Goal: Contribute content: Contribute content

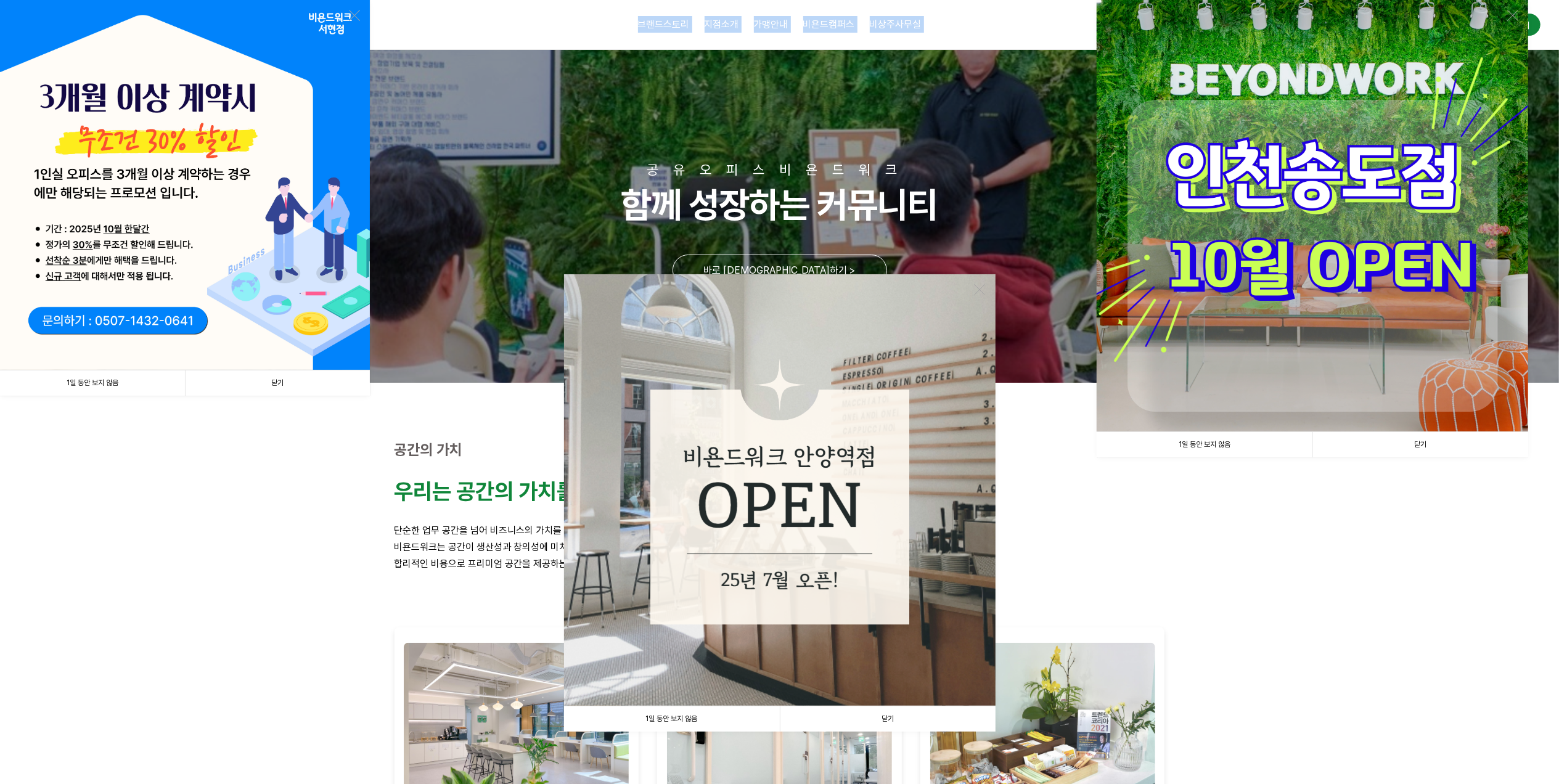
click at [838, 38] on div "브랜드스토리 CEO 소개 CORE VALUE 성장스토리 지점소개 안양평촌점 안양역점 분당서현점 인천부평1호점 인천부평2호점 인천부평3호점 스튜…" at bounding box center [780, 25] width 1118 height 50
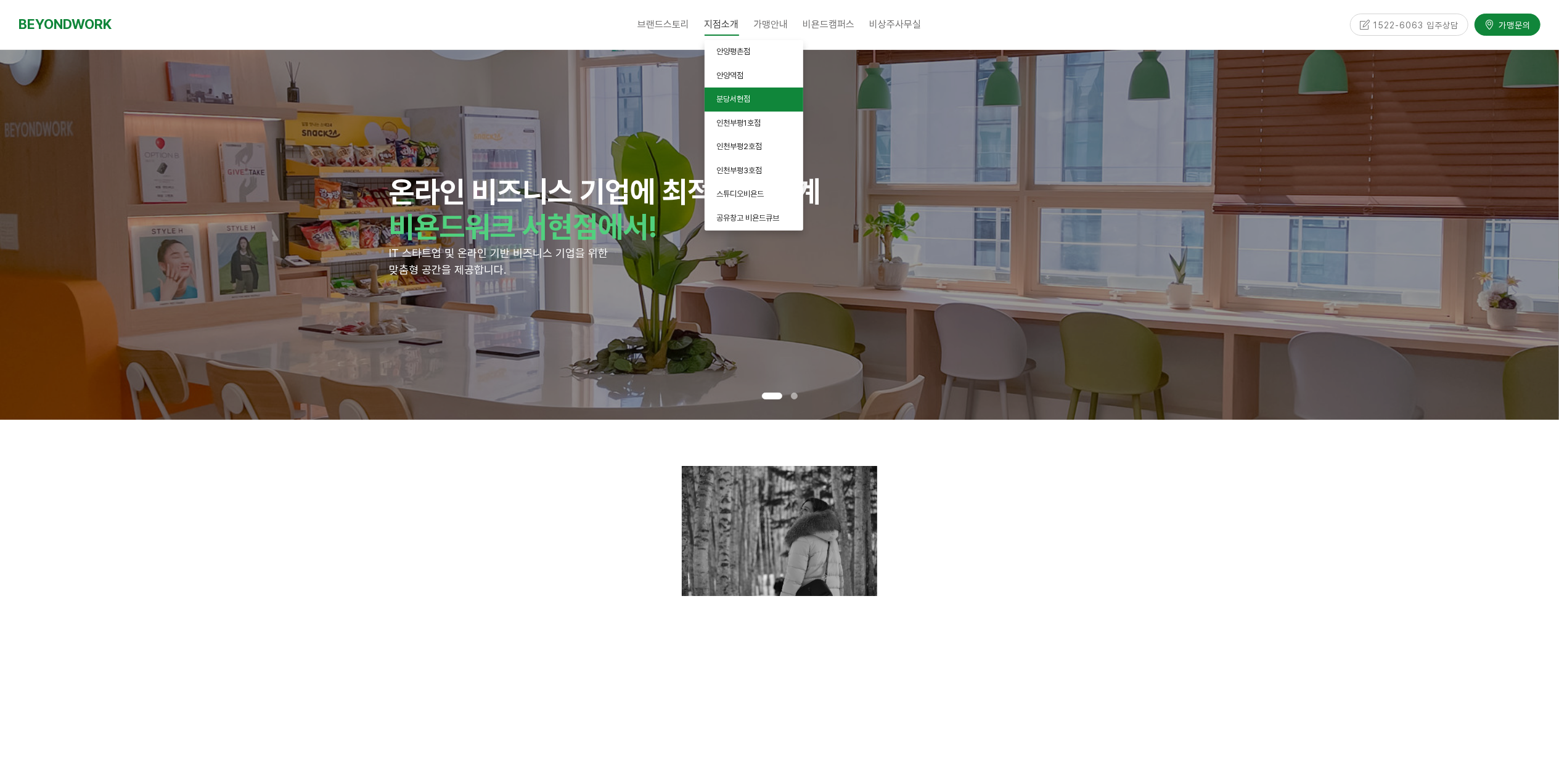
click at [738, 103] on span "분당서현점" at bounding box center [734, 99] width 34 height 9
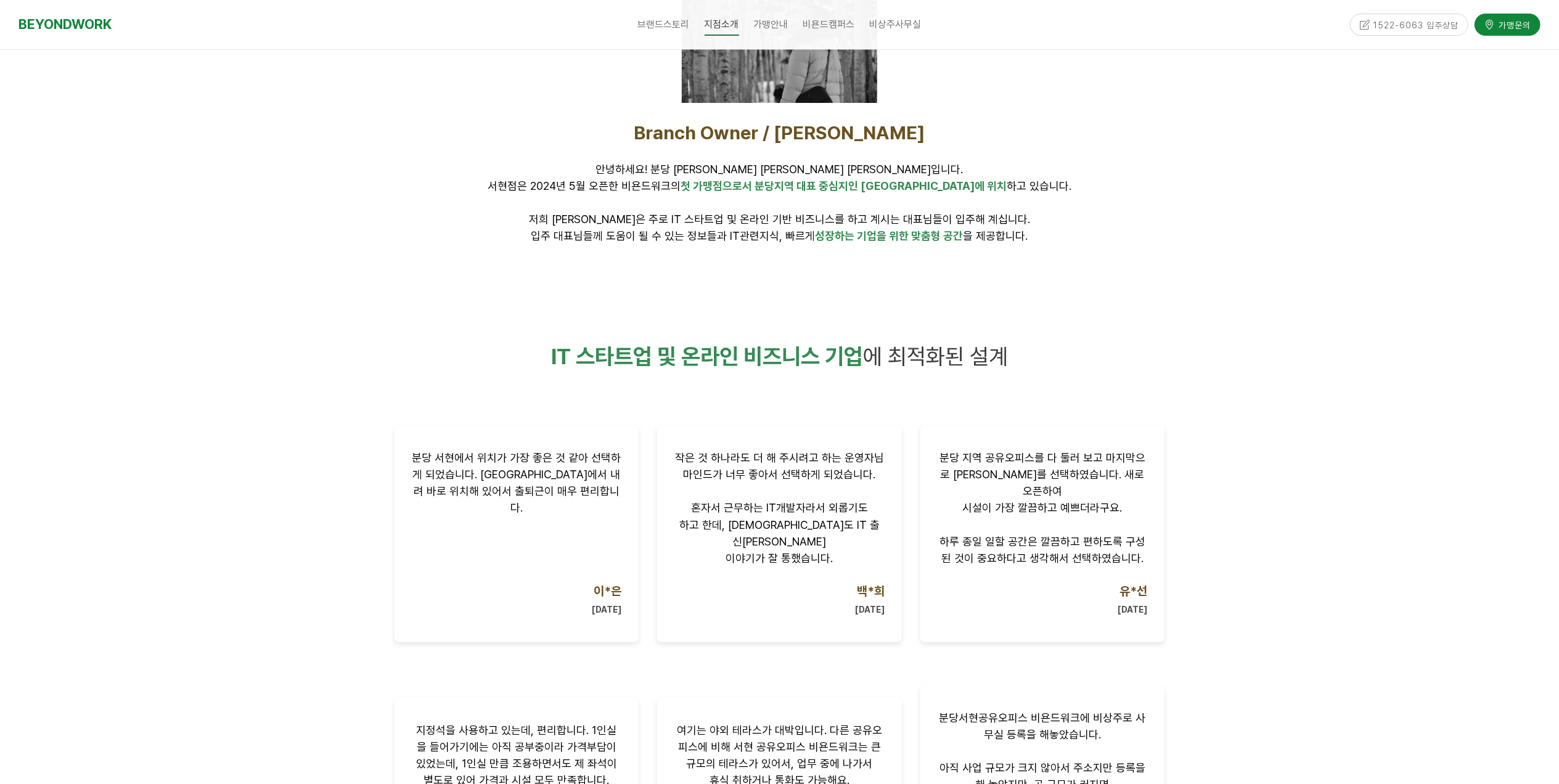
scroll to position [1232, 0]
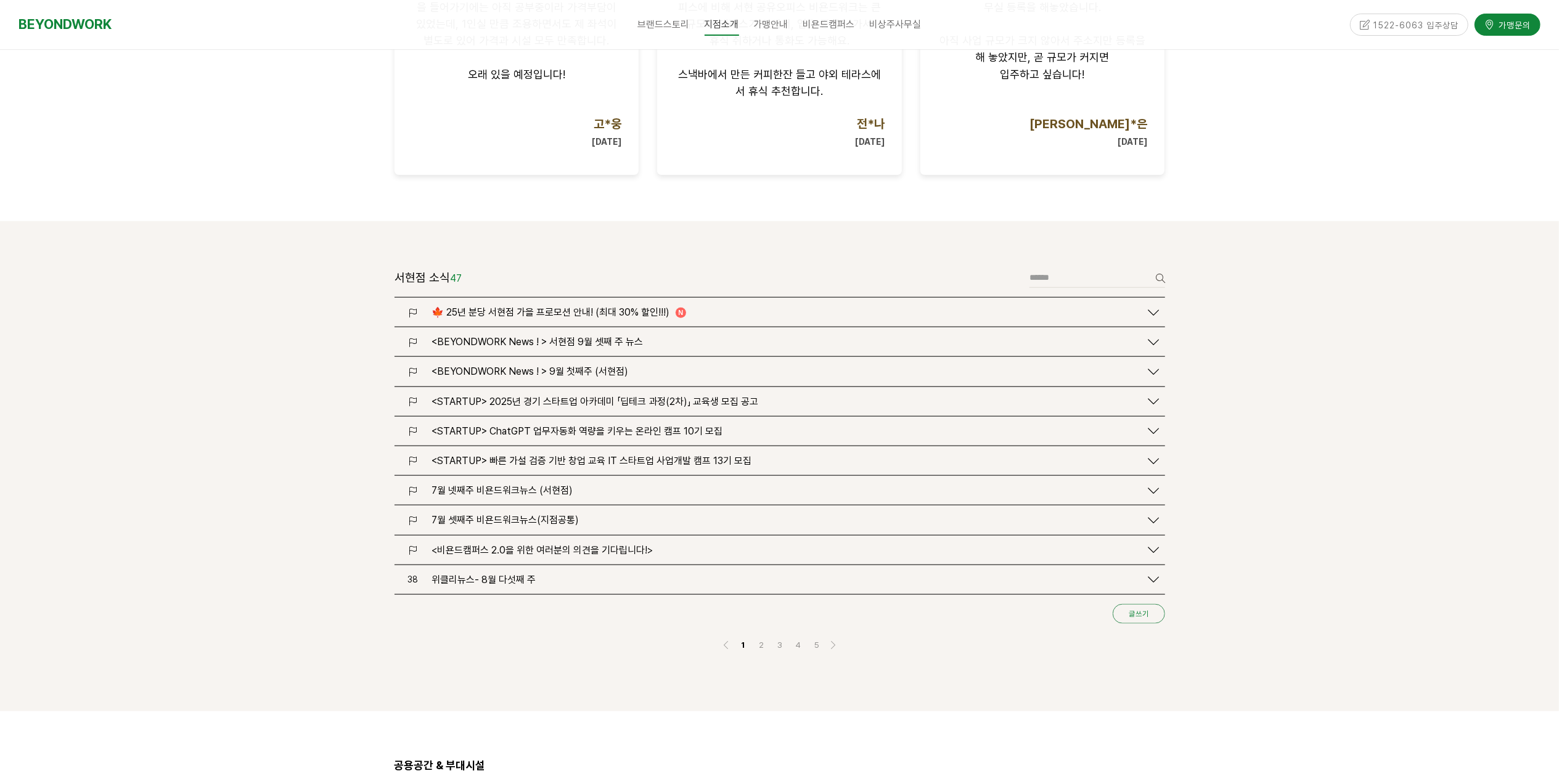
click at [1150, 604] on link "글쓰기" at bounding box center [1139, 614] width 52 height 20
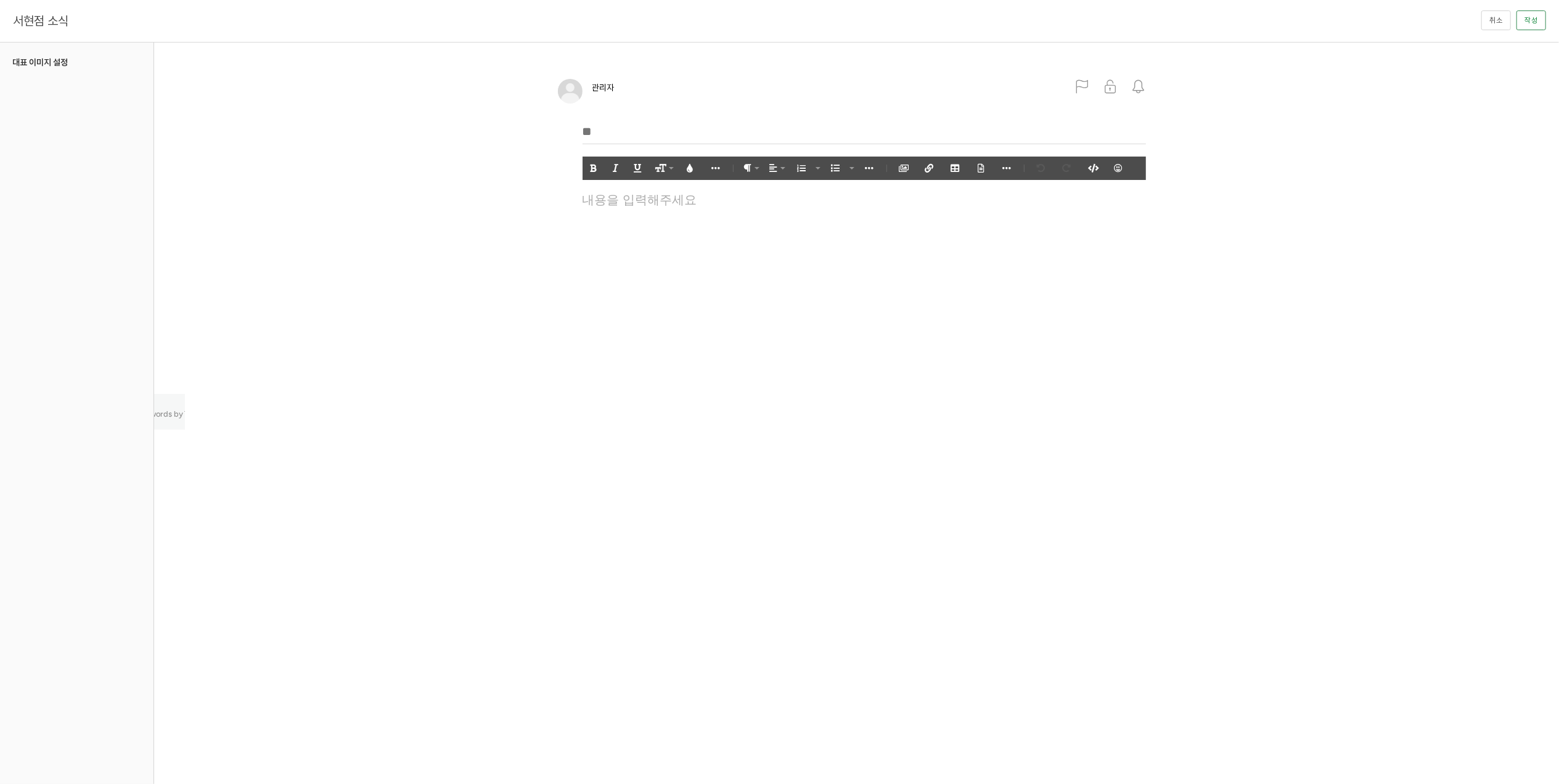
click at [619, 134] on input "text" at bounding box center [864, 132] width 563 height 26
type input "**********"
click at [676, 244] on div at bounding box center [865, 235] width 576 height 92
click at [904, 167] on icon "button" at bounding box center [904, 168] width 9 height 9
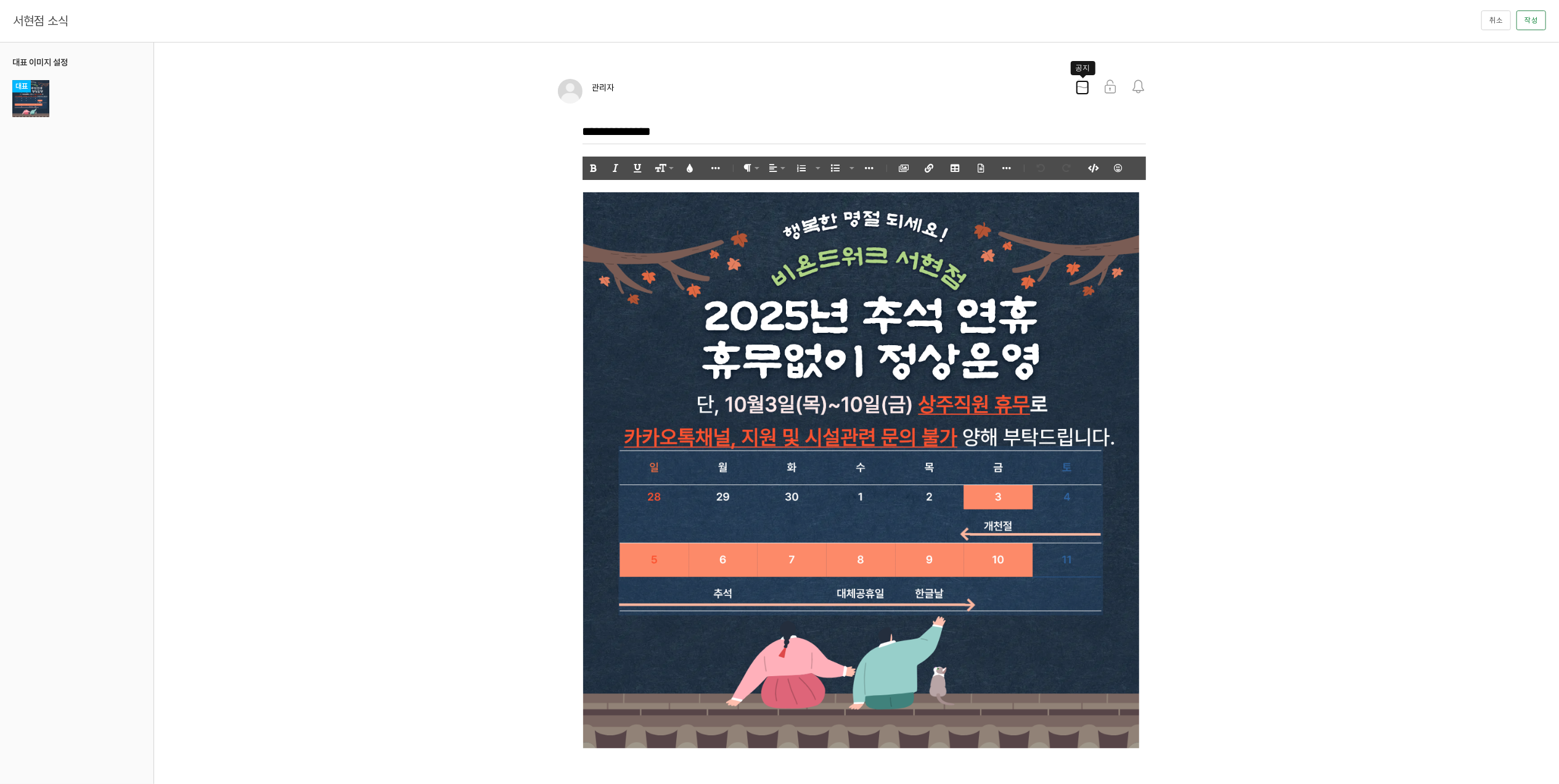
click at [1076, 90] on icon at bounding box center [1082, 86] width 13 height 13
click at [1534, 16] on button "작성" at bounding box center [1531, 21] width 30 height 20
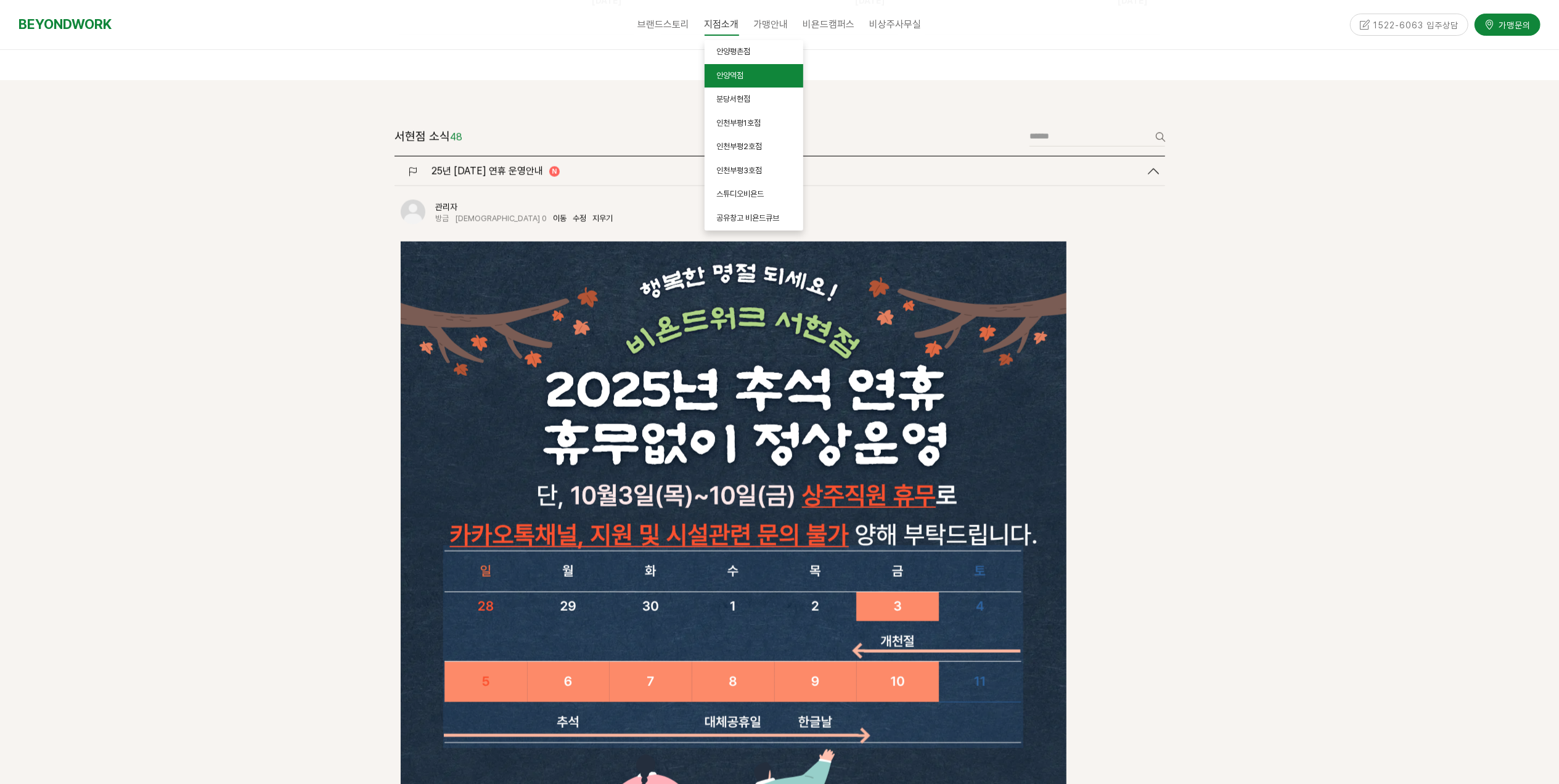
click at [740, 77] on span "안양역점" at bounding box center [731, 75] width 27 height 9
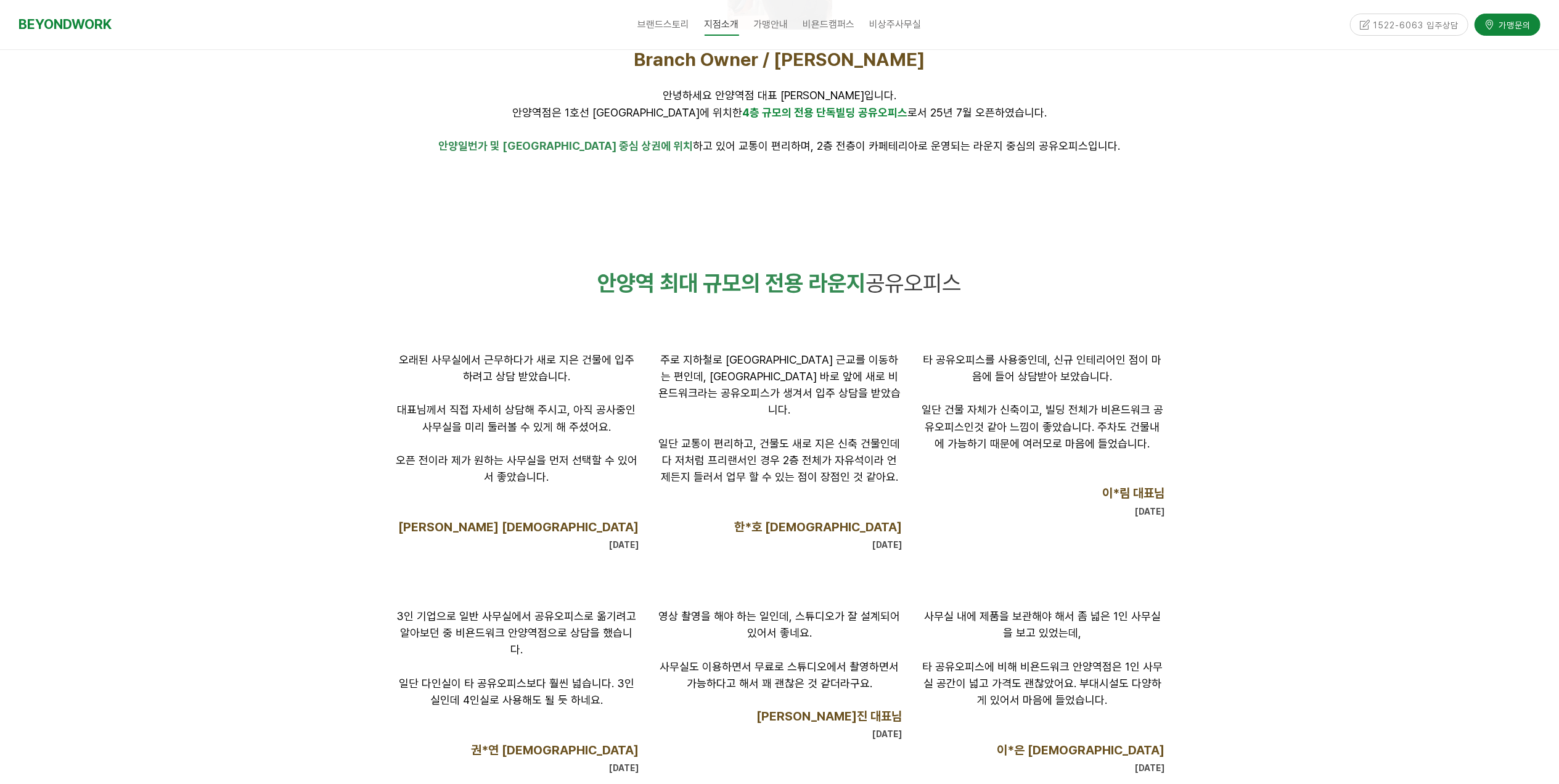
scroll to position [1068, 0]
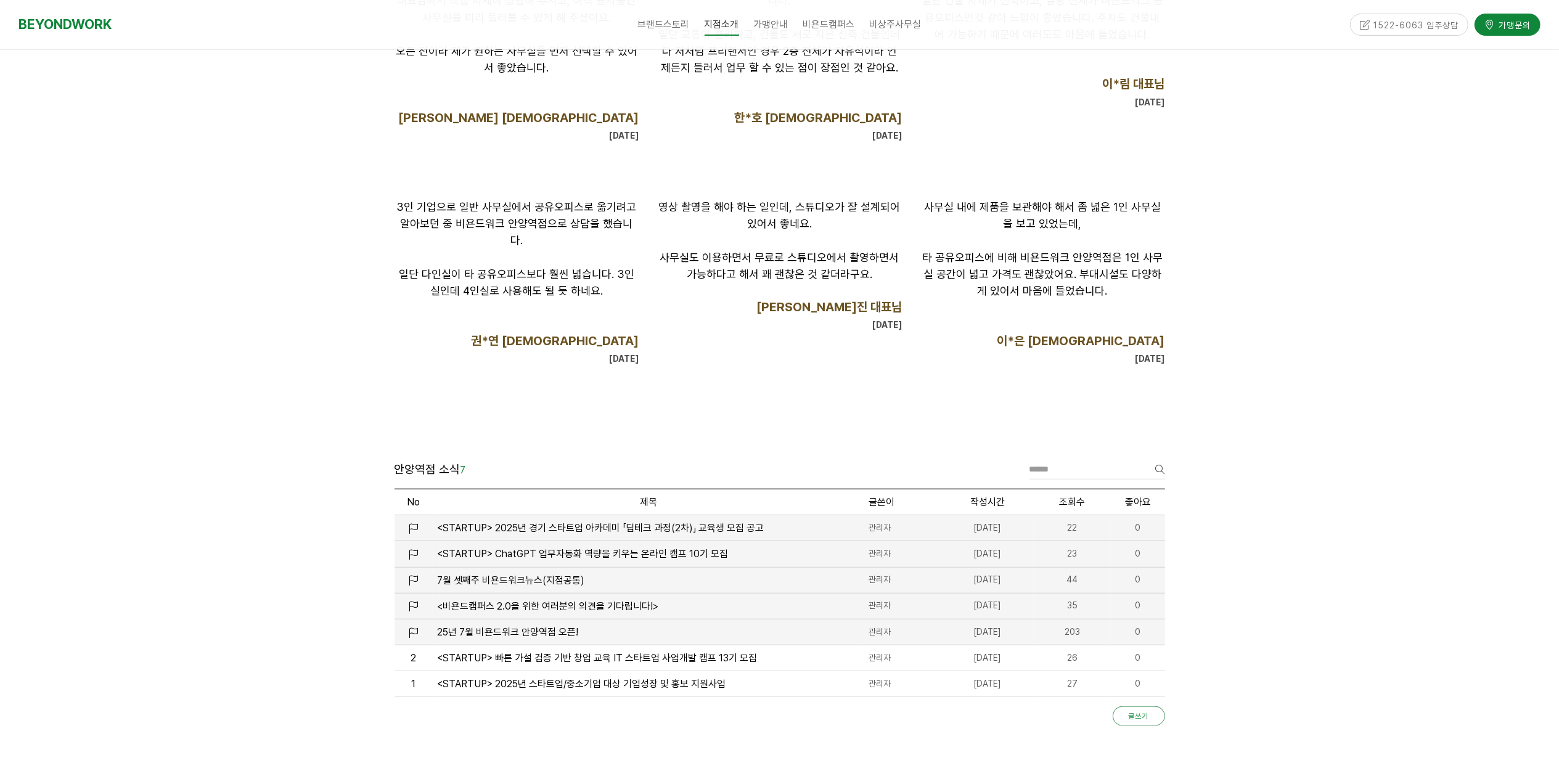
click at [1147, 721] on link "글쓰기" at bounding box center [1139, 716] width 52 height 20
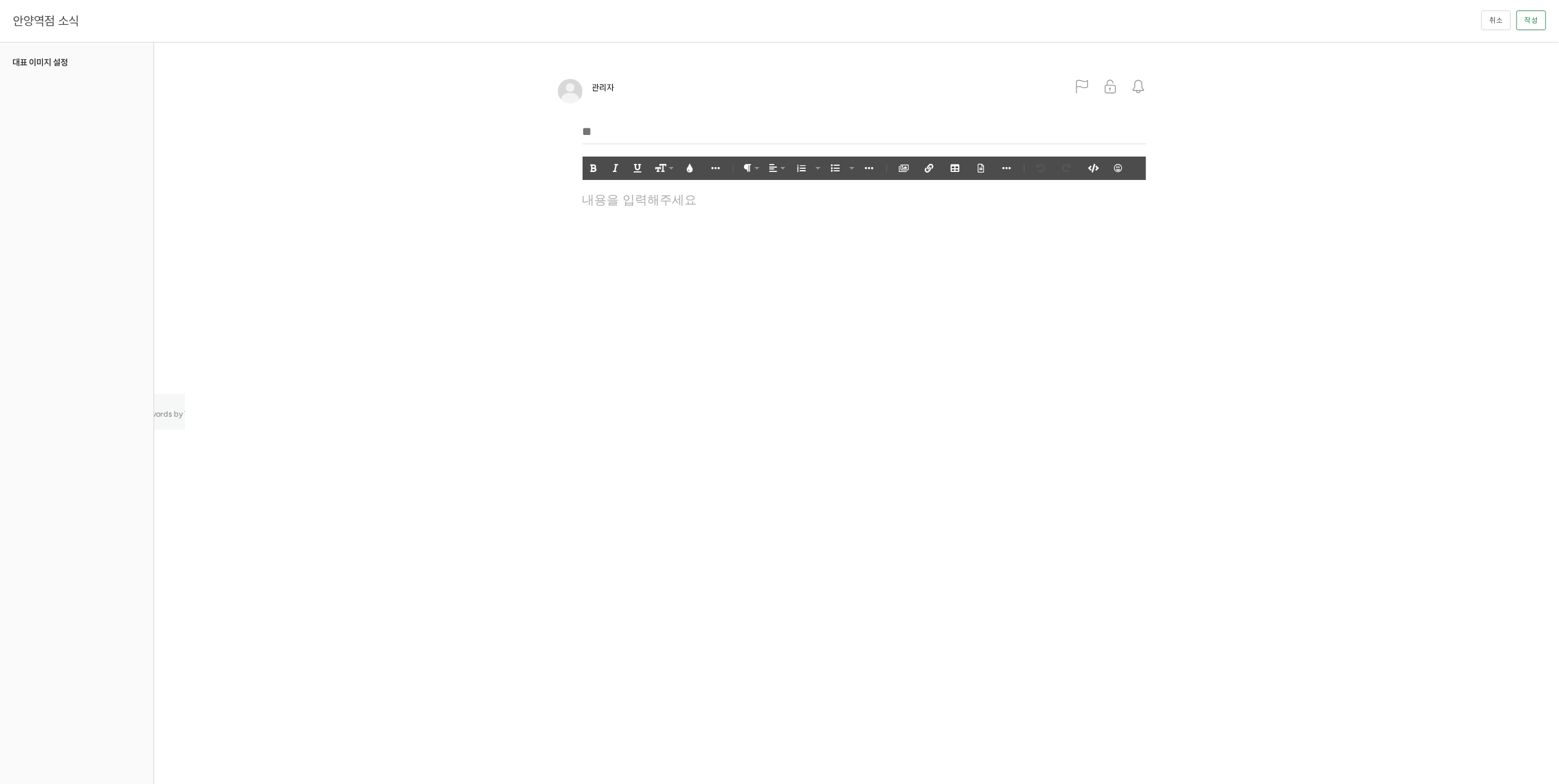
click at [625, 127] on input "text" at bounding box center [864, 132] width 563 height 26
click at [625, 127] on input "**" at bounding box center [864, 132] width 563 height 26
type input "**********"
click at [656, 247] on div at bounding box center [865, 235] width 576 height 92
click at [909, 165] on button "이미지 첨부" at bounding box center [904, 168] width 23 height 23
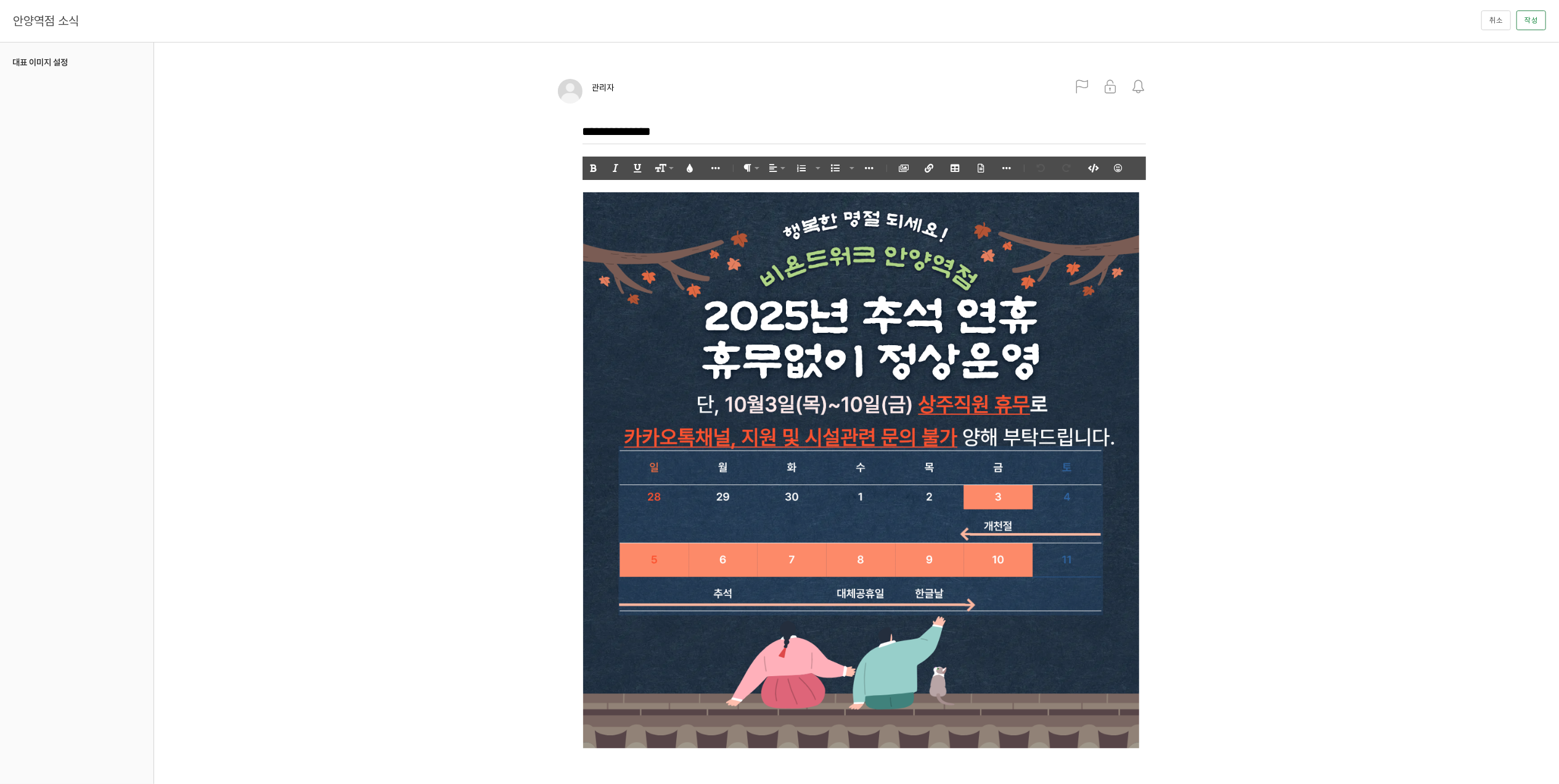
drag, startPoint x: 1078, startPoint y: 86, endPoint x: 1100, endPoint y: 82, distance: 22.4
click at [1080, 80] on icon at bounding box center [1082, 86] width 13 height 13
click at [1532, 17] on button "작성" at bounding box center [1531, 21] width 30 height 20
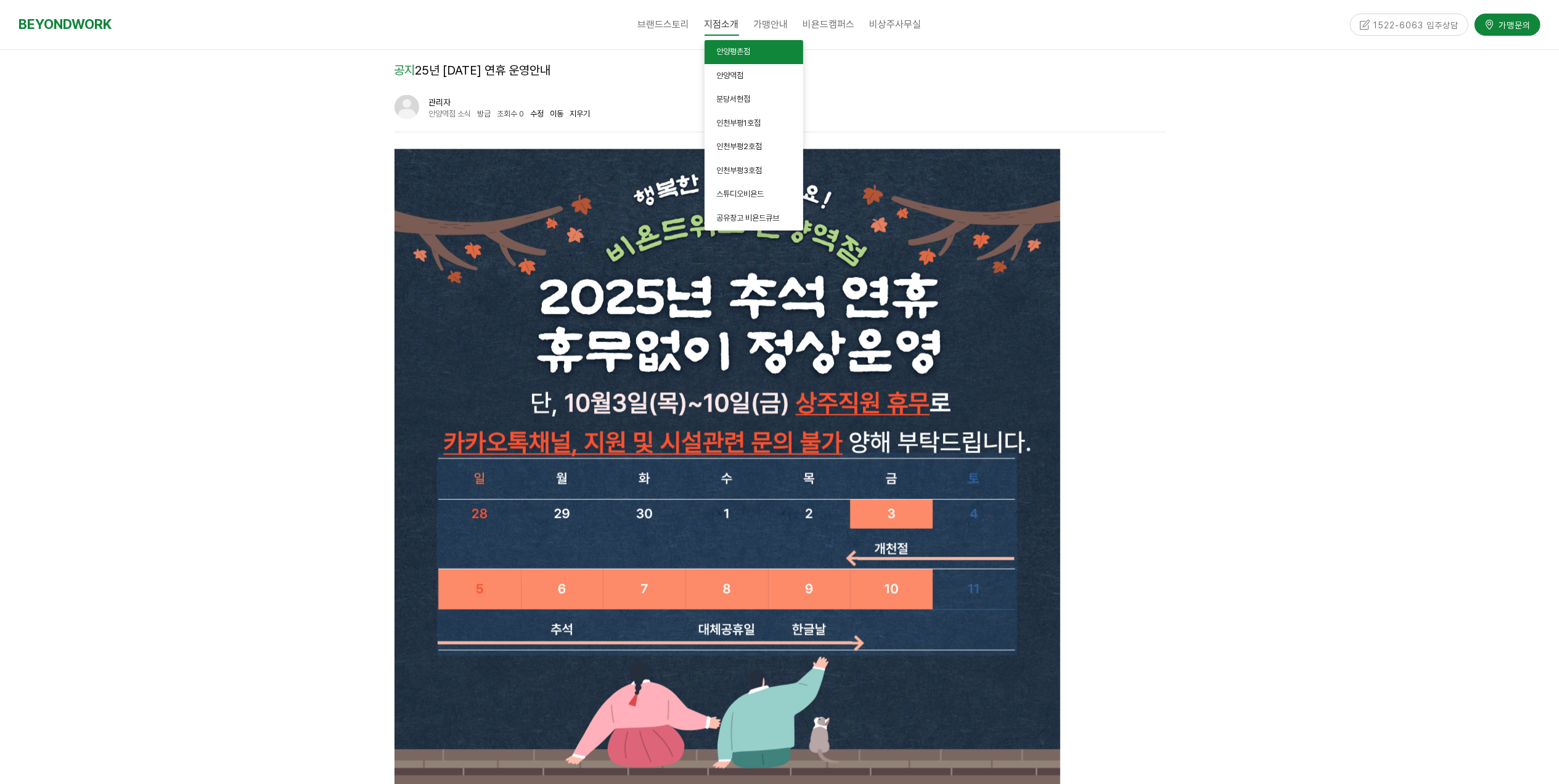
click at [736, 50] on span "안양평촌점" at bounding box center [734, 51] width 34 height 9
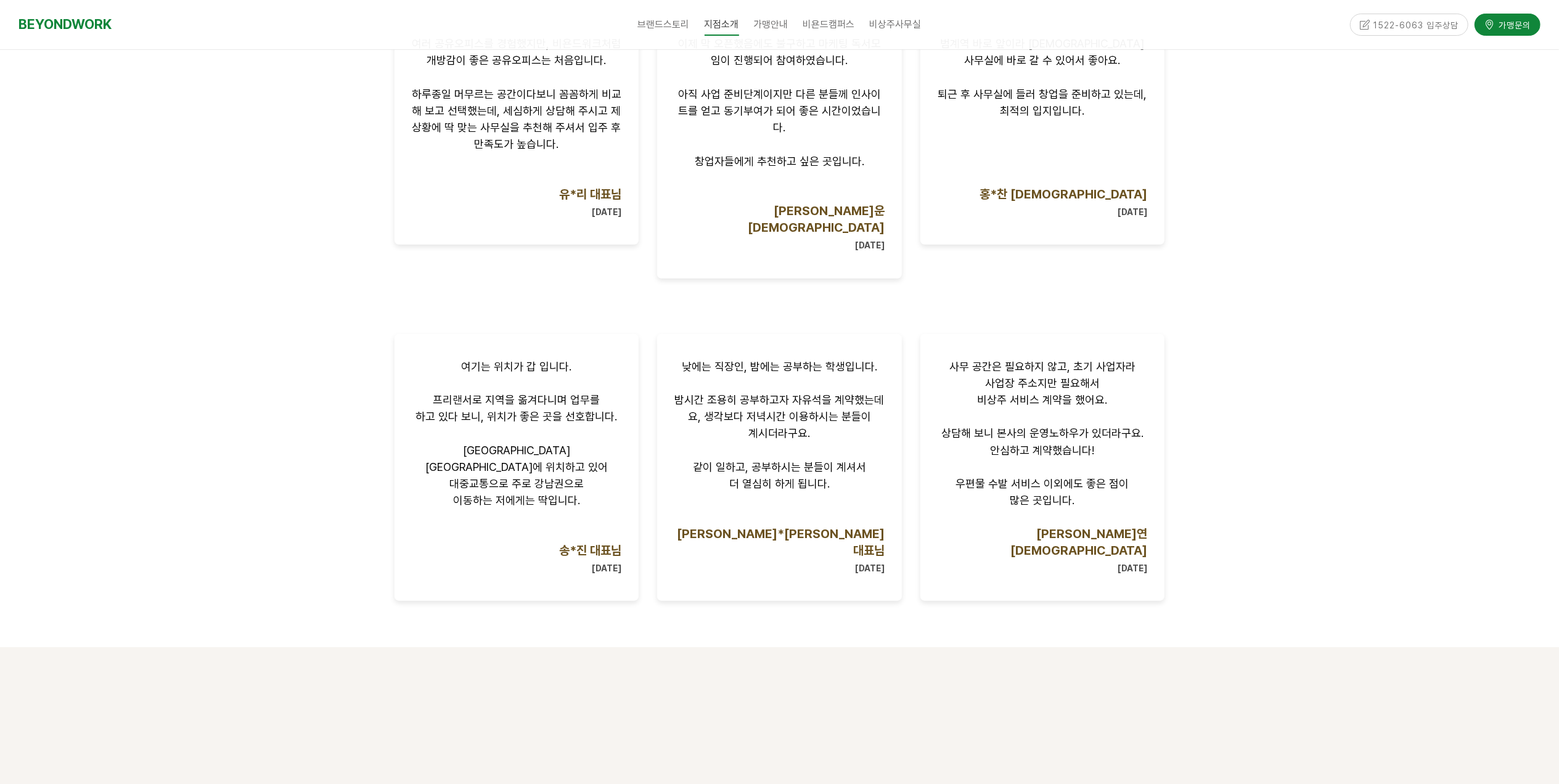
scroll to position [1150, 0]
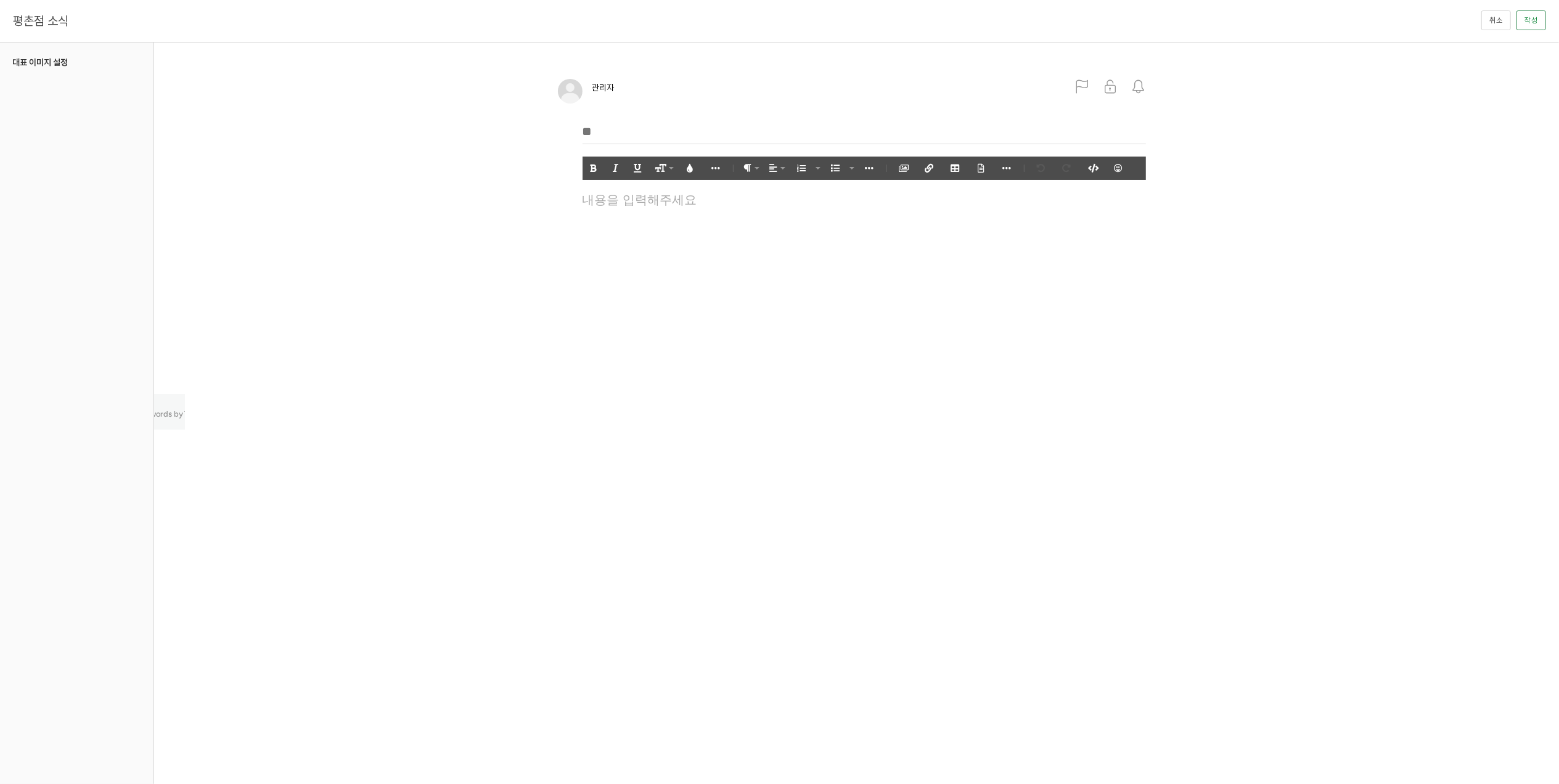
drag, startPoint x: 614, startPoint y: 119, endPoint x: 611, endPoint y: 130, distance: 11.4
click at [614, 119] on input "text" at bounding box center [864, 132] width 563 height 26
click at [603, 125] on input "text" at bounding box center [864, 132] width 563 height 26
type input "**********"
drag, startPoint x: 716, startPoint y: 289, endPoint x: 688, endPoint y: 233, distance: 62.6
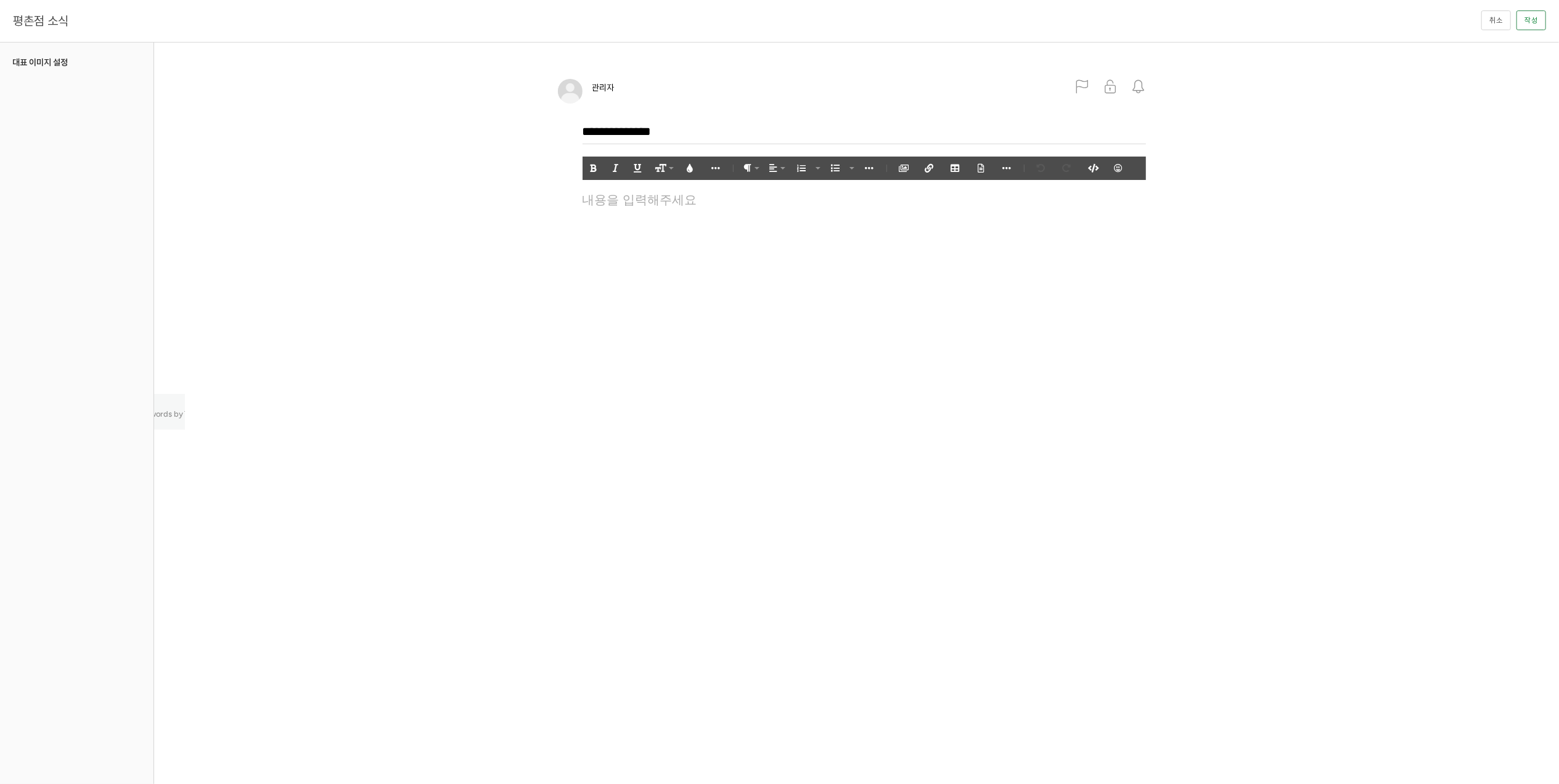
click at [716, 282] on html "관리자 미리보기이며 게시하지 않은 사항은 방문자에게 반영되지 않습니다. 미리보기 종료 게시하기 알림 설정 뒤로 알림 설정 뒤로 더보기 게시물 …" at bounding box center [780, 392] width 1559 height 784
click at [906, 166] on icon "button" at bounding box center [904, 168] width 9 height 9
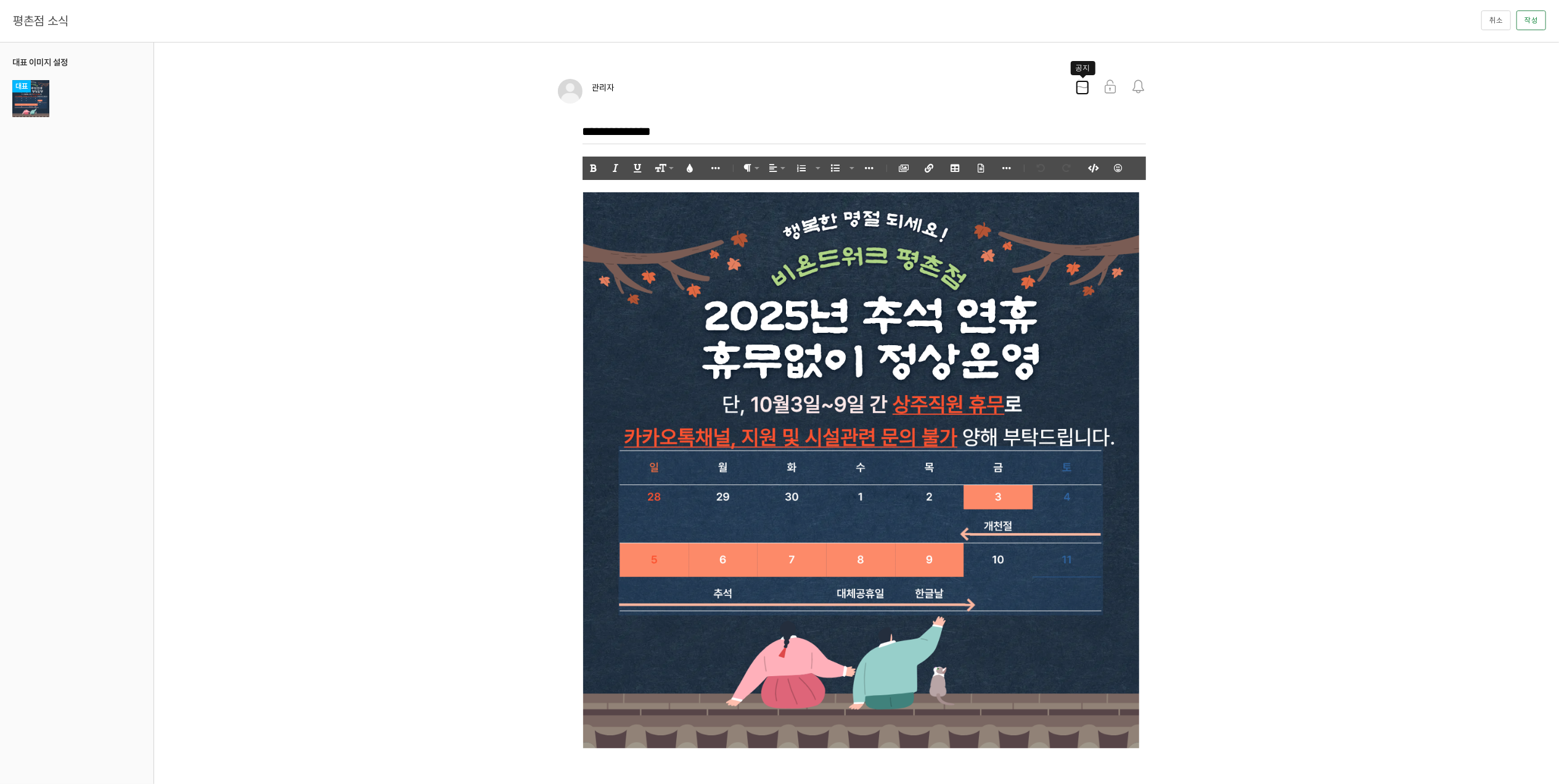
click at [1076, 85] on icon at bounding box center [1082, 86] width 13 height 13
click at [1534, 23] on button "작성" at bounding box center [1531, 21] width 30 height 20
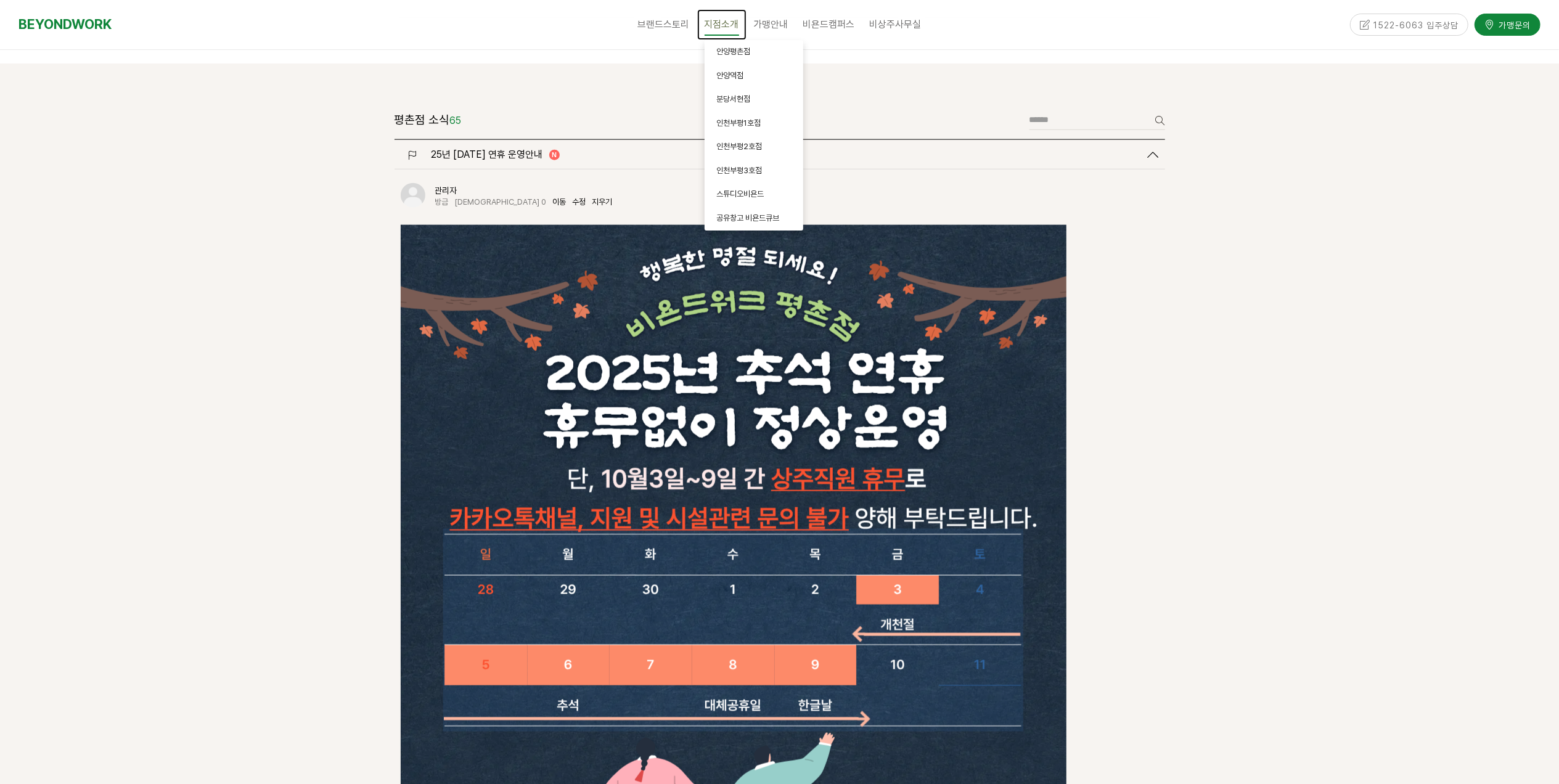
click at [713, 23] on span "지점소개" at bounding box center [722, 25] width 35 height 21
click at [738, 121] on span "인천부평1호점" at bounding box center [739, 123] width 45 height 9
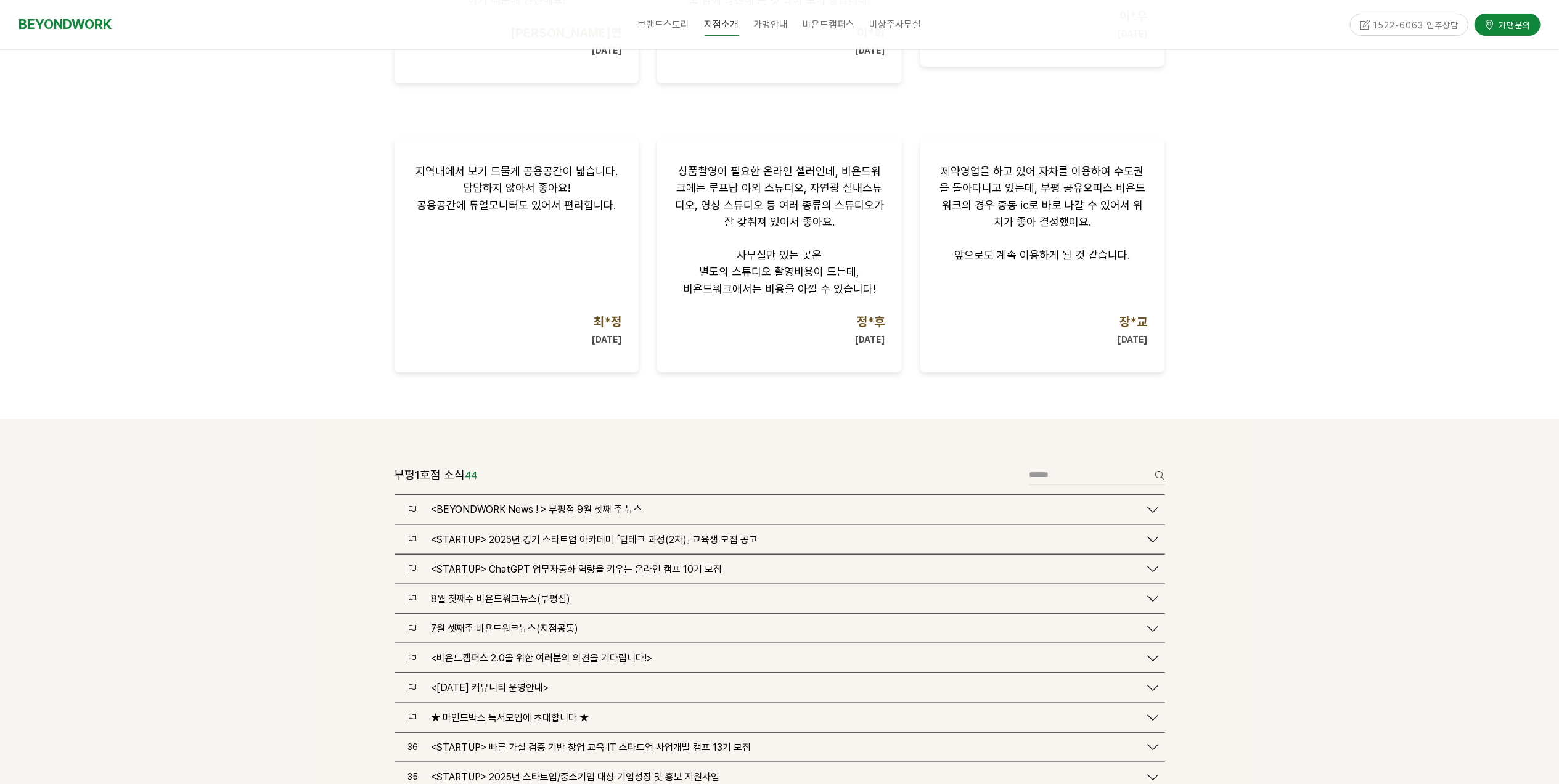
scroll to position [1232, 0]
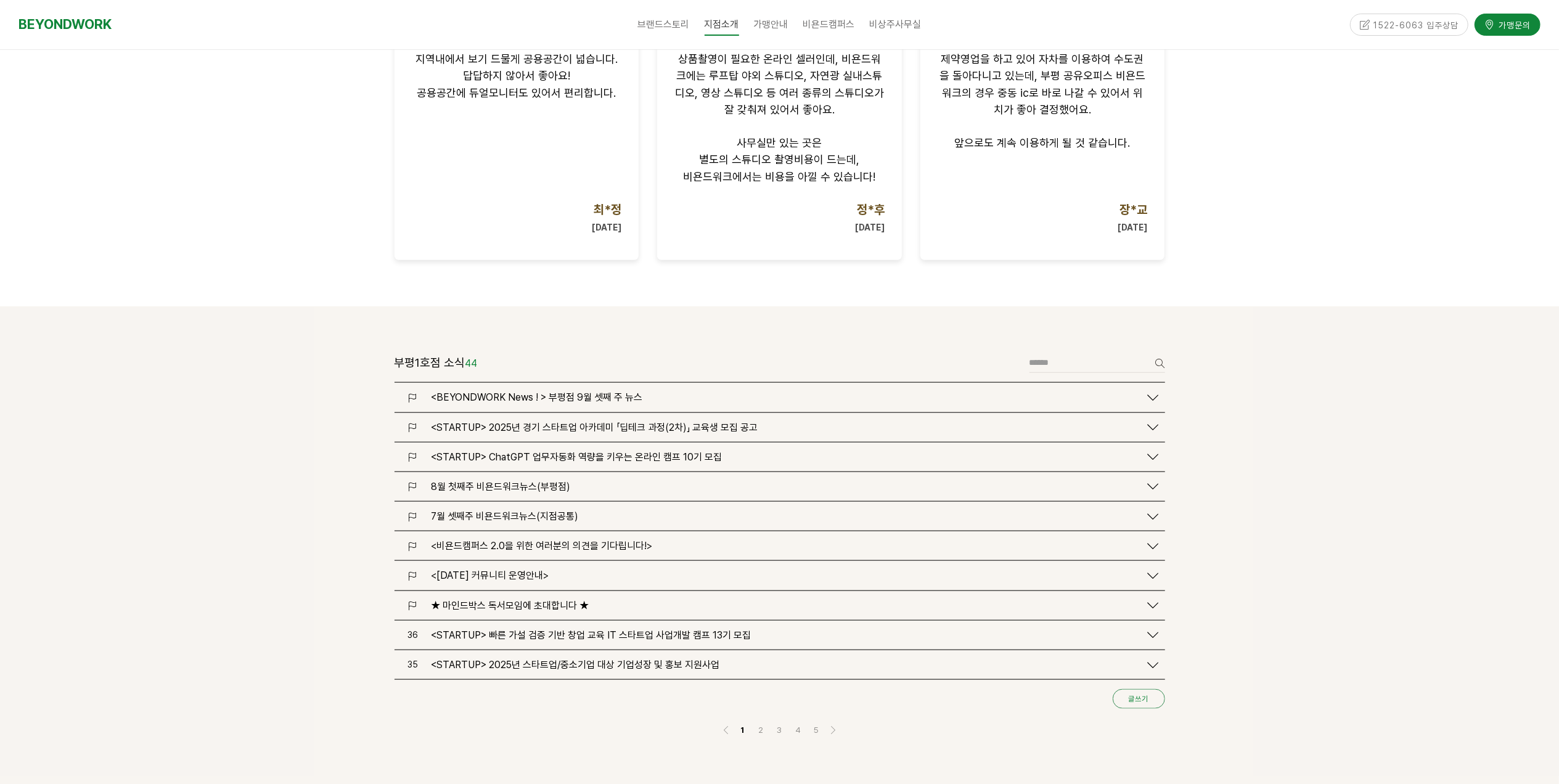
click at [1153, 689] on link "글쓰기" at bounding box center [1139, 699] width 52 height 20
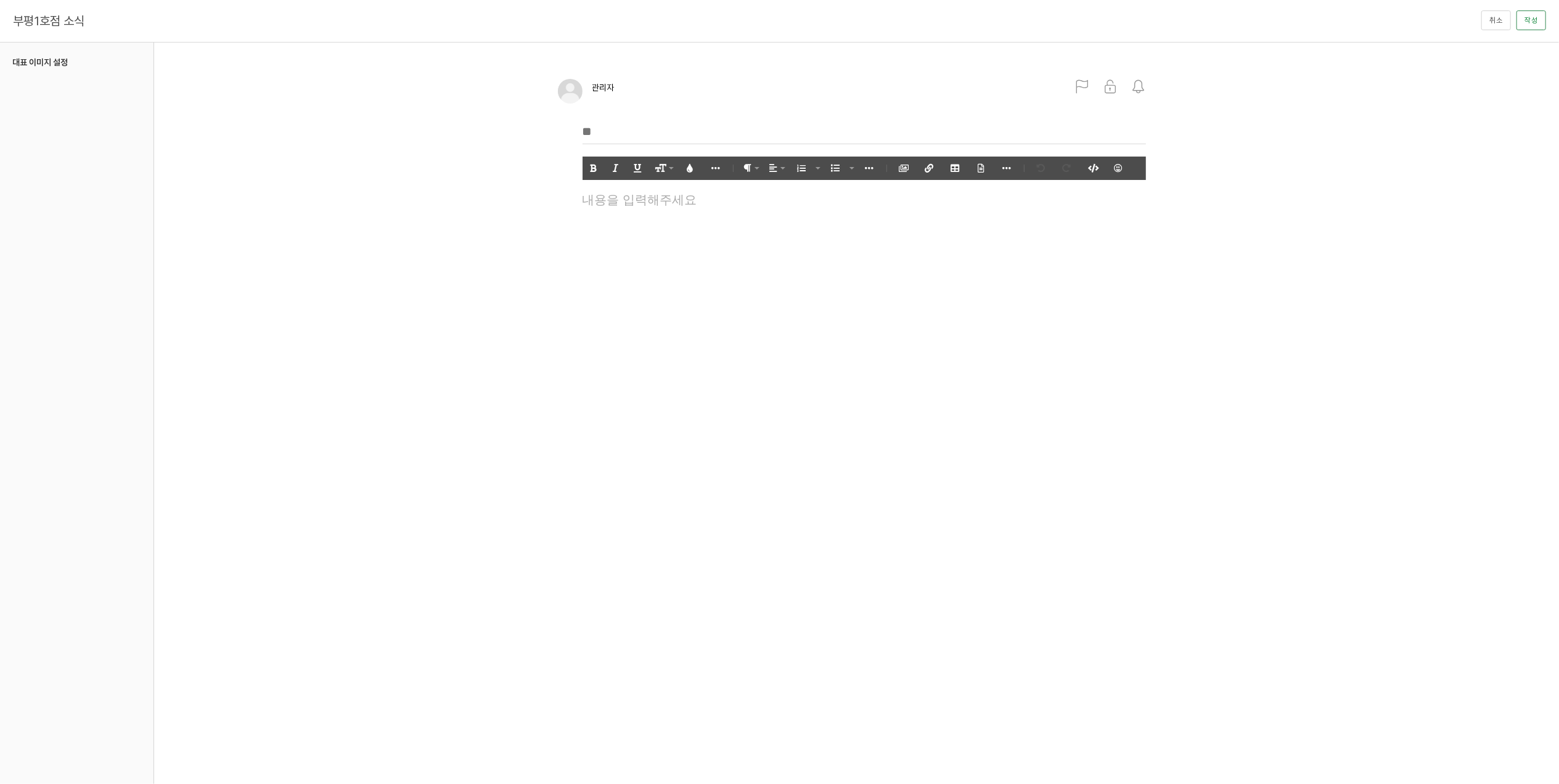
click at [603, 126] on input "text" at bounding box center [864, 132] width 563 height 26
click at [620, 126] on input "text" at bounding box center [864, 132] width 563 height 26
type input "**********"
click at [706, 247] on div at bounding box center [865, 235] width 576 height 92
drag, startPoint x: 948, startPoint y: 215, endPoint x: 912, endPoint y: 188, distance: 45.0
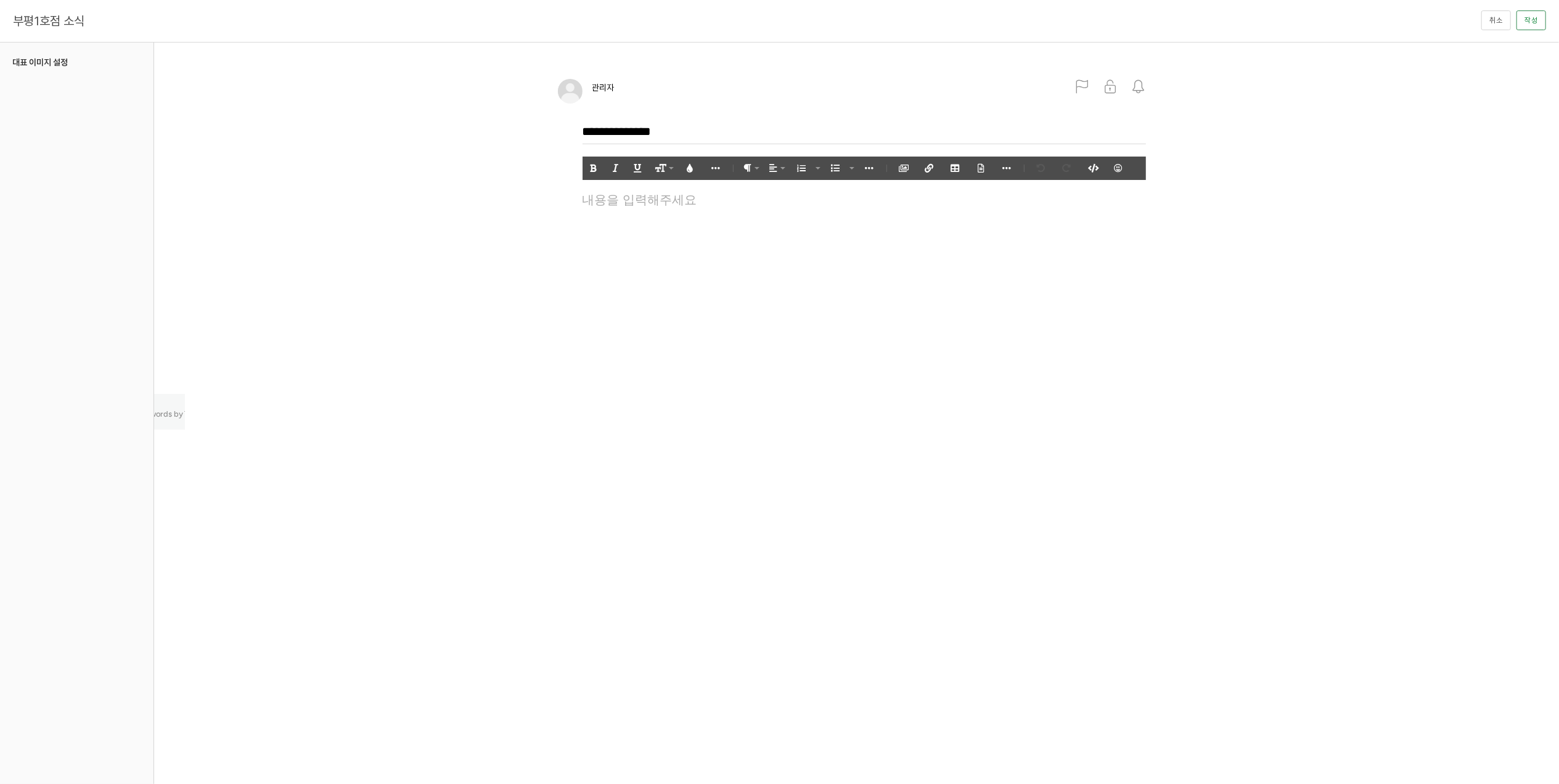
click at [943, 208] on div at bounding box center [865, 235] width 576 height 92
click at [903, 166] on icon "button" at bounding box center [904, 168] width 9 height 9
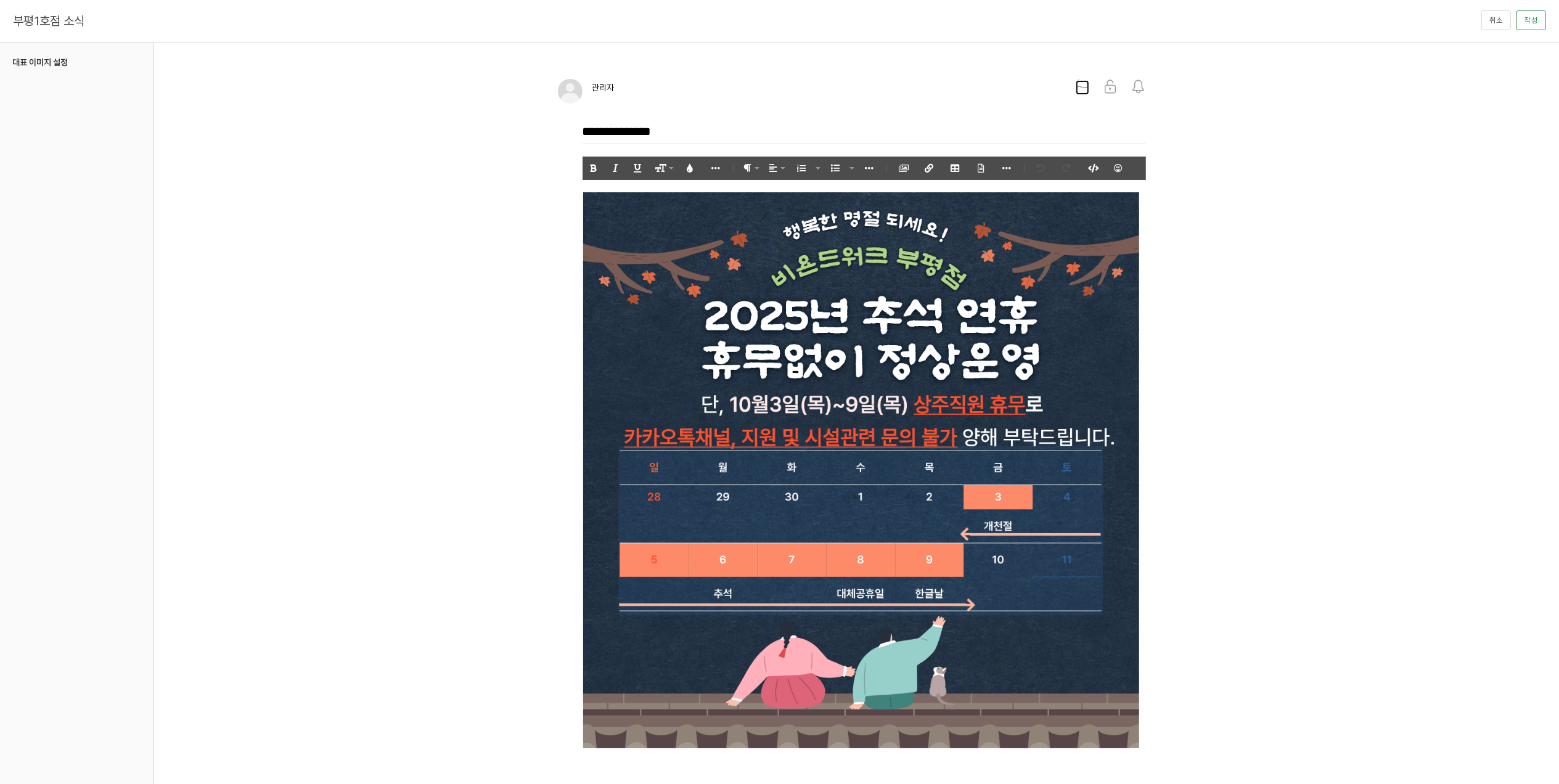
click at [1084, 85] on icon at bounding box center [1082, 86] width 13 height 13
click at [1285, 102] on body "관리자 미리보기이며 게시하지 않은 사항은 방문자에게 반영되지 않습니다. 미리보기 종료 게시하기 알림 설정 뒤로 알림 설정 뒤로 더보기 게시물 …" at bounding box center [780, 513] width 1559 height 917
click at [1530, 21] on button "작성" at bounding box center [1531, 21] width 30 height 20
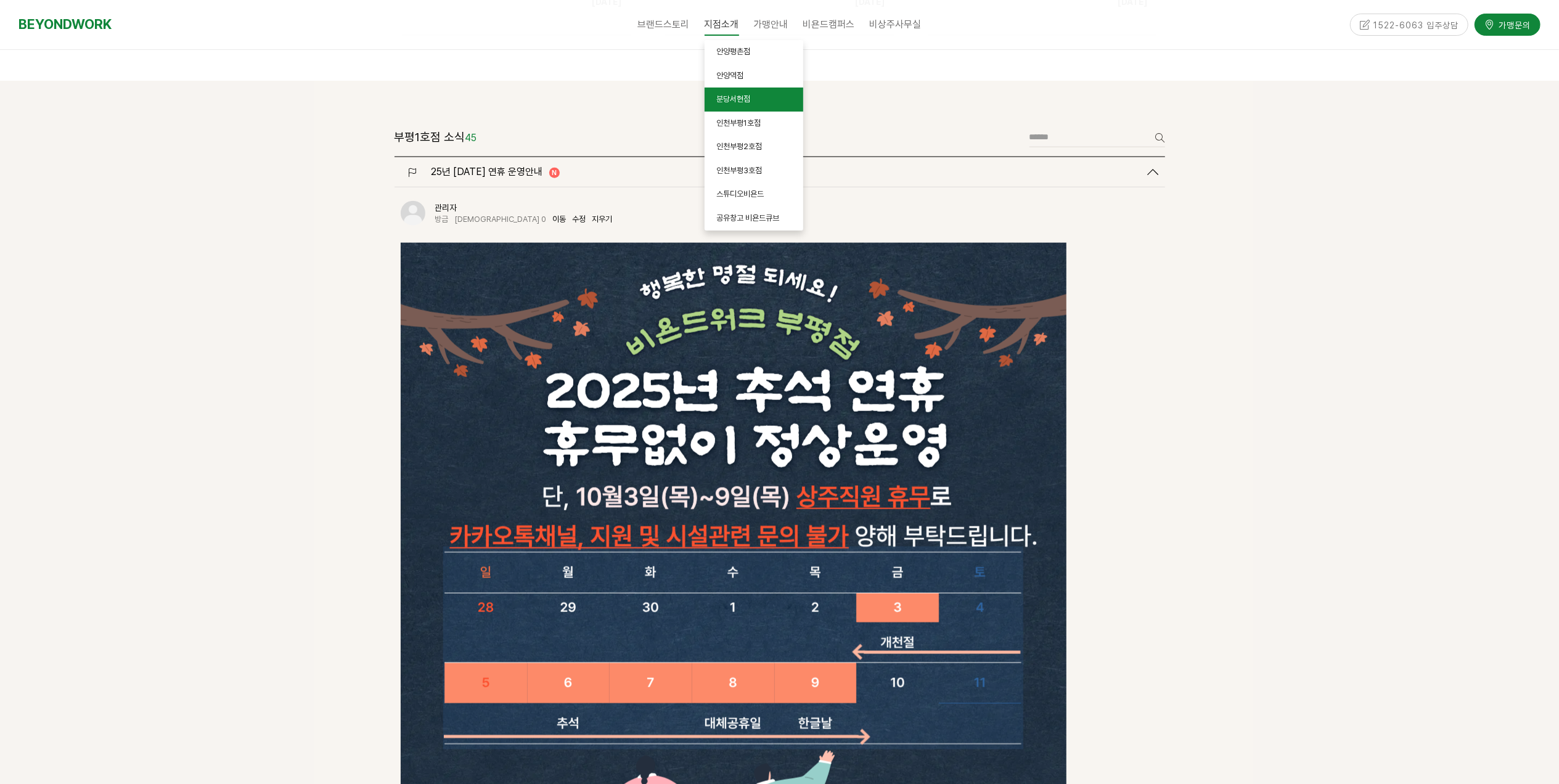
click at [736, 92] on link "분당서현점" at bounding box center [754, 99] width 99 height 24
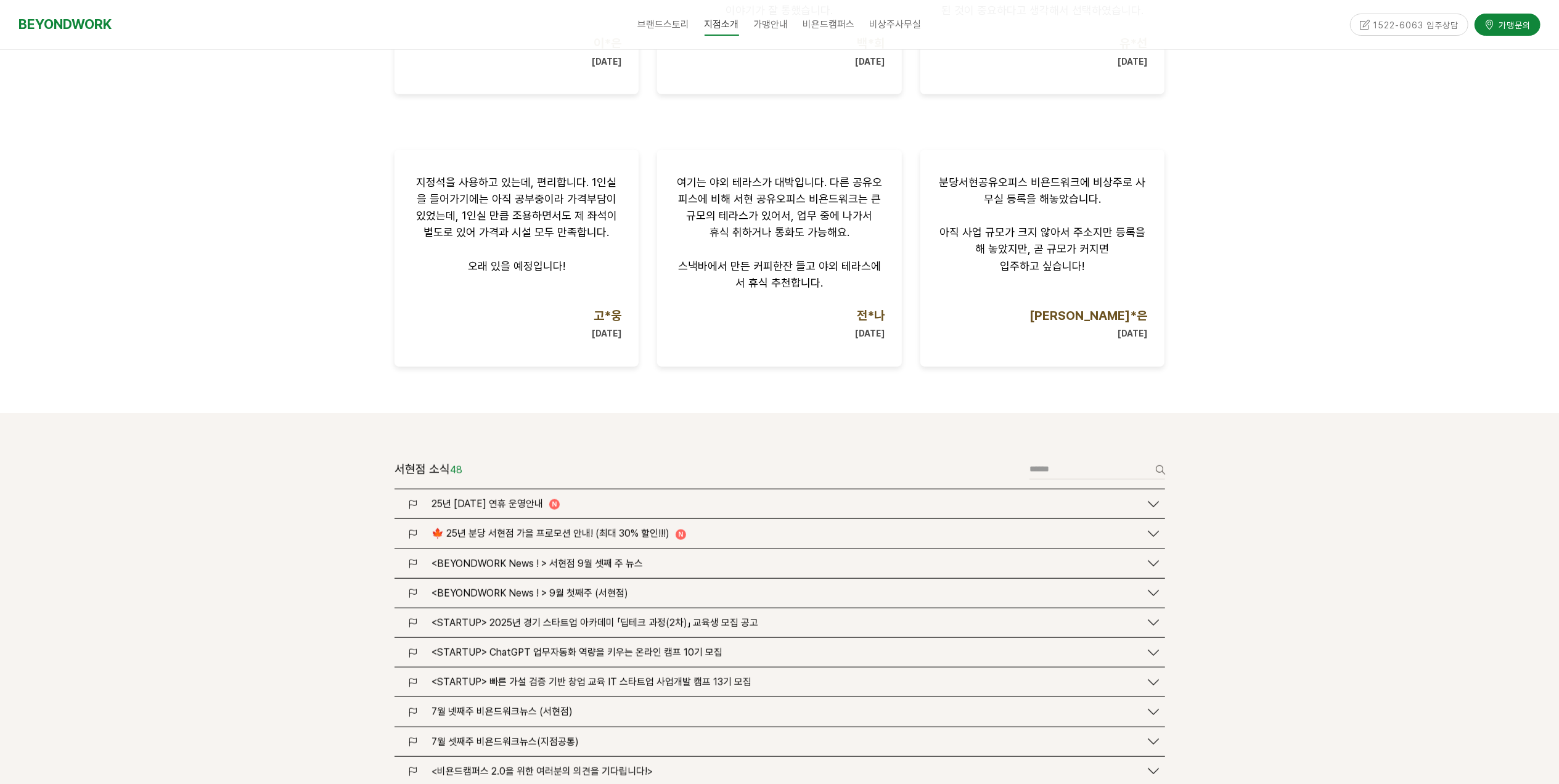
scroll to position [1365, 0]
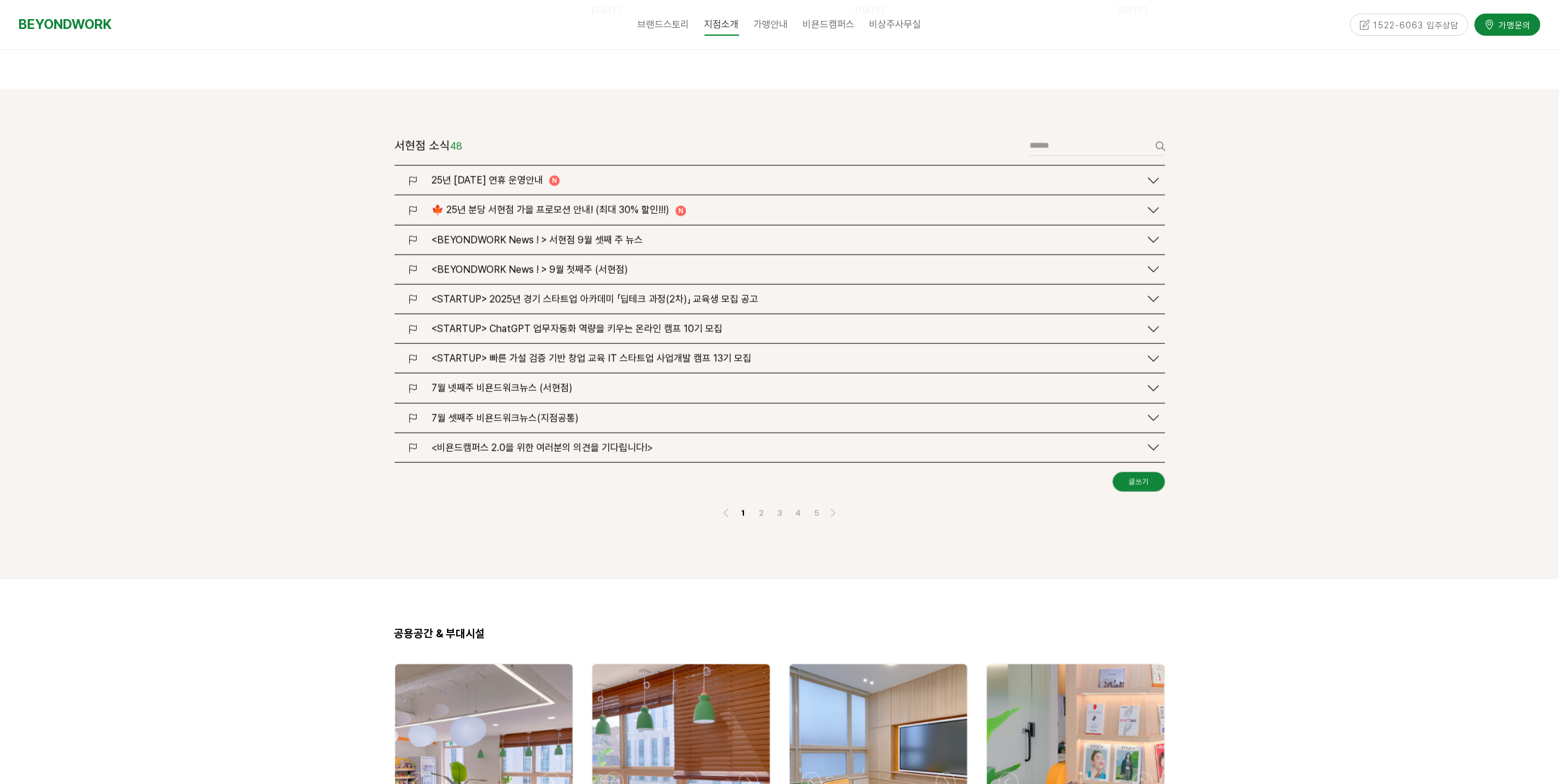
click at [481, 174] on span "25년 [DATE] 연휴 운영안내" at bounding box center [487, 180] width 111 height 12
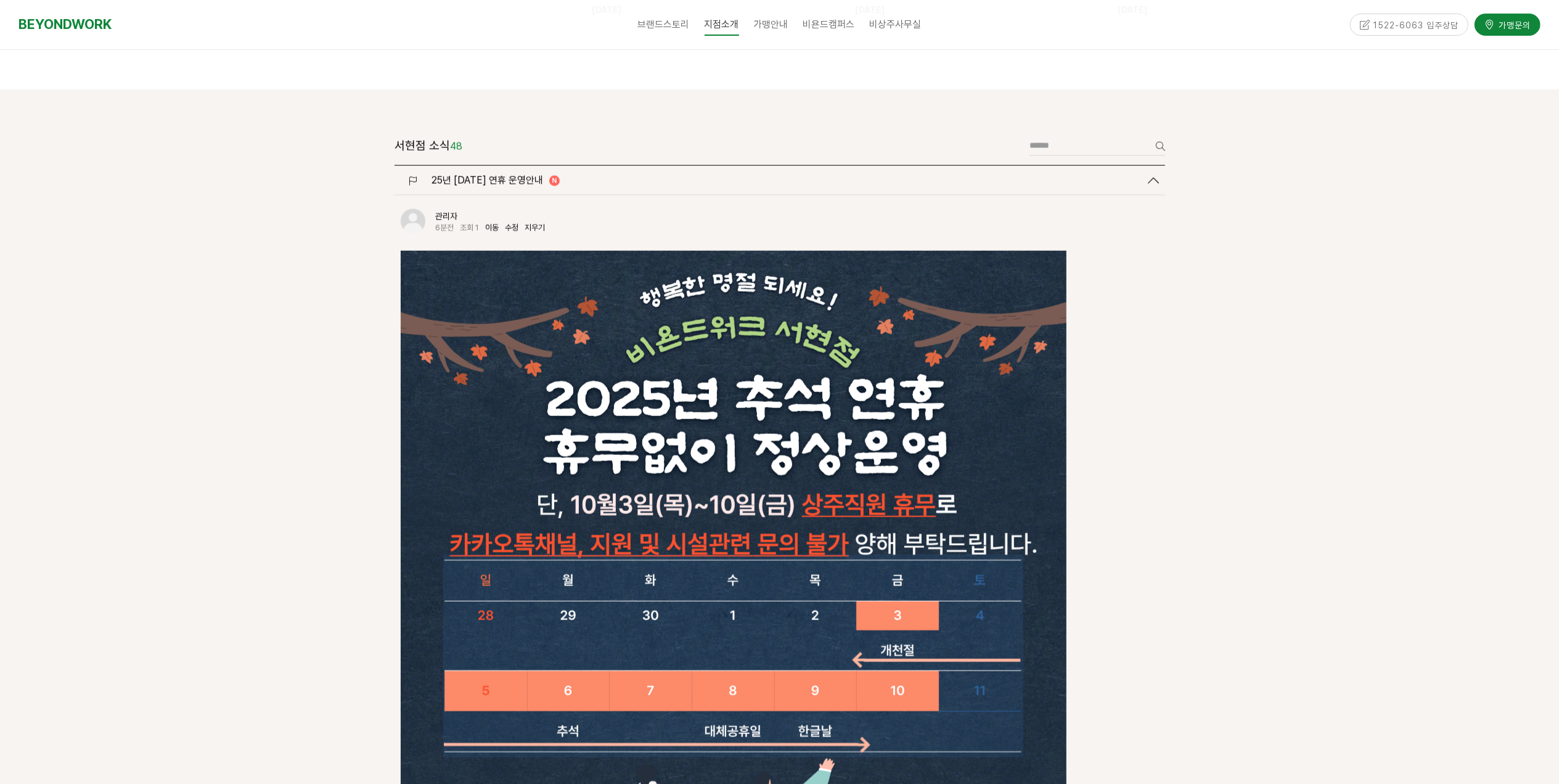
click at [521, 223] on div "이동 수정 지우기" at bounding box center [518, 228] width 66 height 10
click at [514, 223] on link "수정" at bounding box center [511, 228] width 13 height 9
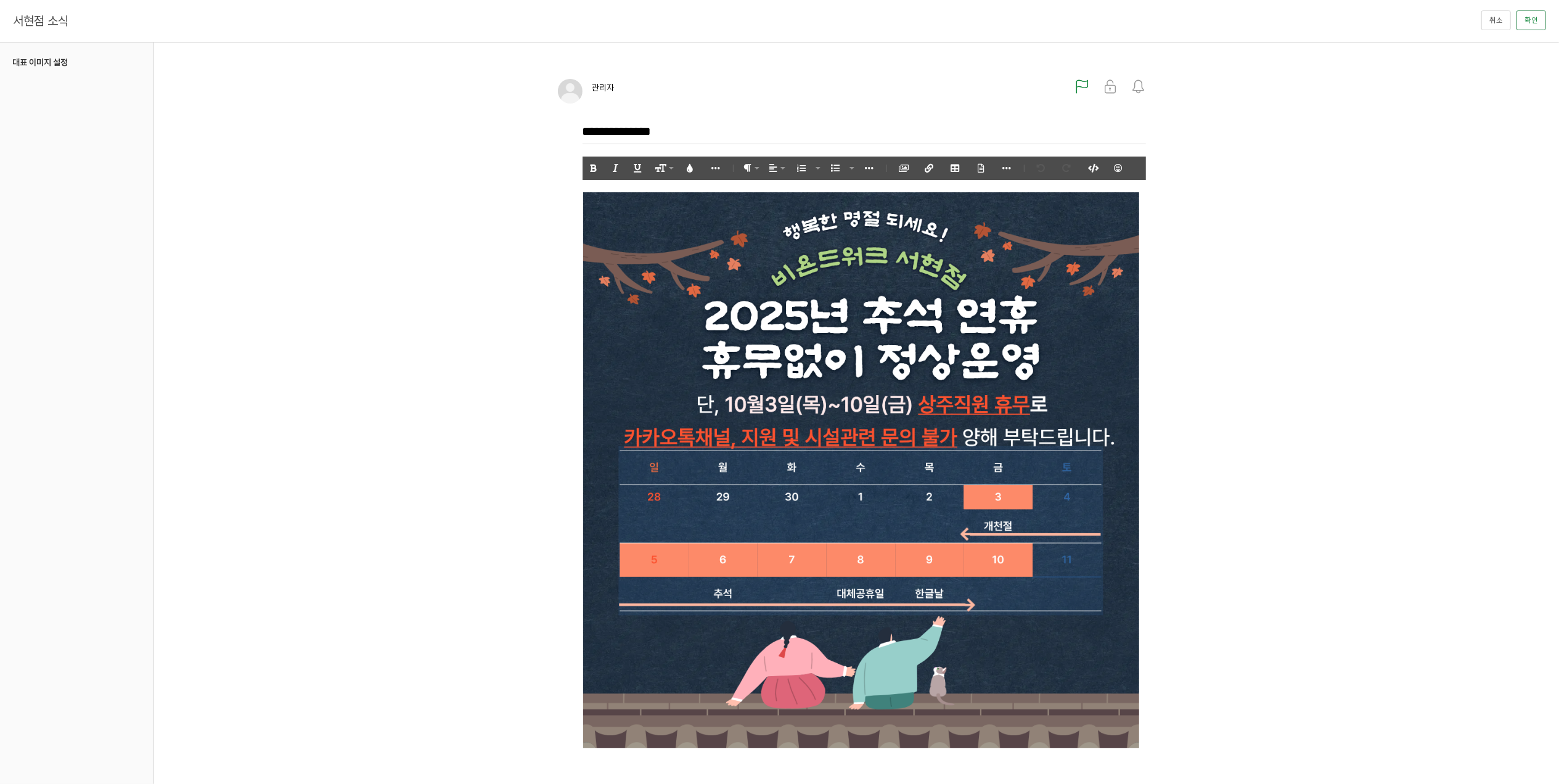
click at [1092, 213] on img at bounding box center [861, 470] width 557 height 556
click at [829, 167] on icon "button" at bounding box center [826, 169] width 9 height 9
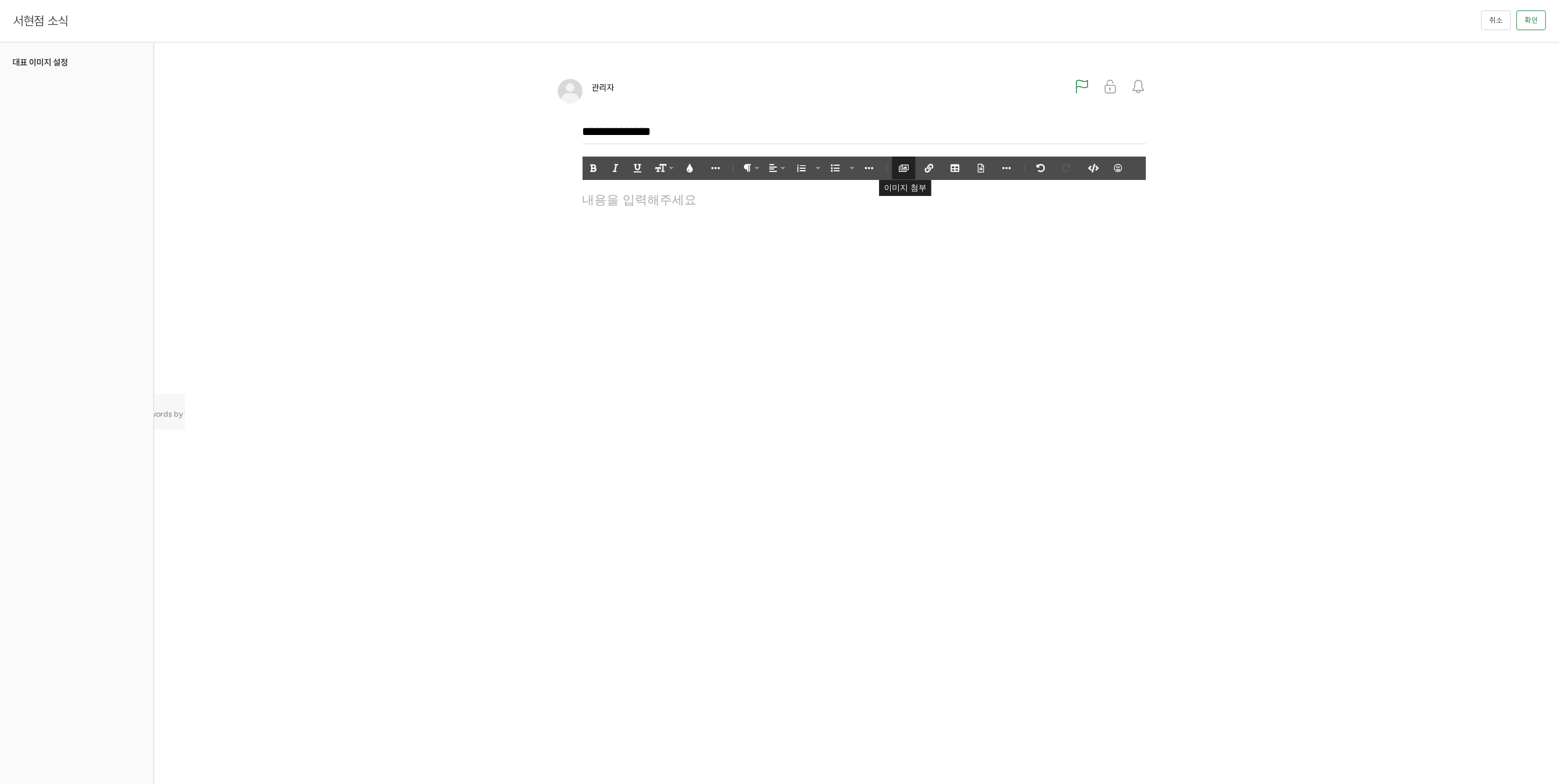
click at [908, 162] on button "이미지 첨부" at bounding box center [904, 168] width 23 height 23
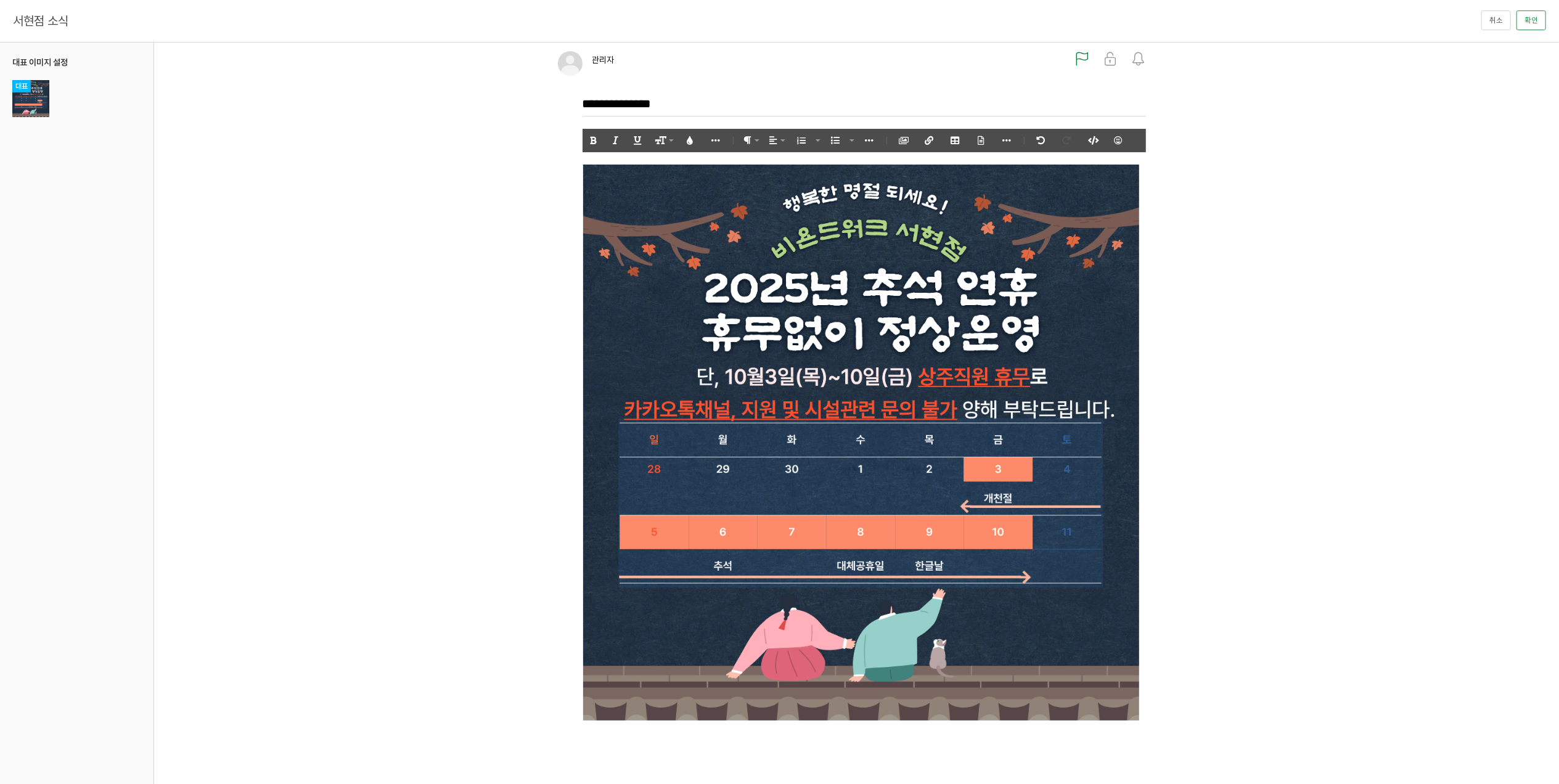
scroll to position [42, 0]
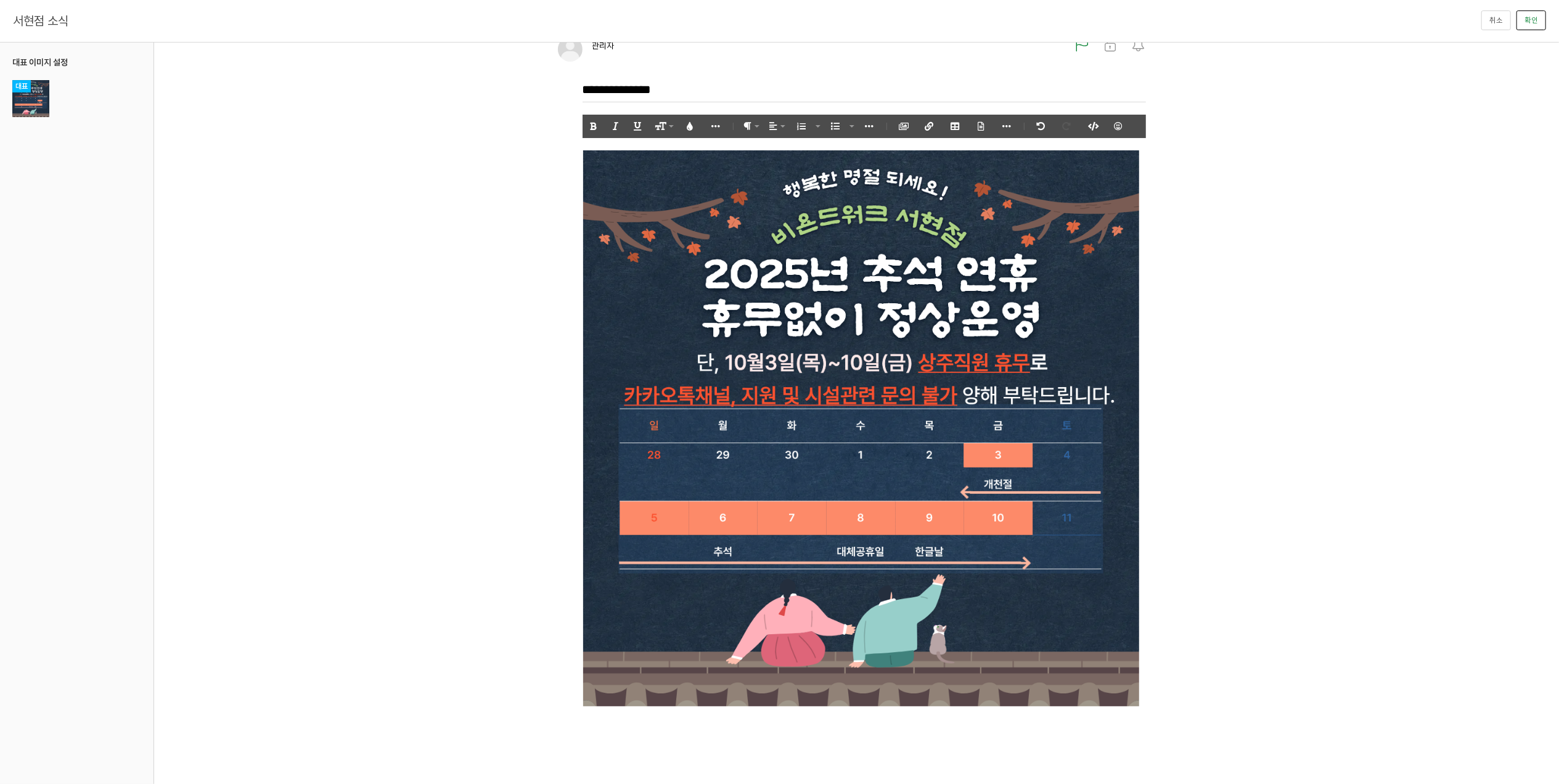
click at [1530, 16] on button "확인" at bounding box center [1531, 21] width 30 height 20
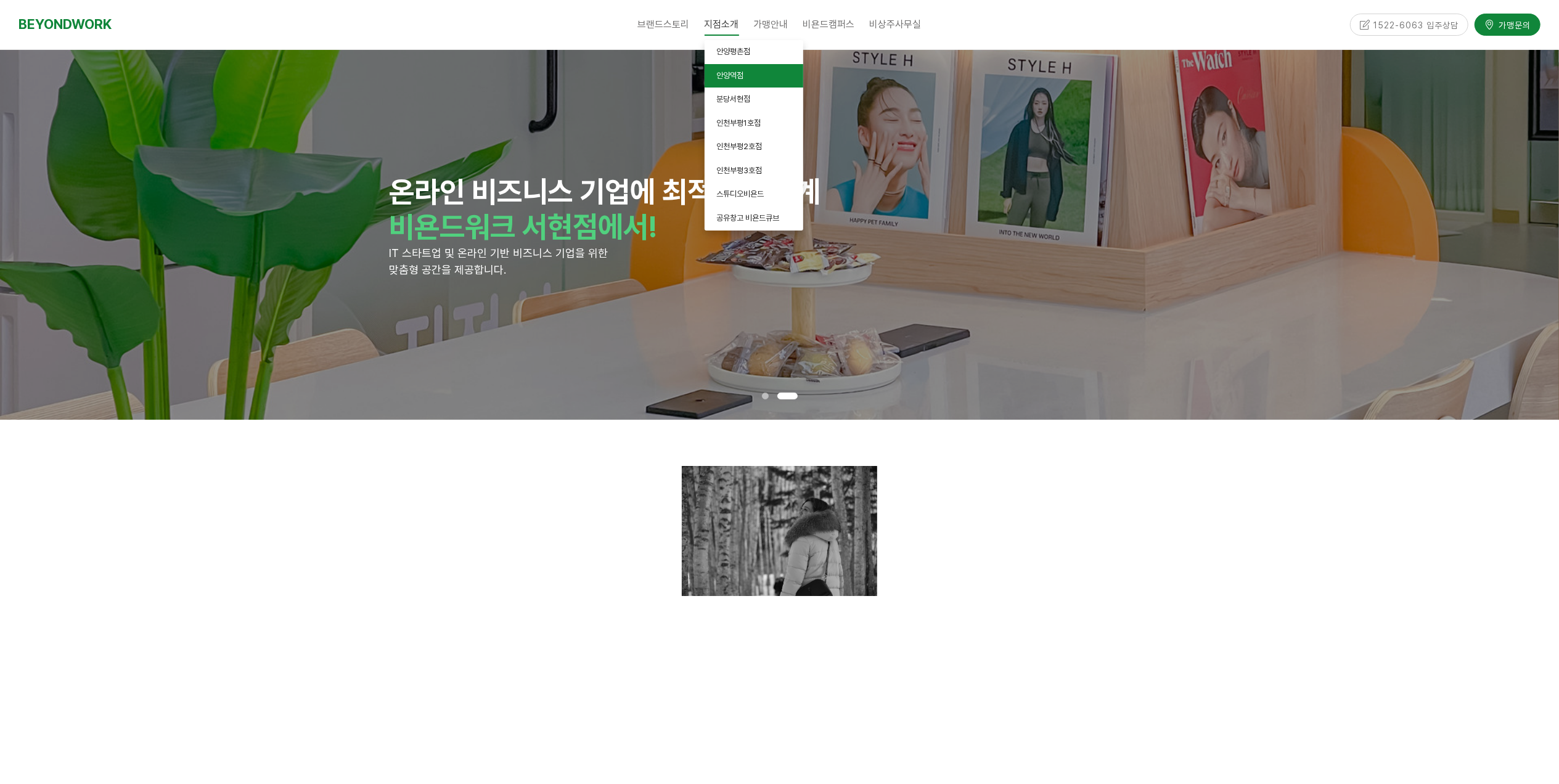
click at [745, 72] on link "안양역점" at bounding box center [754, 76] width 99 height 24
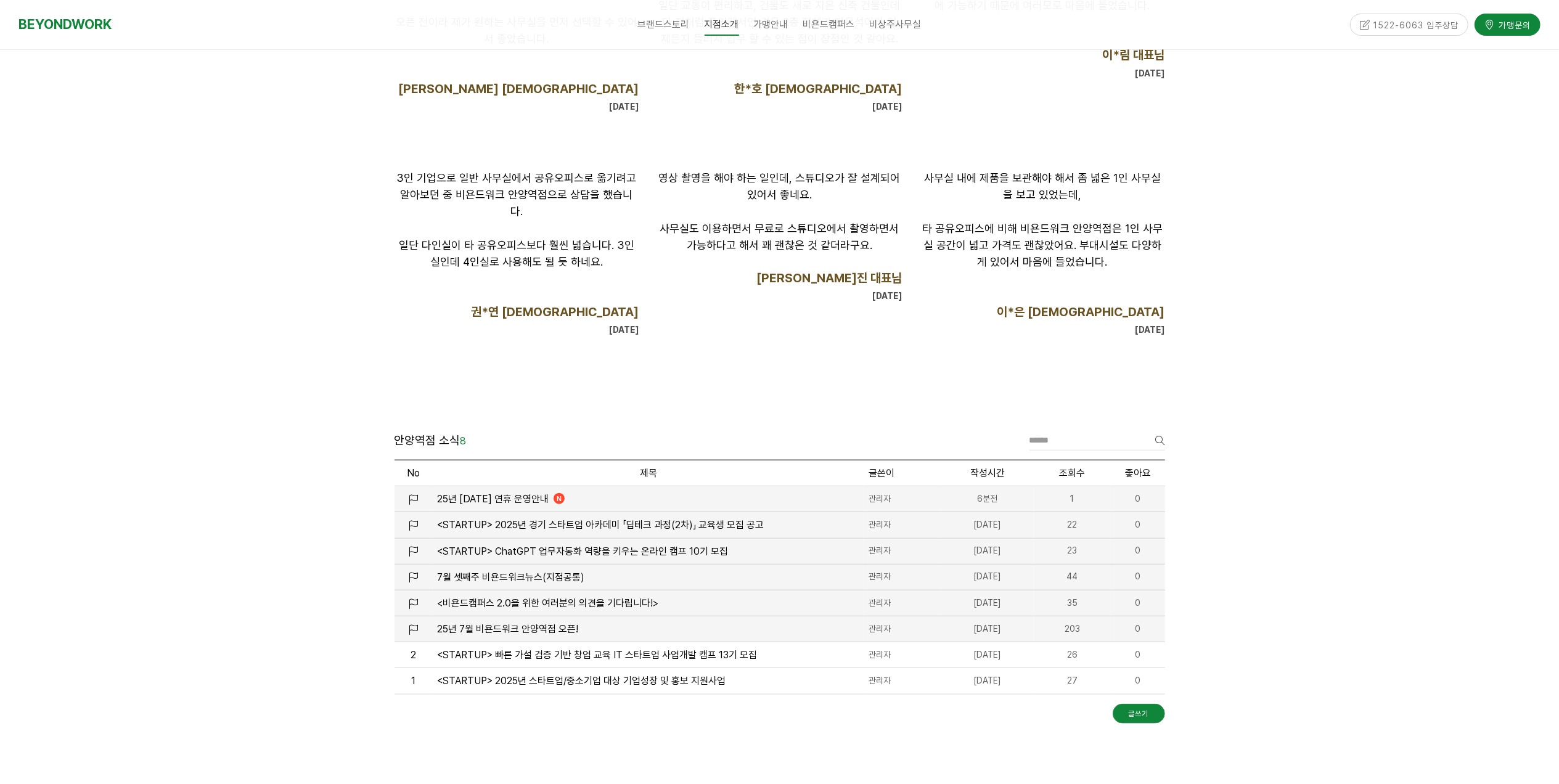
scroll to position [1232, 0]
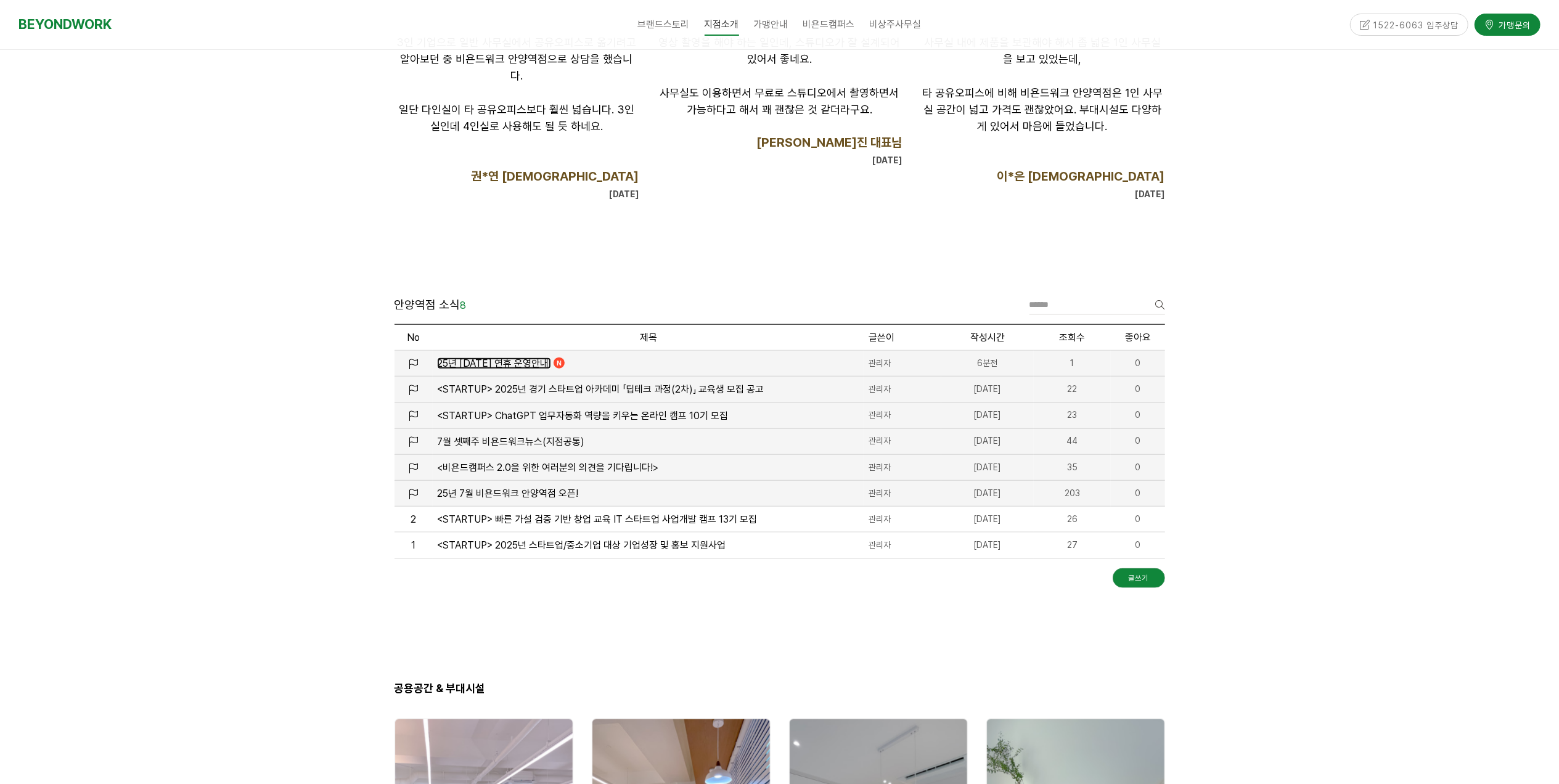
click at [499, 363] on span "25년 [DATE] 연휴 운영안내" at bounding box center [492, 363] width 111 height 12
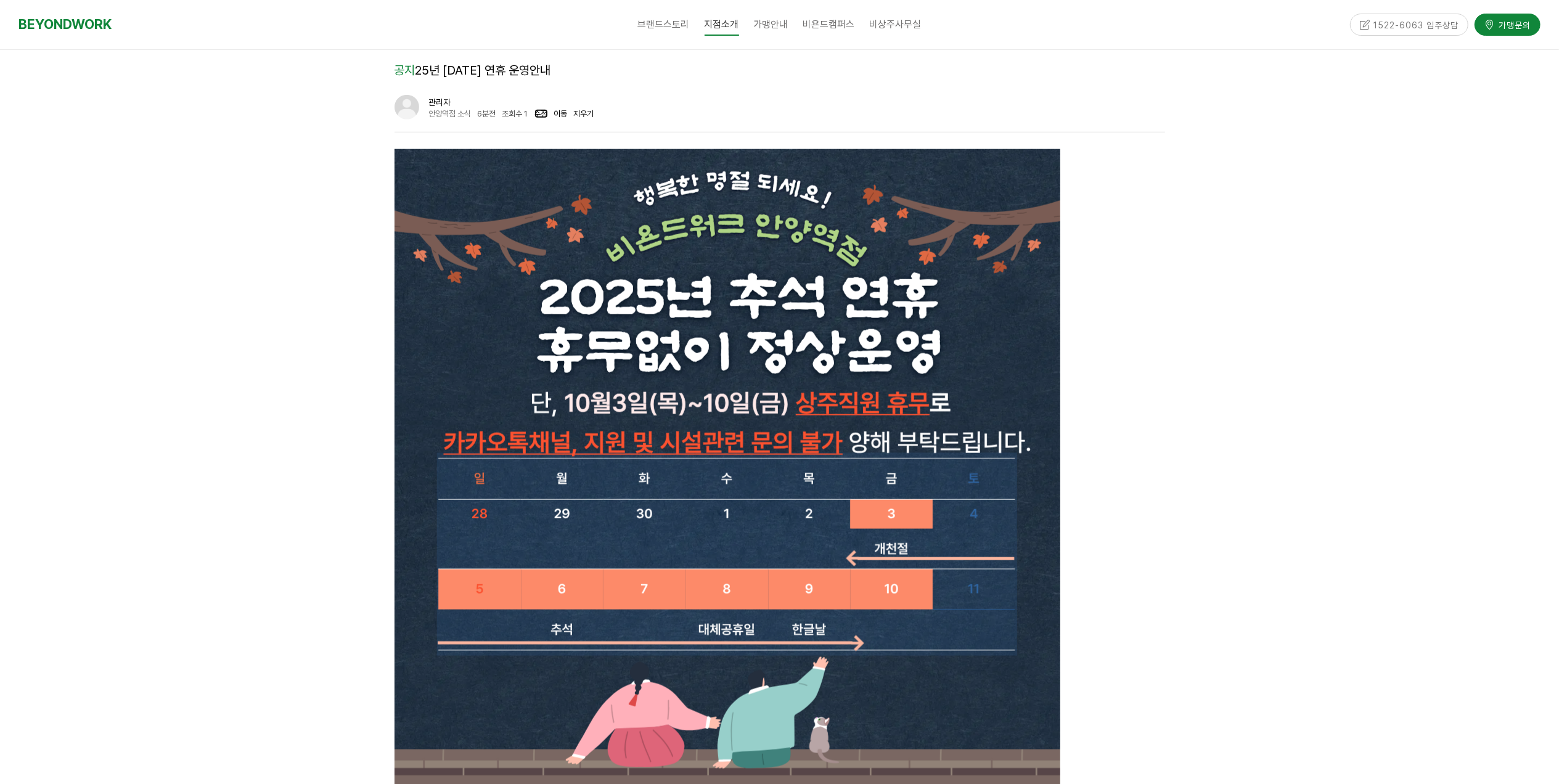
click at [545, 112] on link "수정" at bounding box center [541, 113] width 13 height 9
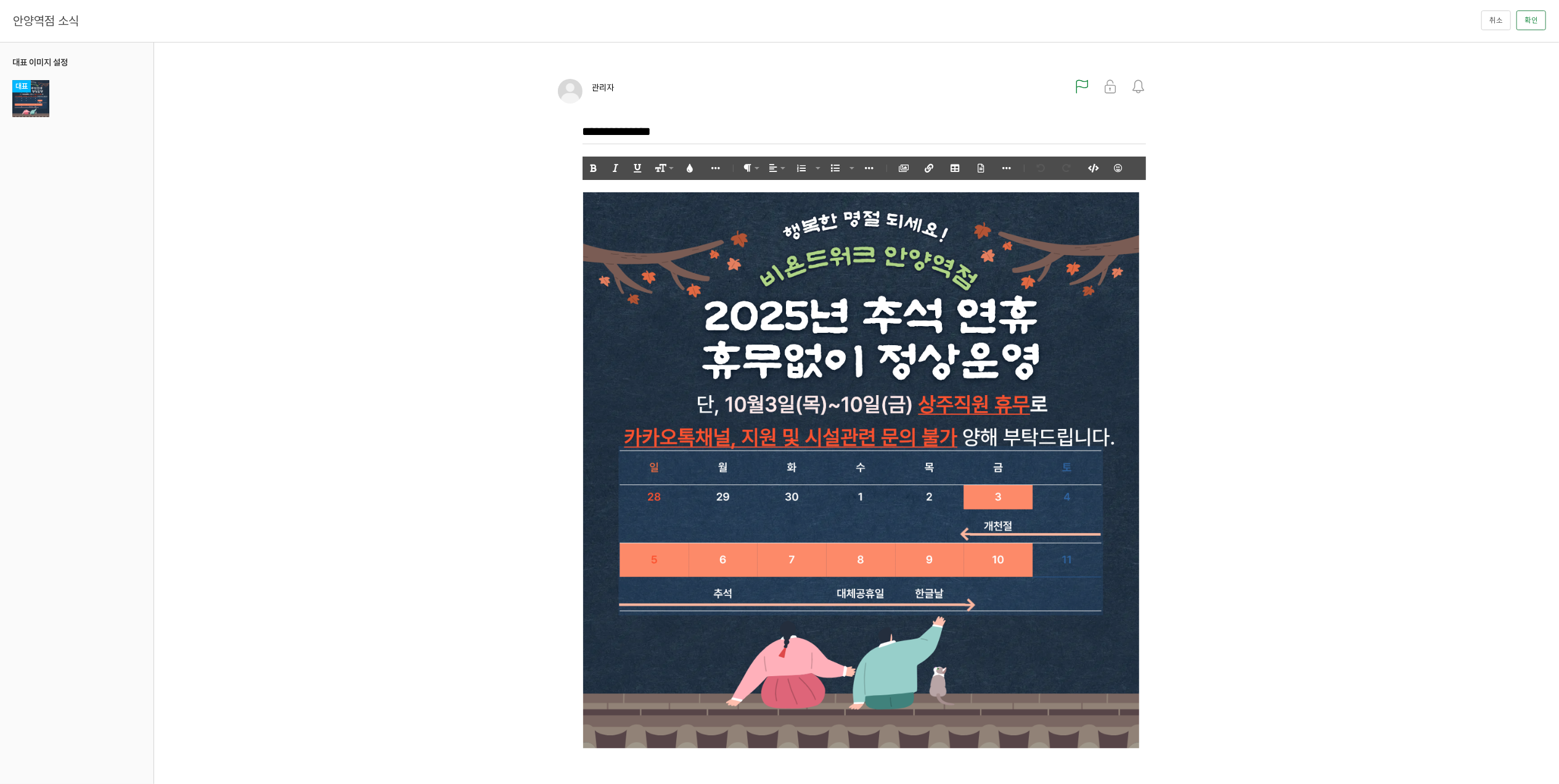
click at [987, 205] on img at bounding box center [861, 470] width 557 height 556
click at [828, 165] on icon "button" at bounding box center [826, 169] width 9 height 9
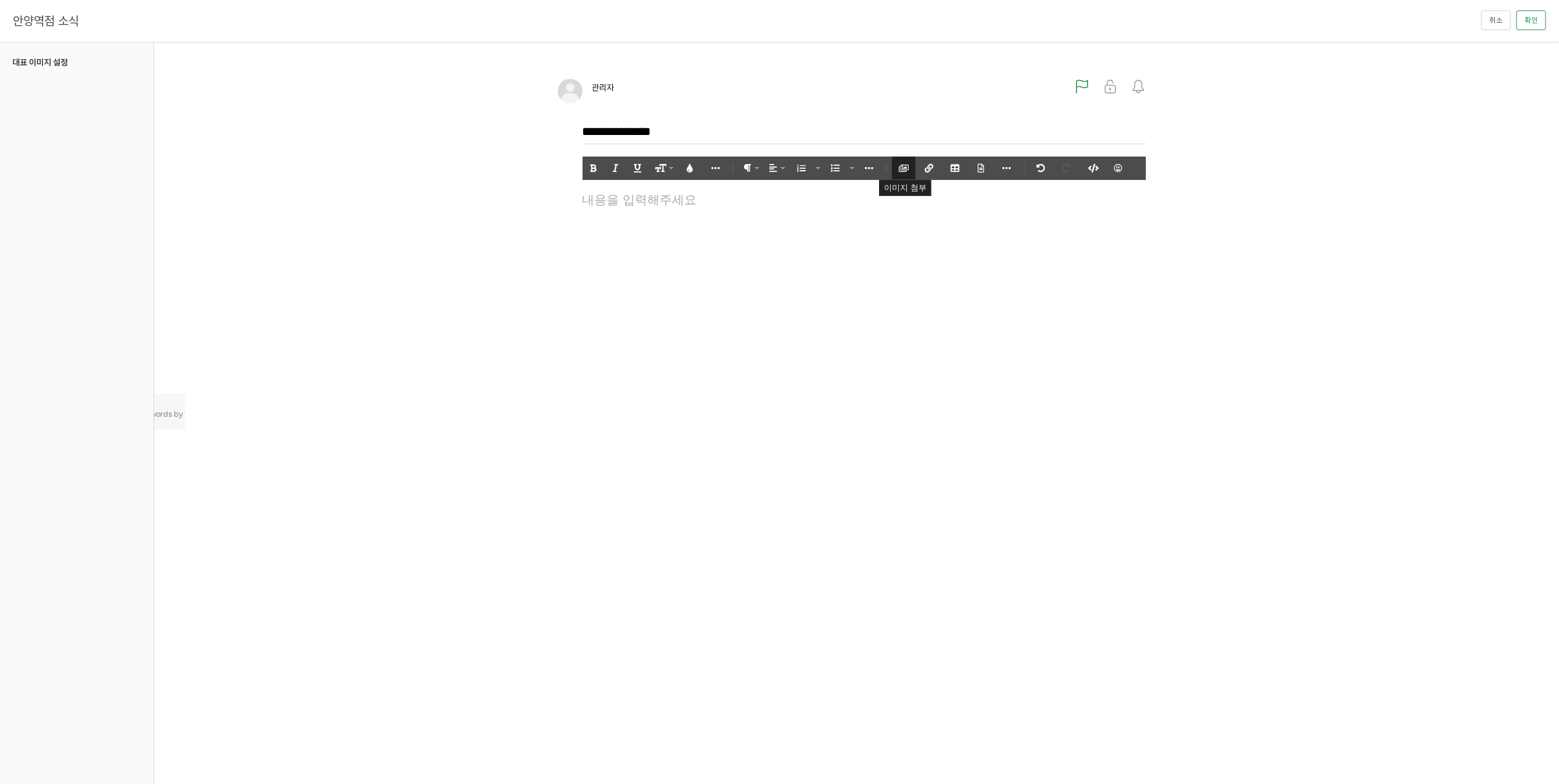
click at [903, 169] on icon "button" at bounding box center [904, 168] width 9 height 9
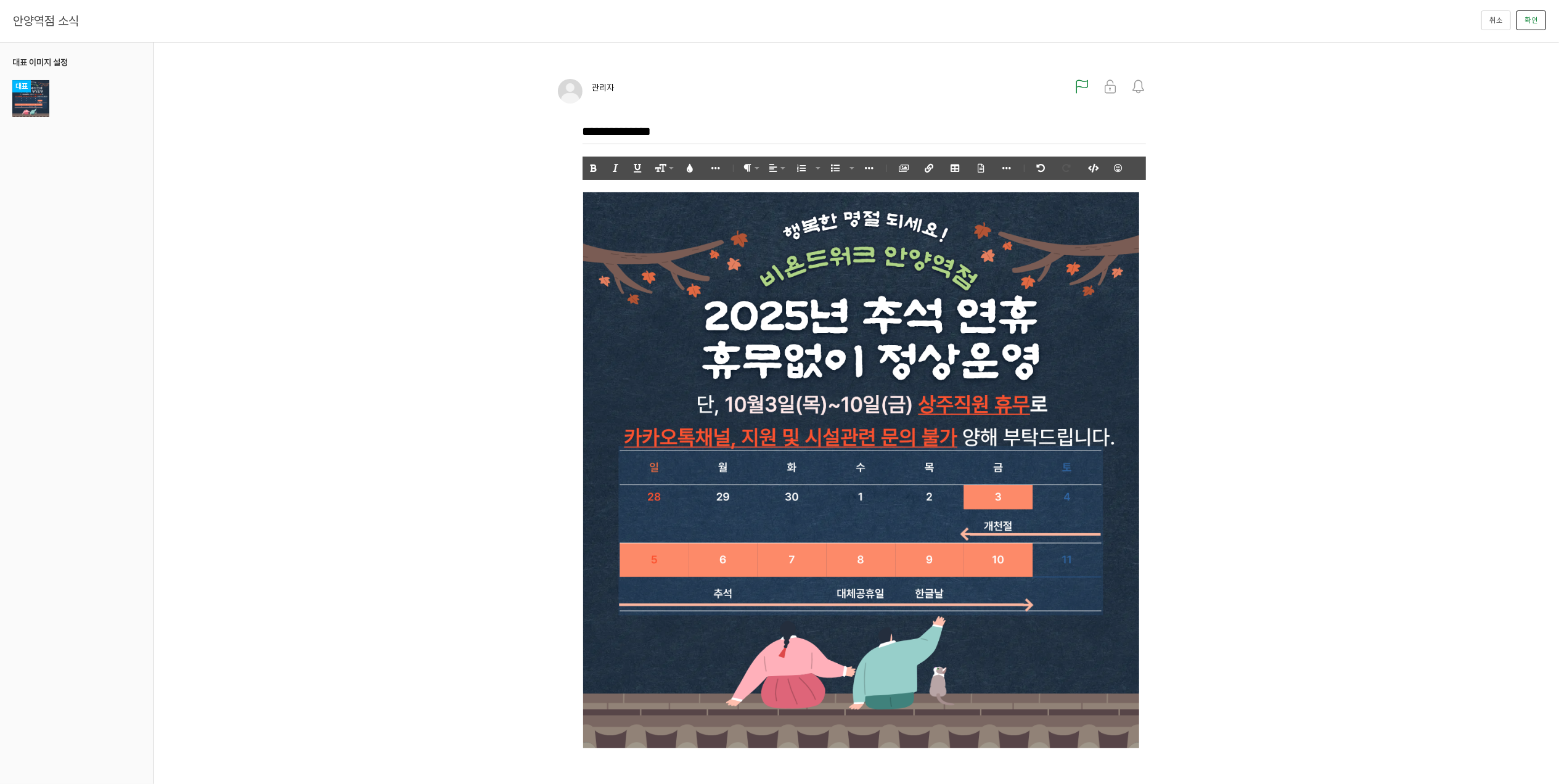
drag, startPoint x: 1525, startPoint y: 21, endPoint x: 1516, endPoint y: 26, distance: 10.3
click at [1524, 21] on button "확인" at bounding box center [1531, 21] width 30 height 20
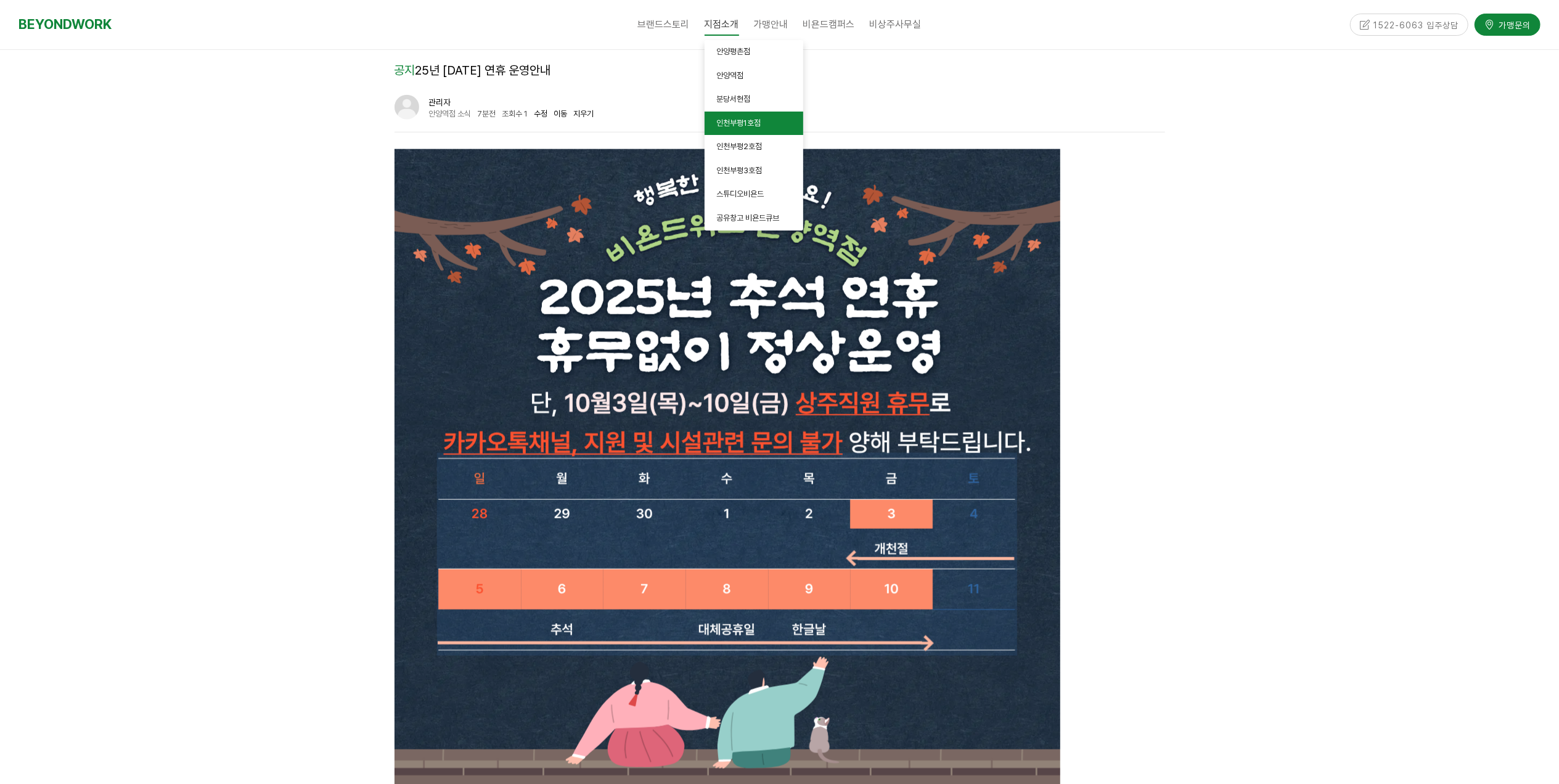
click at [745, 121] on span "인천부평1호점" at bounding box center [739, 123] width 45 height 9
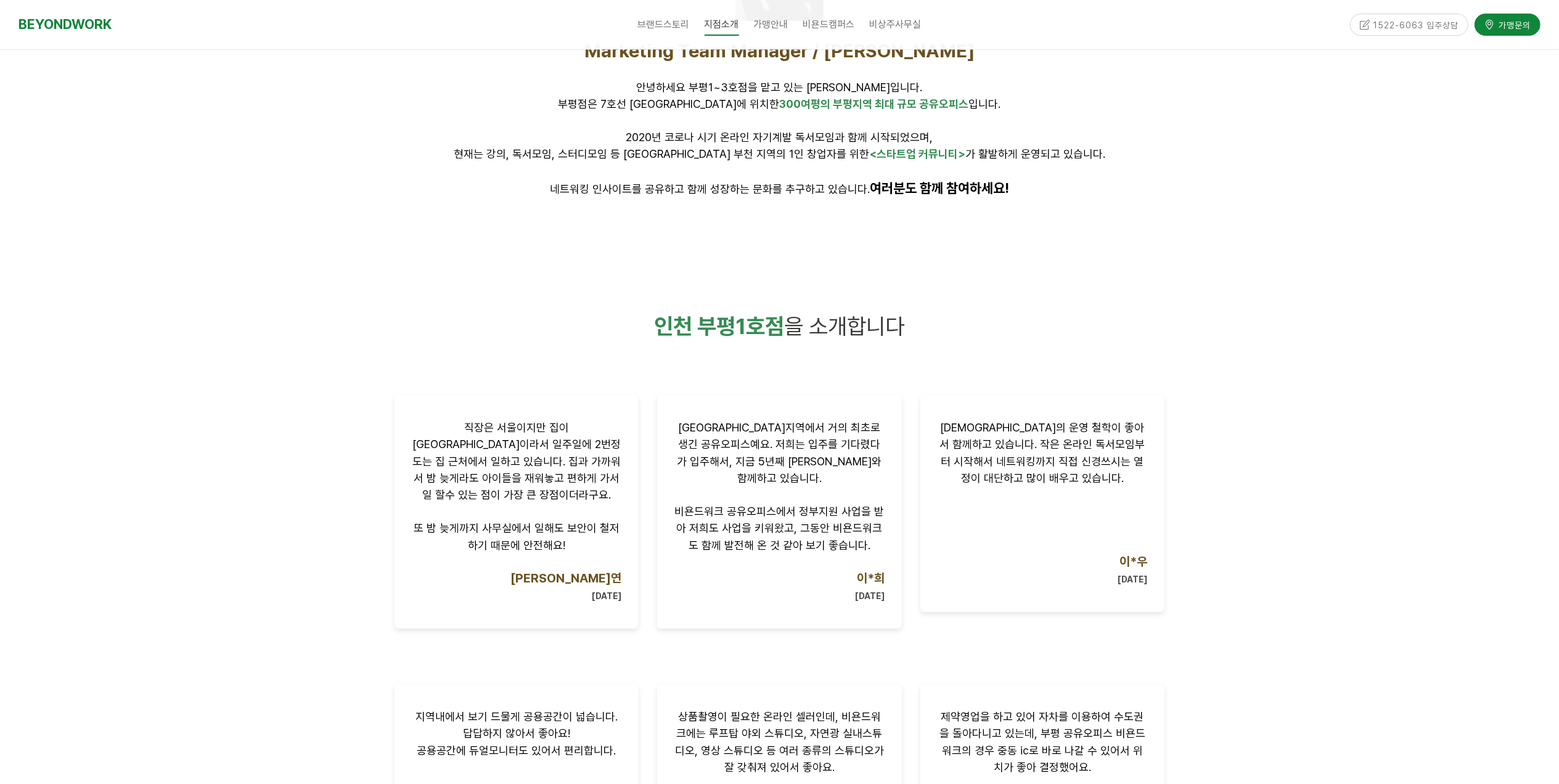
scroll to position [1150, 0]
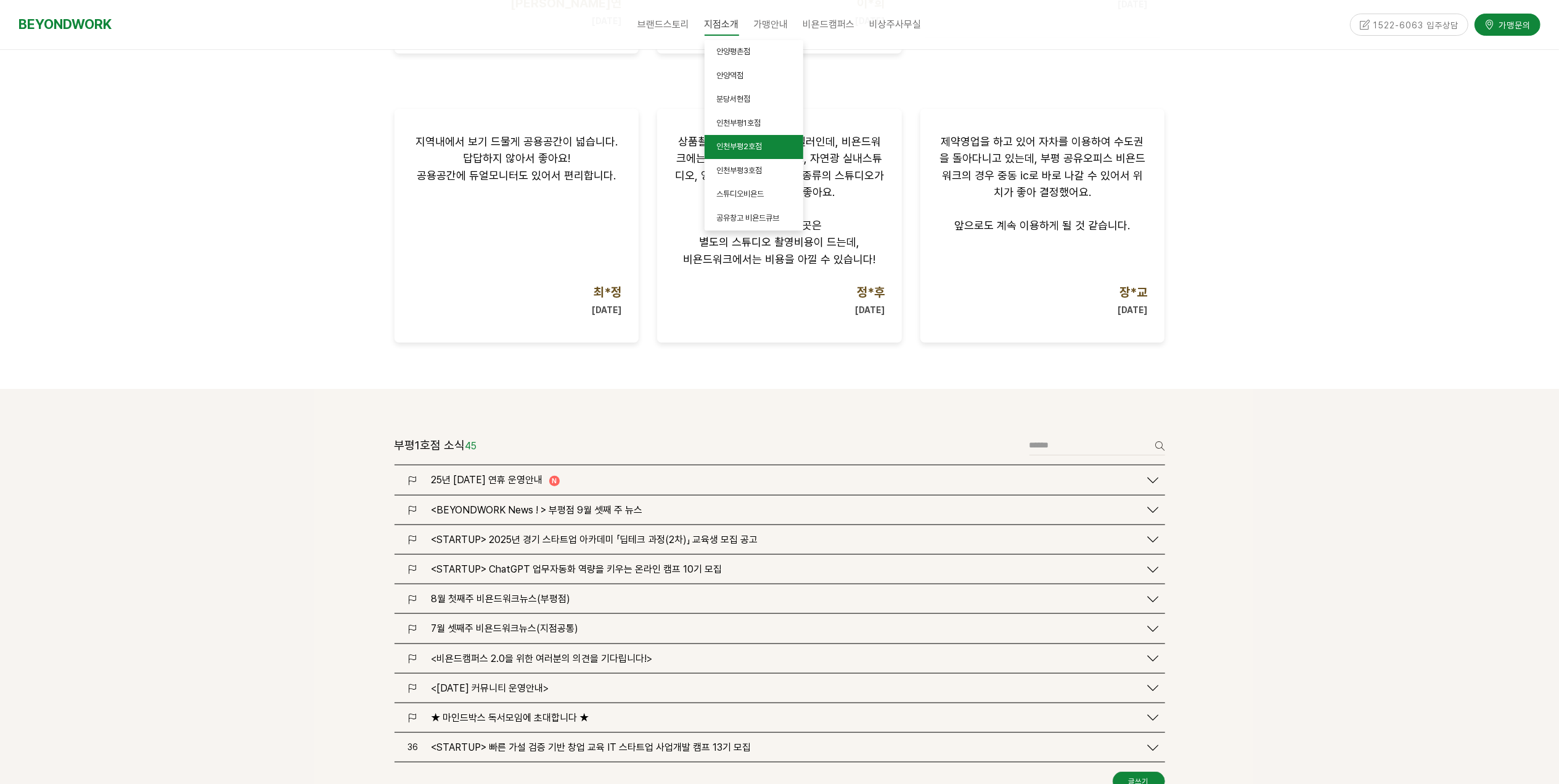
click at [743, 137] on link "인천부평2호점" at bounding box center [754, 147] width 99 height 24
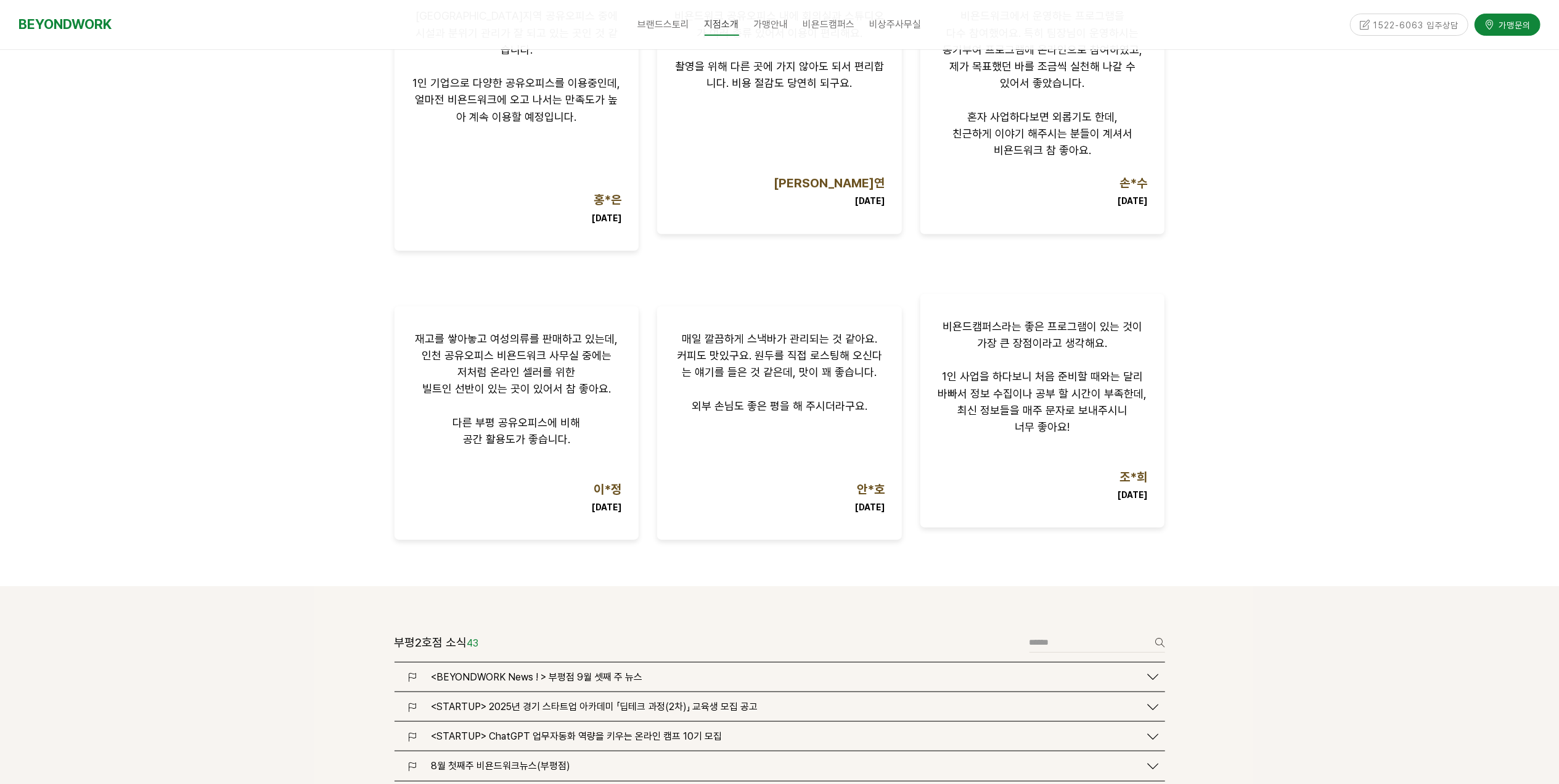
scroll to position [1314, 0]
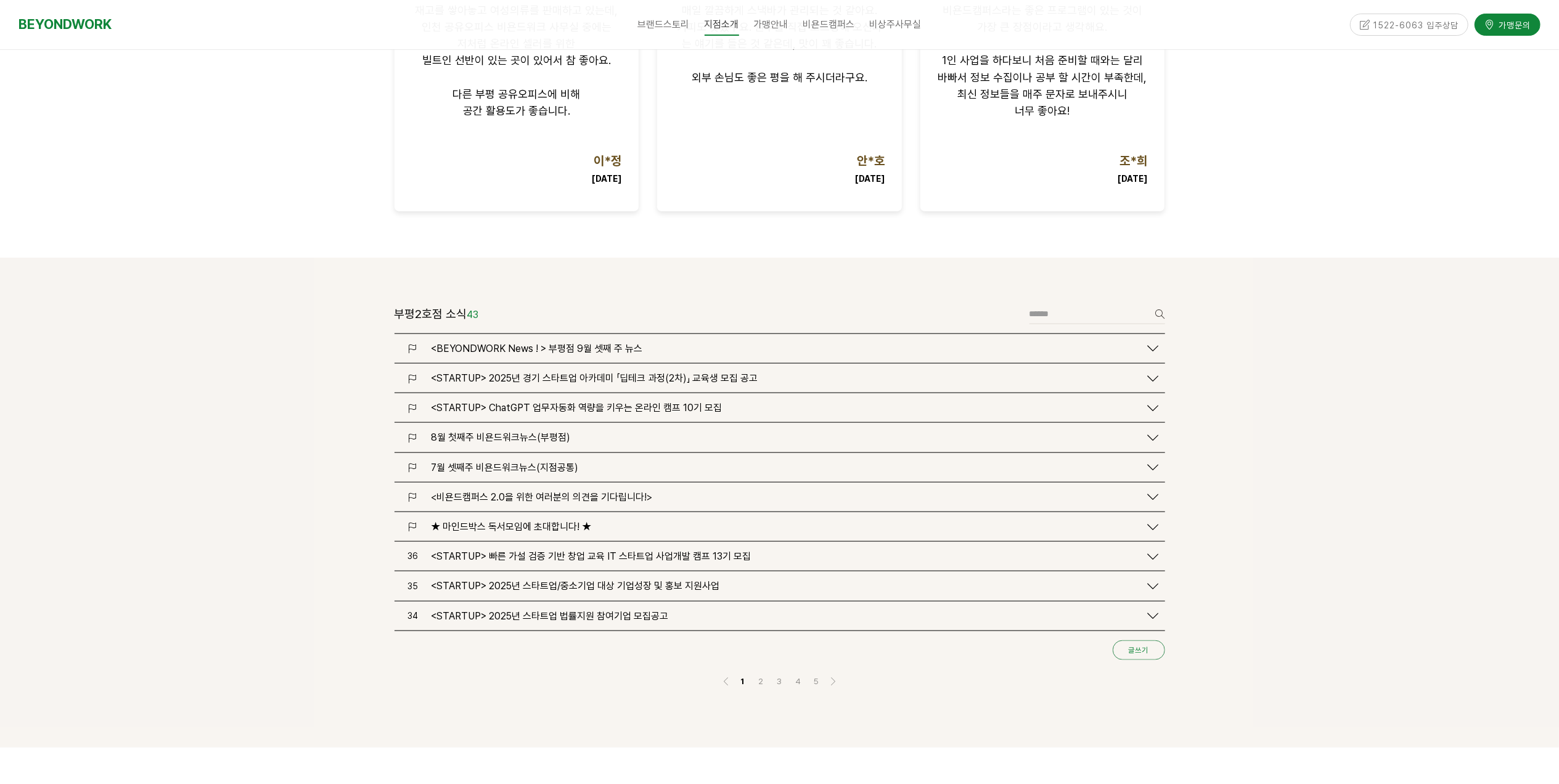
click at [1135, 640] on link "글쓰기" at bounding box center [1139, 650] width 52 height 20
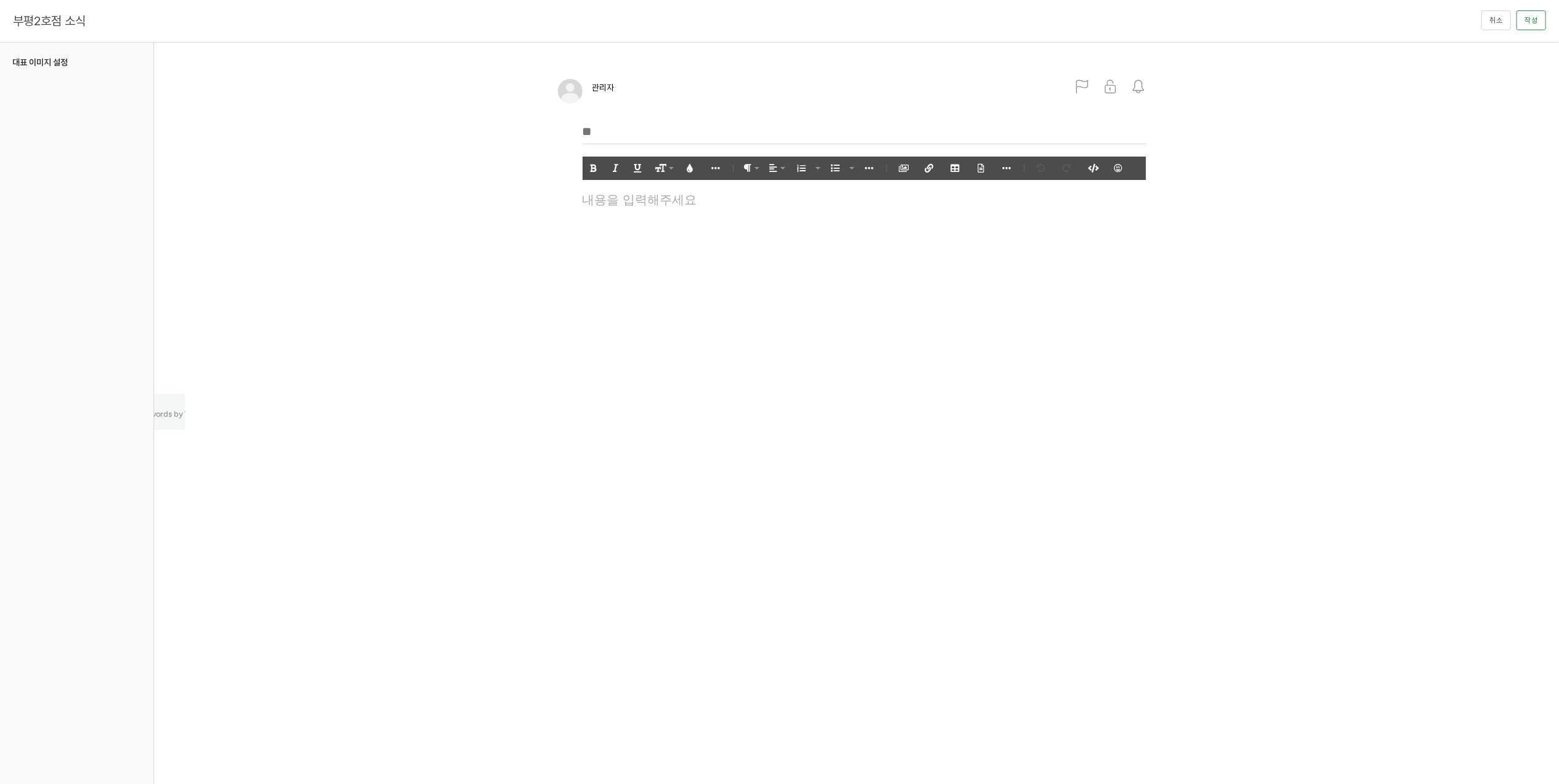
click at [648, 116] on div "관리자 알림 전체 회원 운영진 (1명) 그룹없음 x" at bounding box center [852, 172] width 606 height 233
click at [615, 129] on input "text" at bounding box center [864, 132] width 563 height 26
type input "**********"
click at [659, 201] on p at bounding box center [864, 197] width 563 height 16
click at [906, 169] on icon "button" at bounding box center [904, 168] width 9 height 9
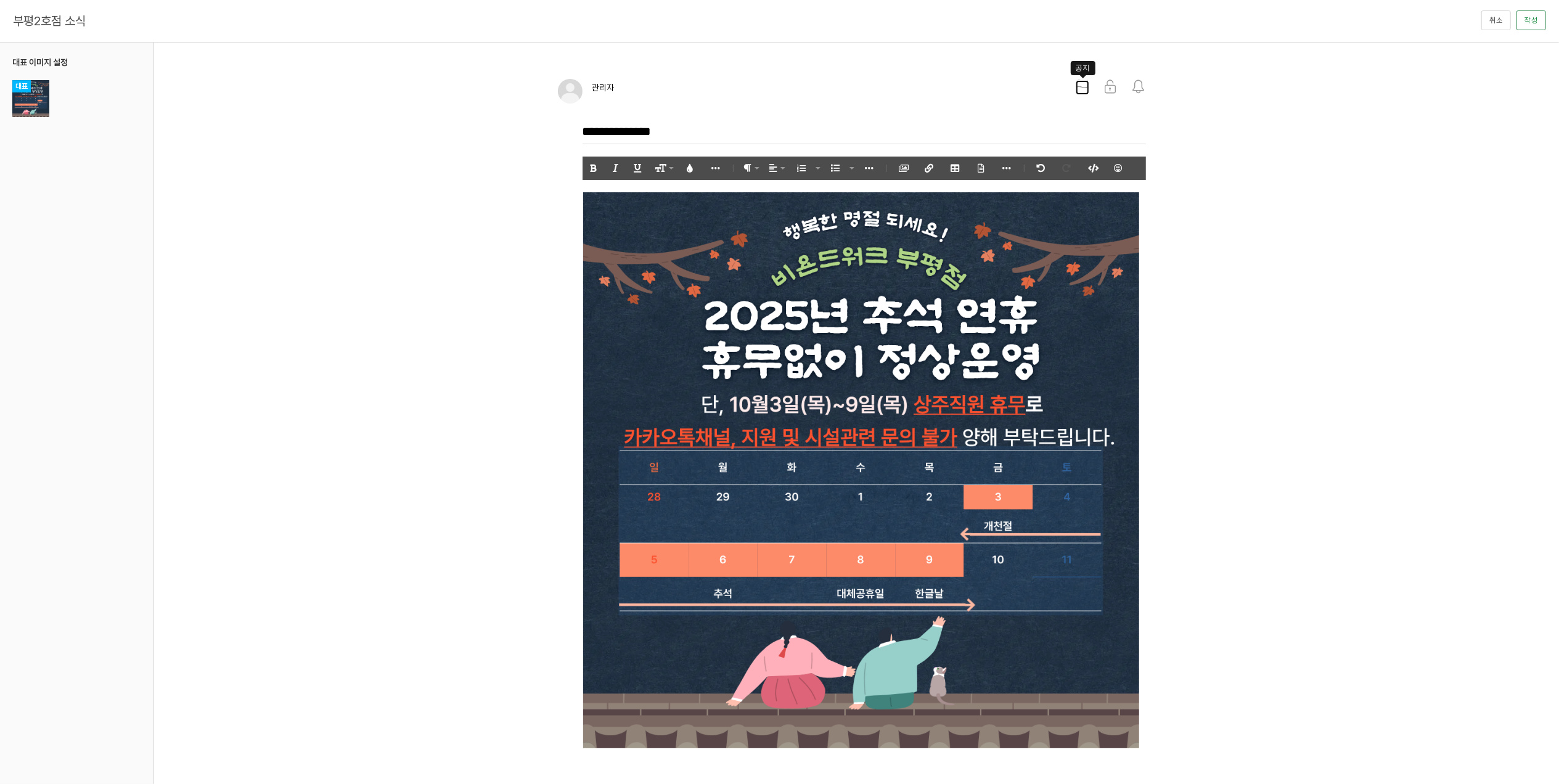
click at [1083, 82] on icon at bounding box center [1082, 86] width 13 height 13
click at [1526, 22] on button "작성" at bounding box center [1531, 21] width 30 height 20
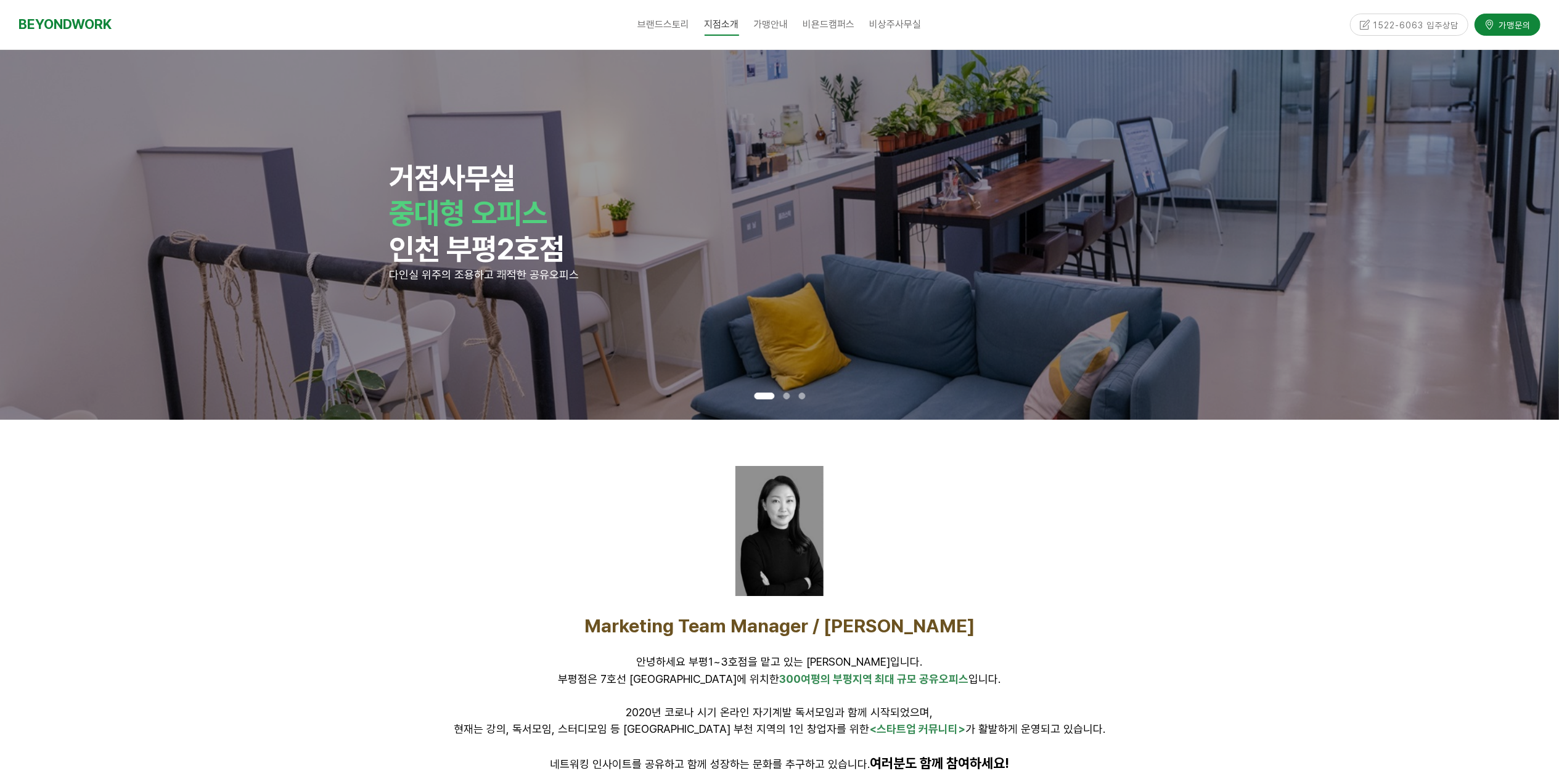
click at [1132, 487] on div at bounding box center [780, 530] width 771 height 130
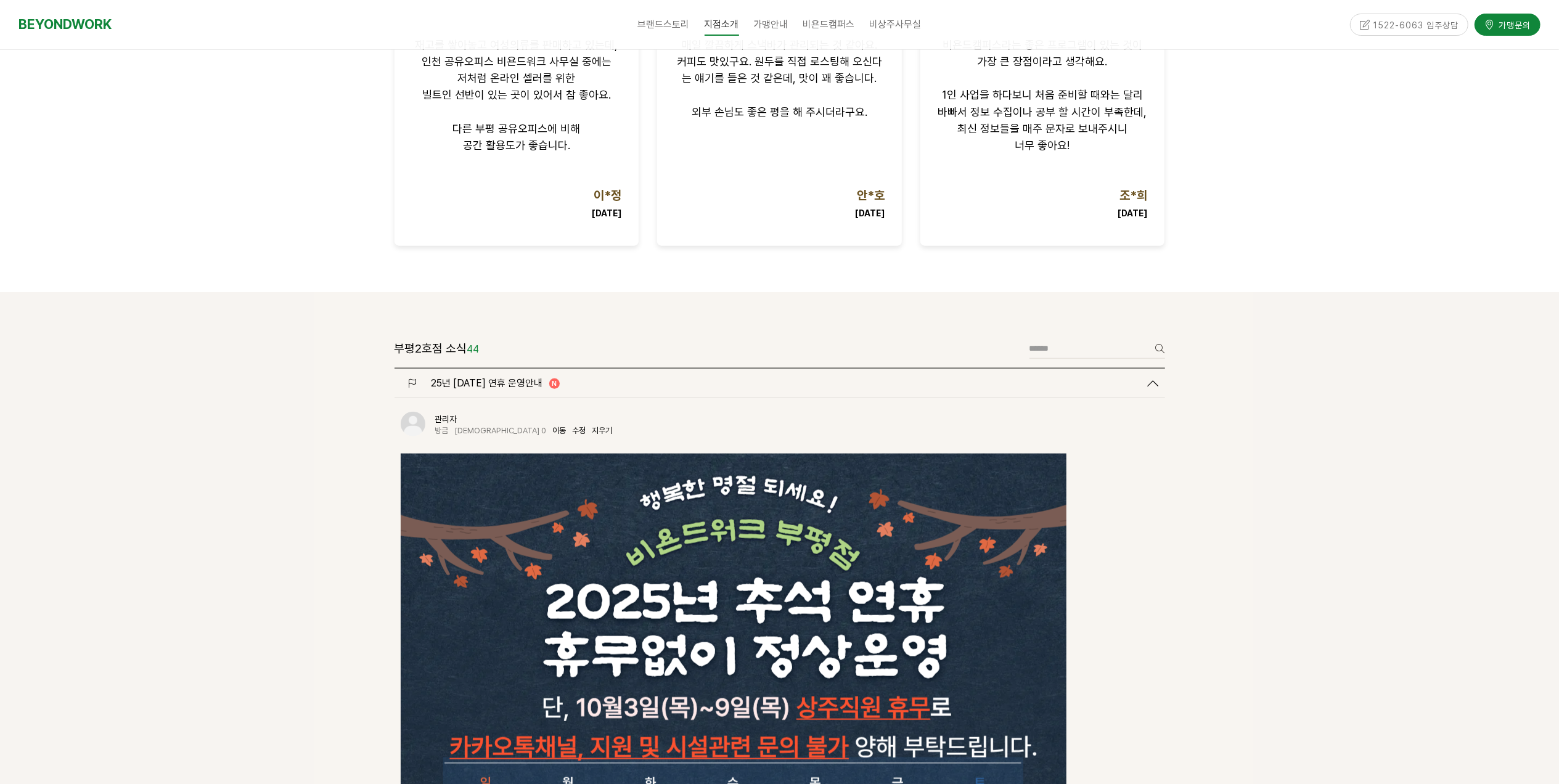
scroll to position [1114, 0]
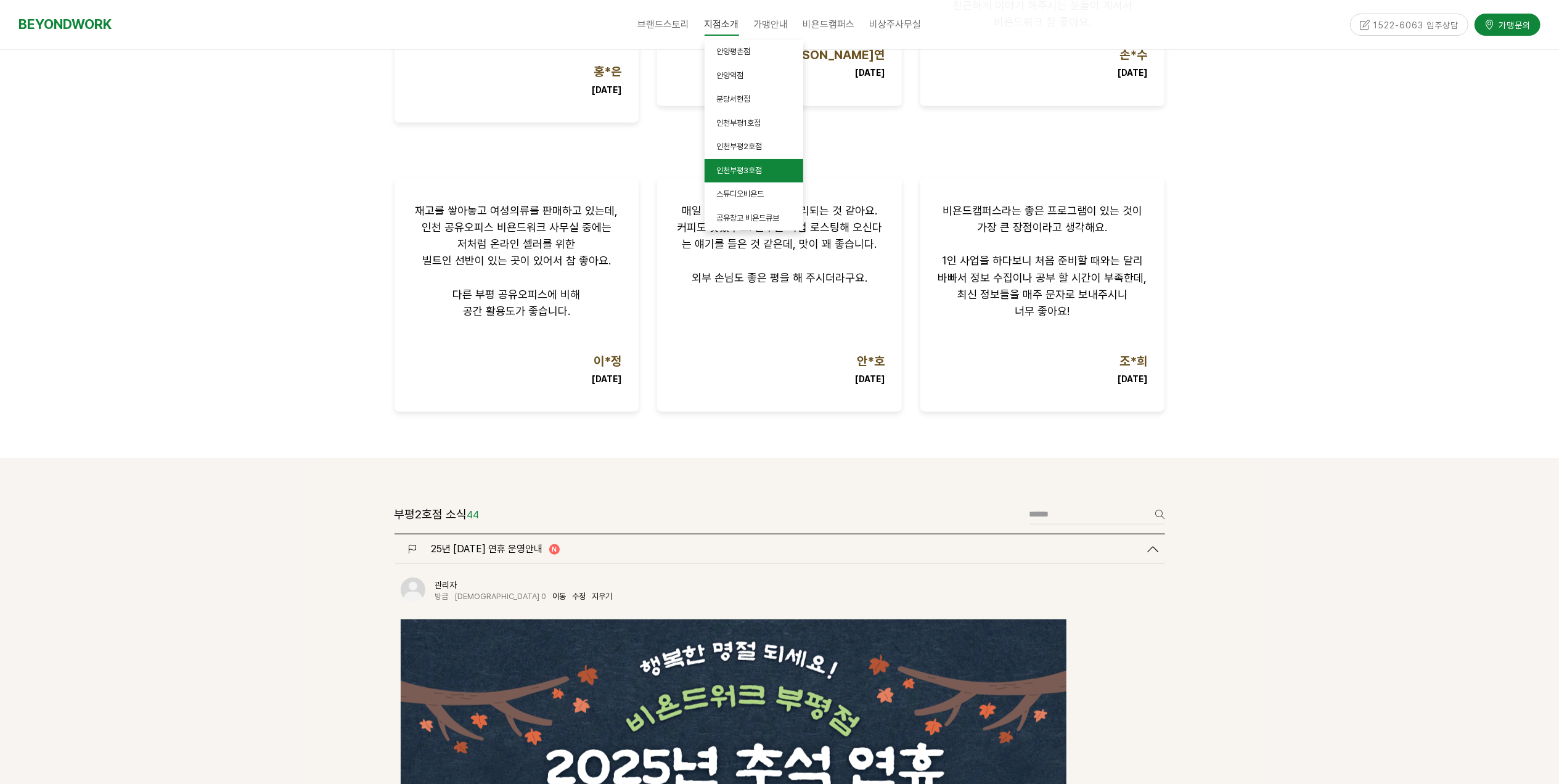
click at [743, 167] on span "인천부평3호점" at bounding box center [740, 170] width 45 height 9
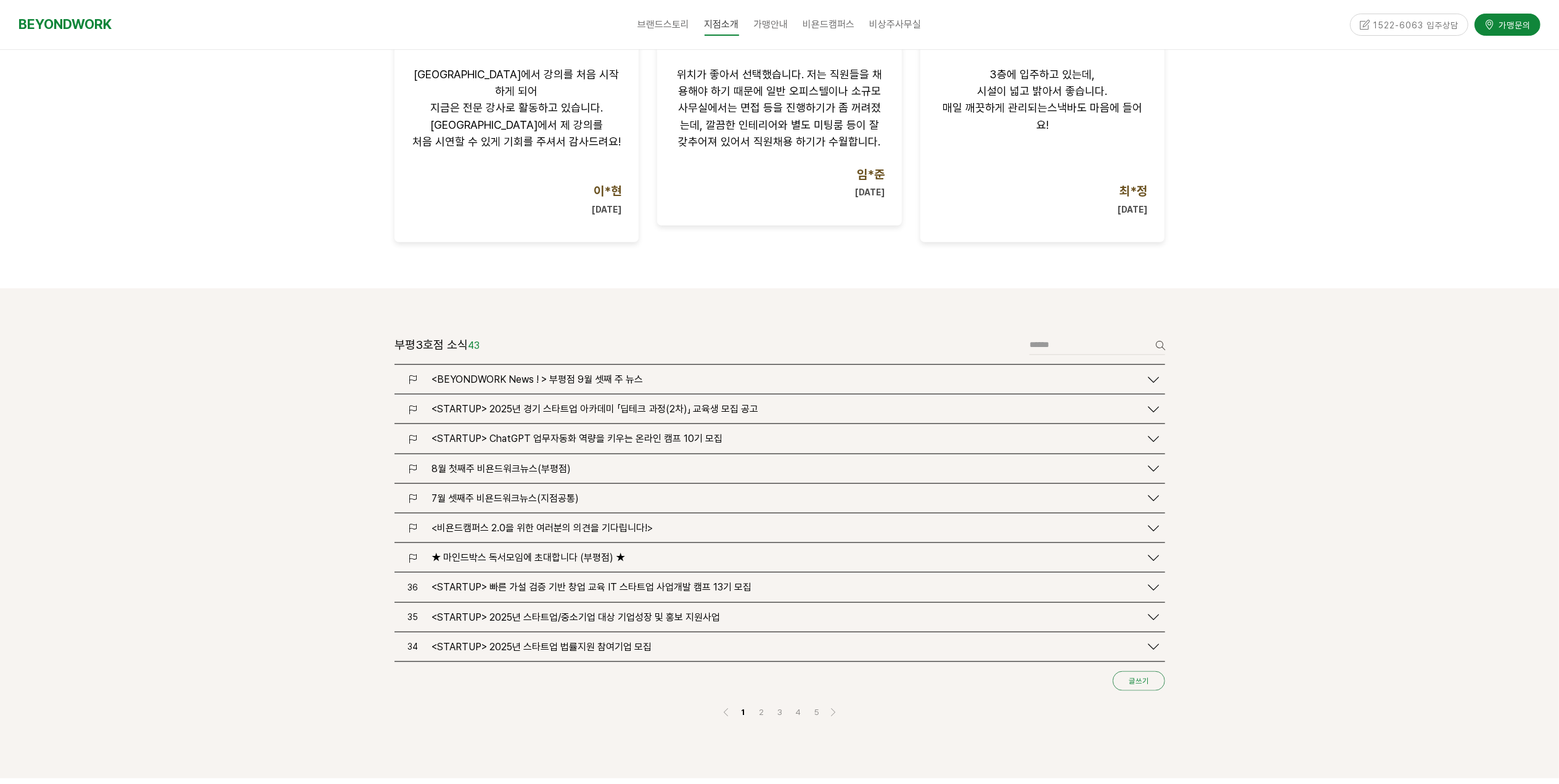
click at [1133, 671] on link "글쓰기" at bounding box center [1139, 681] width 52 height 20
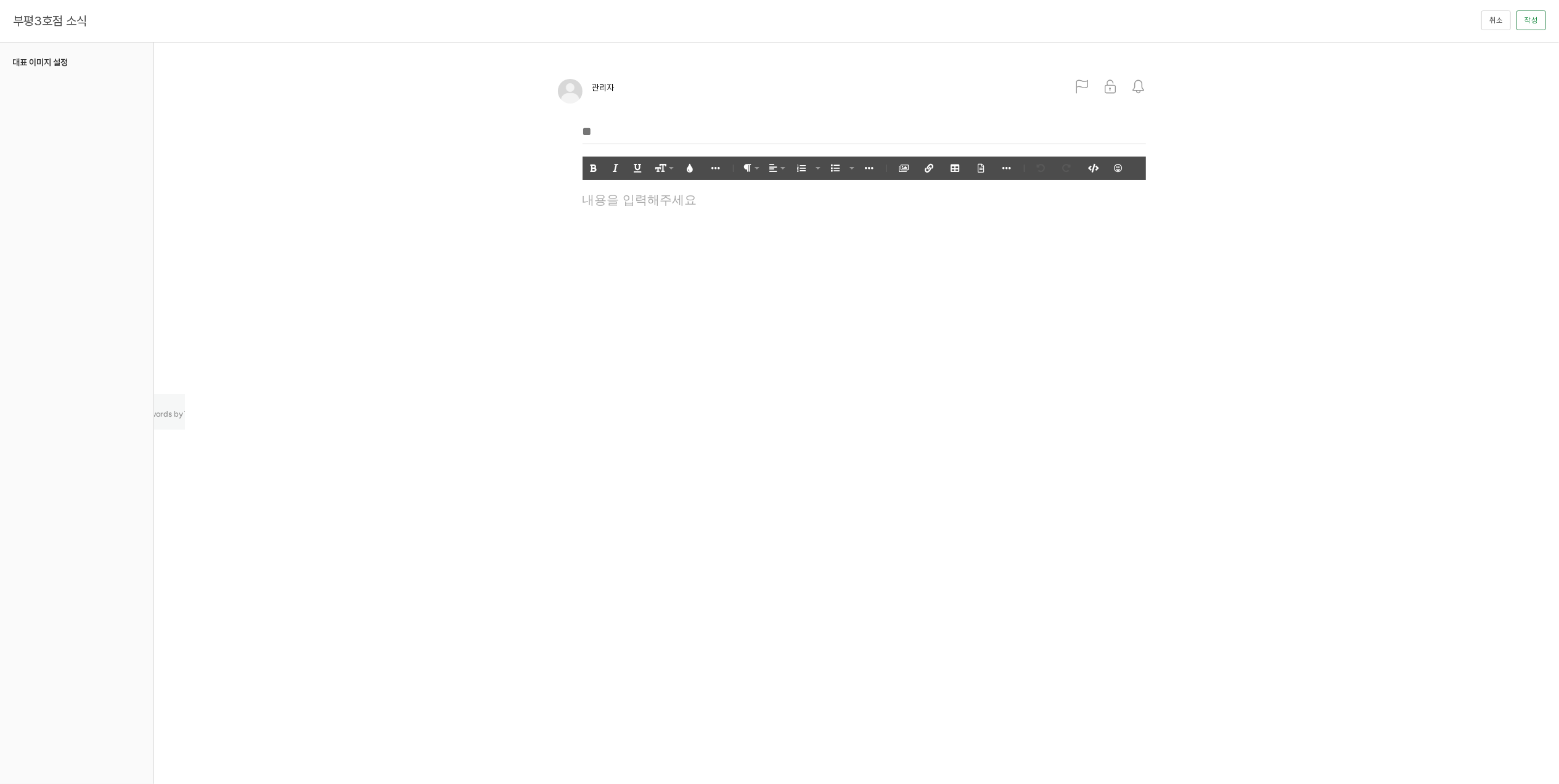
click at [607, 127] on input "text" at bounding box center [864, 132] width 563 height 26
type input "**********"
click at [699, 205] on p at bounding box center [864, 197] width 563 height 16
click at [901, 166] on icon "button" at bounding box center [904, 168] width 9 height 9
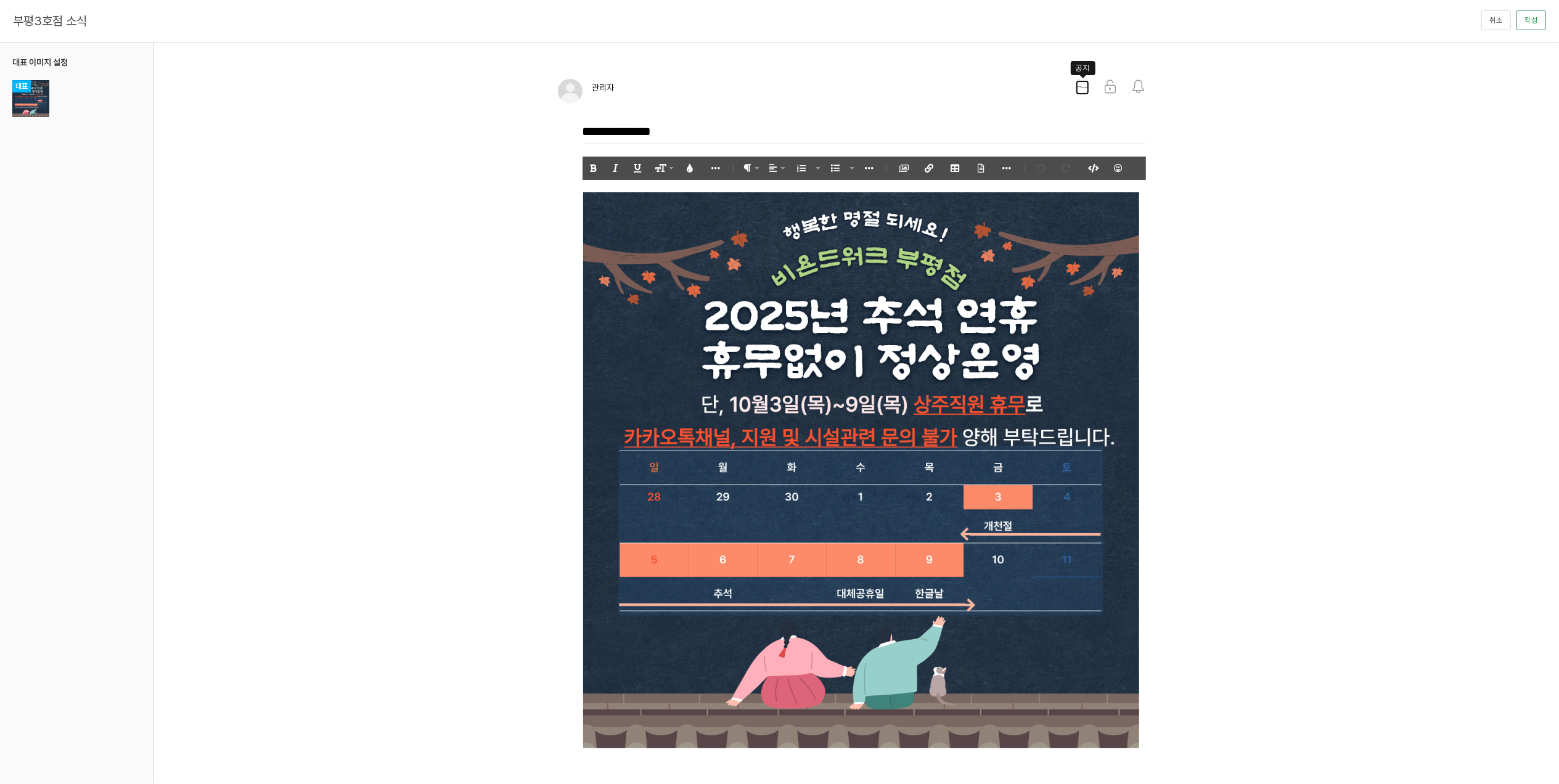
click at [1084, 87] on icon at bounding box center [1082, 86] width 13 height 13
click at [1532, 20] on button "작성" at bounding box center [1531, 21] width 30 height 20
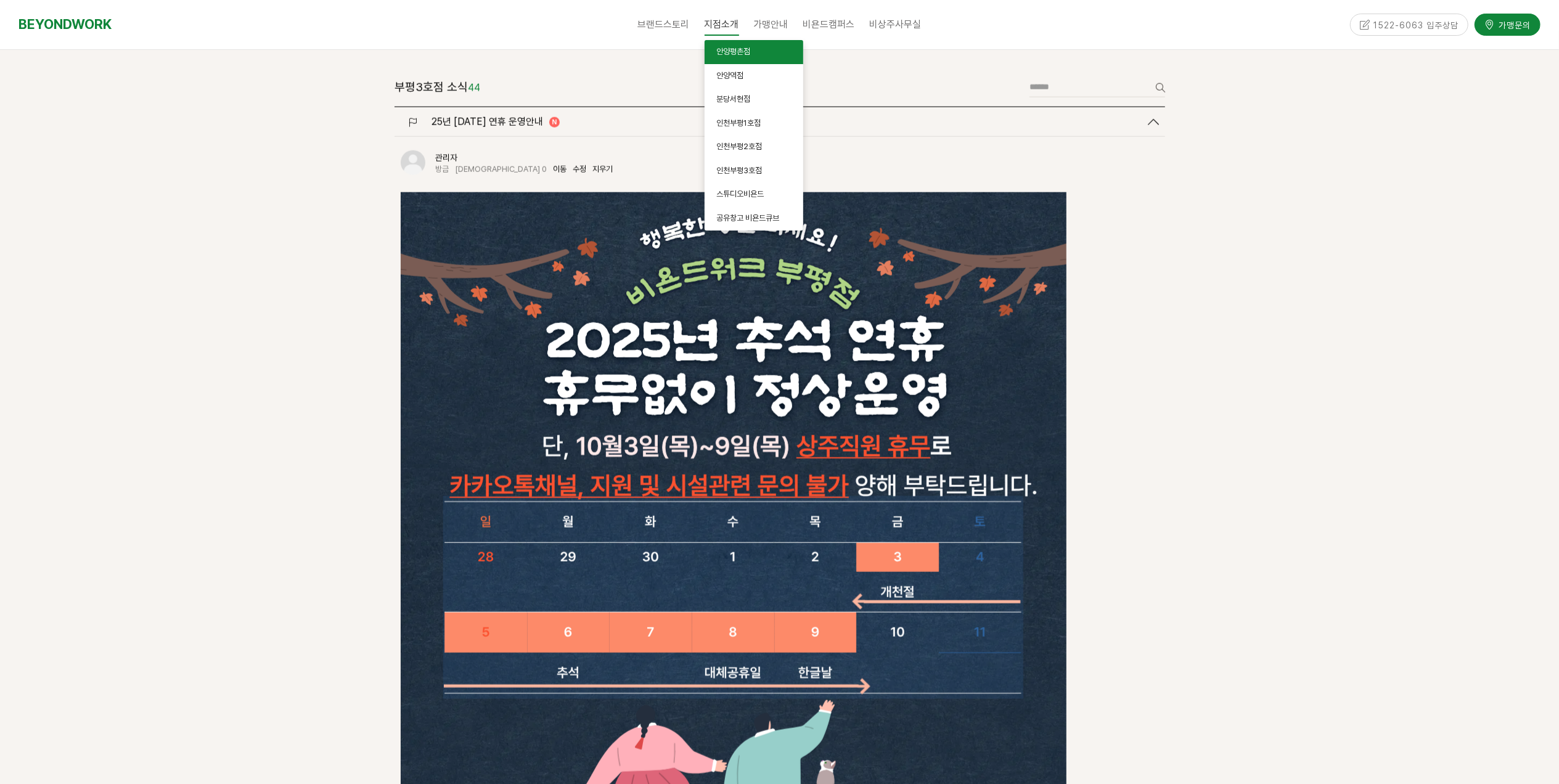
click at [721, 50] on span "안양평촌점" at bounding box center [734, 51] width 34 height 9
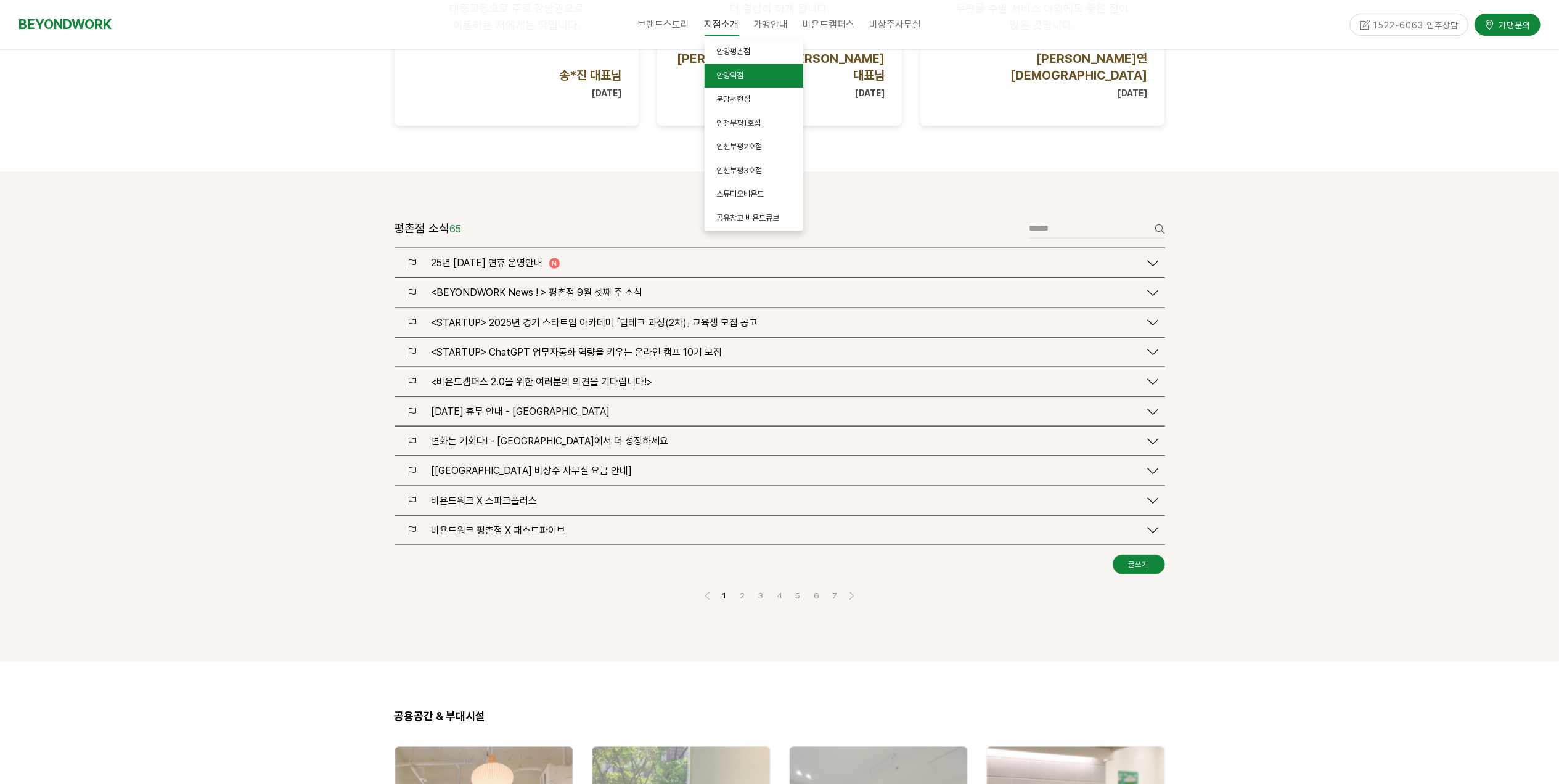
click at [728, 74] on span "안양역점" at bounding box center [731, 75] width 27 height 9
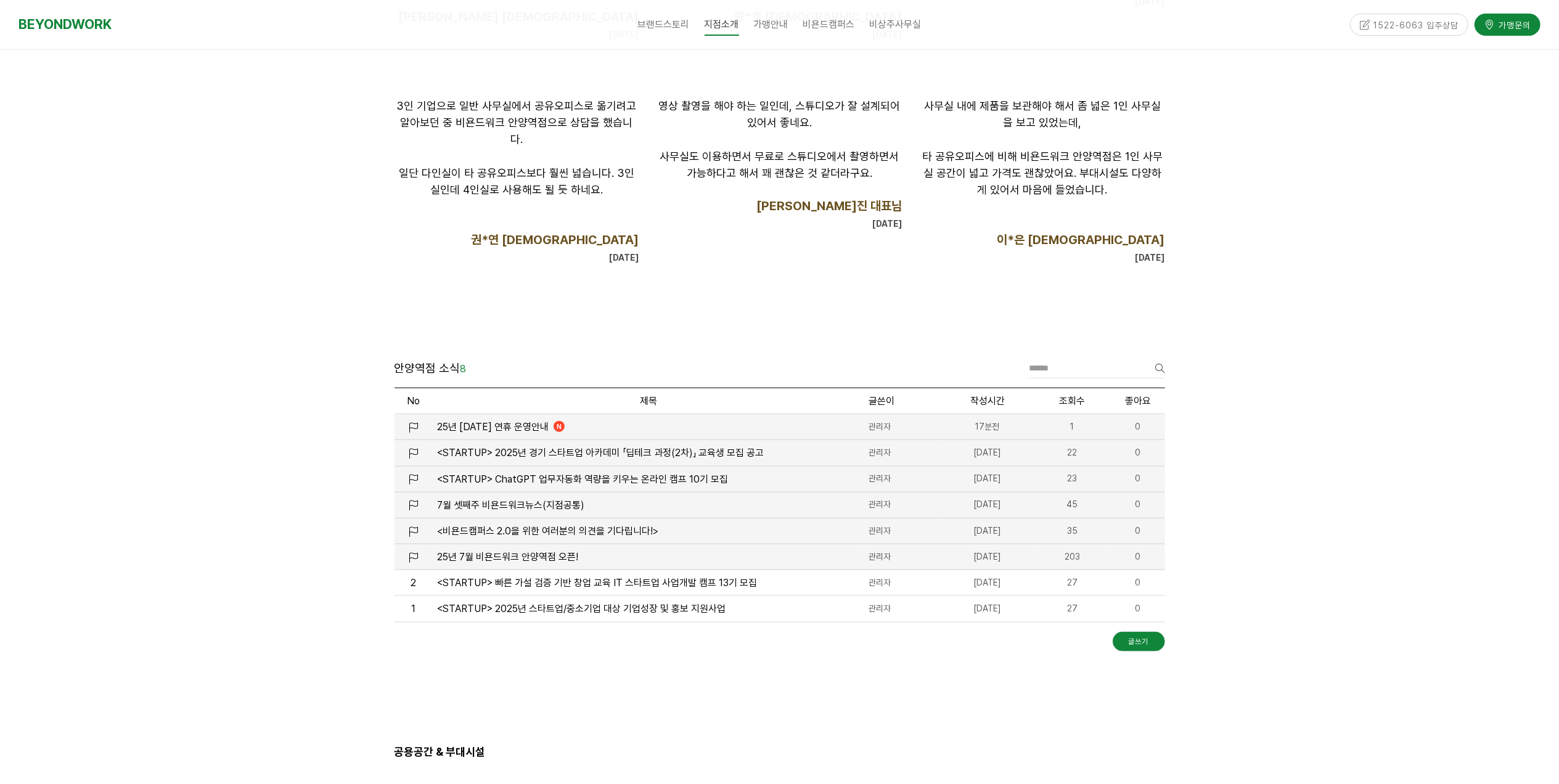
scroll to position [1156, 0]
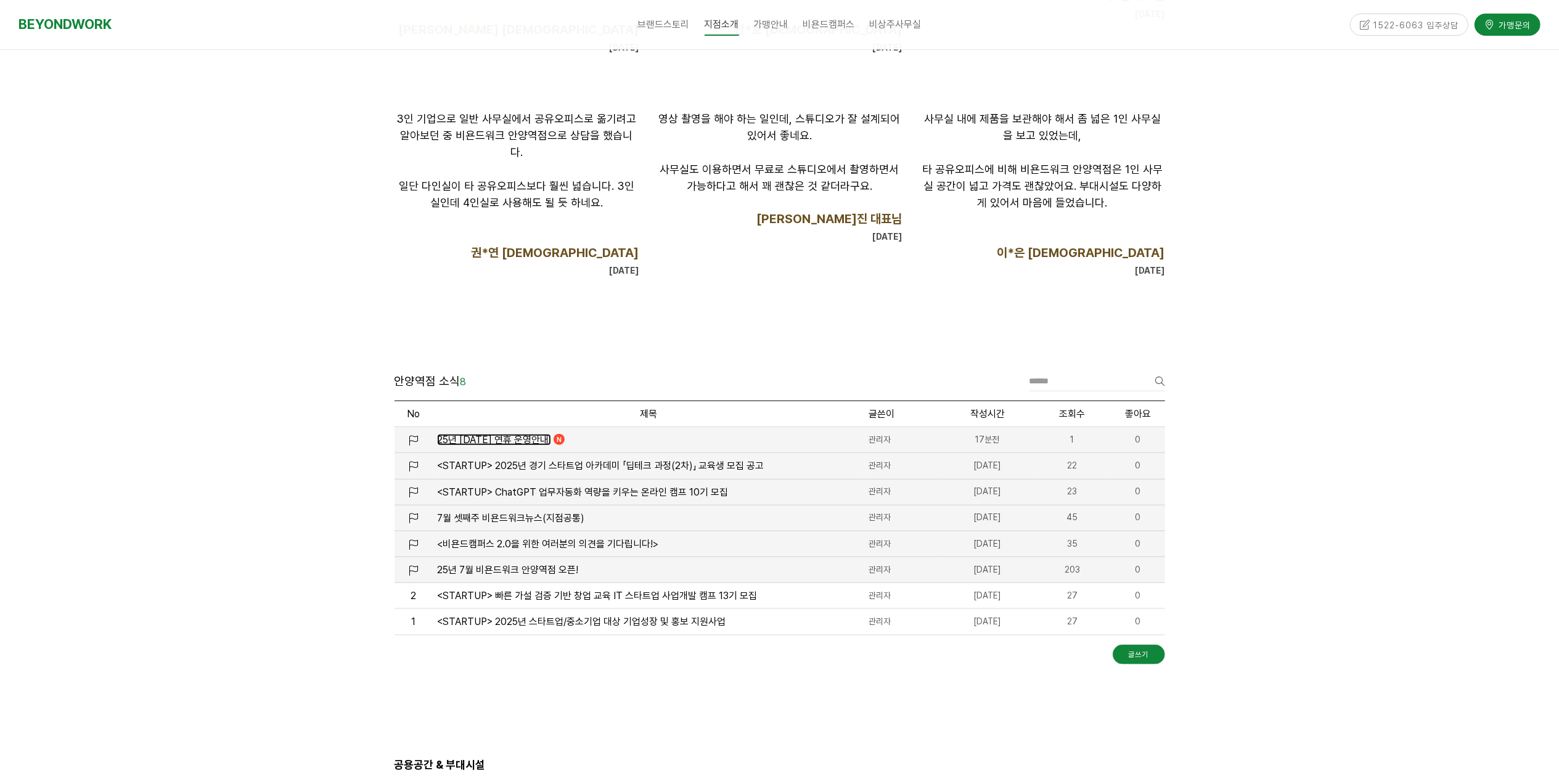
click at [511, 437] on span "25년 [DATE] 연휴 운영안내" at bounding box center [492, 439] width 111 height 12
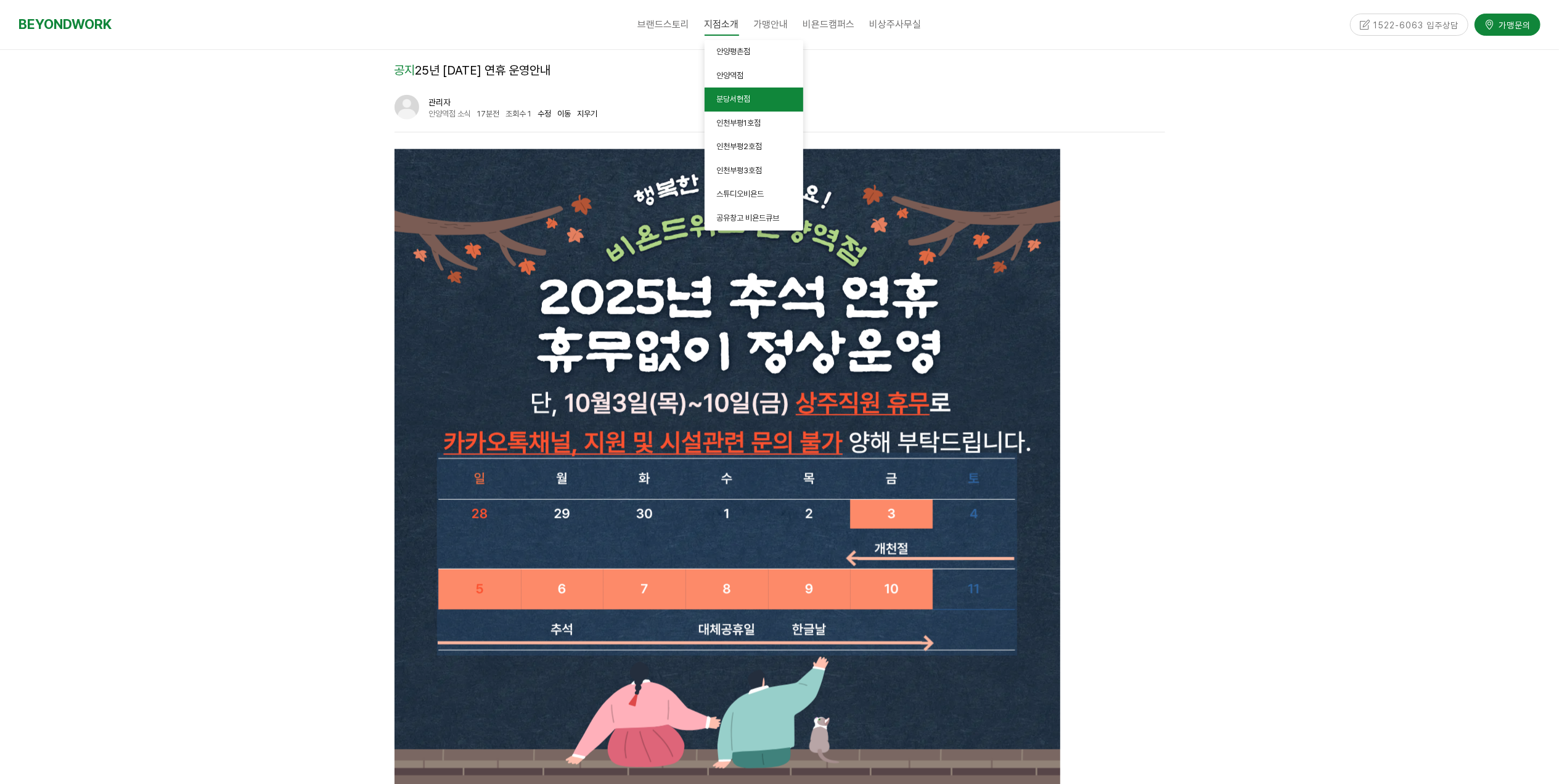
click at [738, 101] on span "분당서현점" at bounding box center [734, 99] width 34 height 9
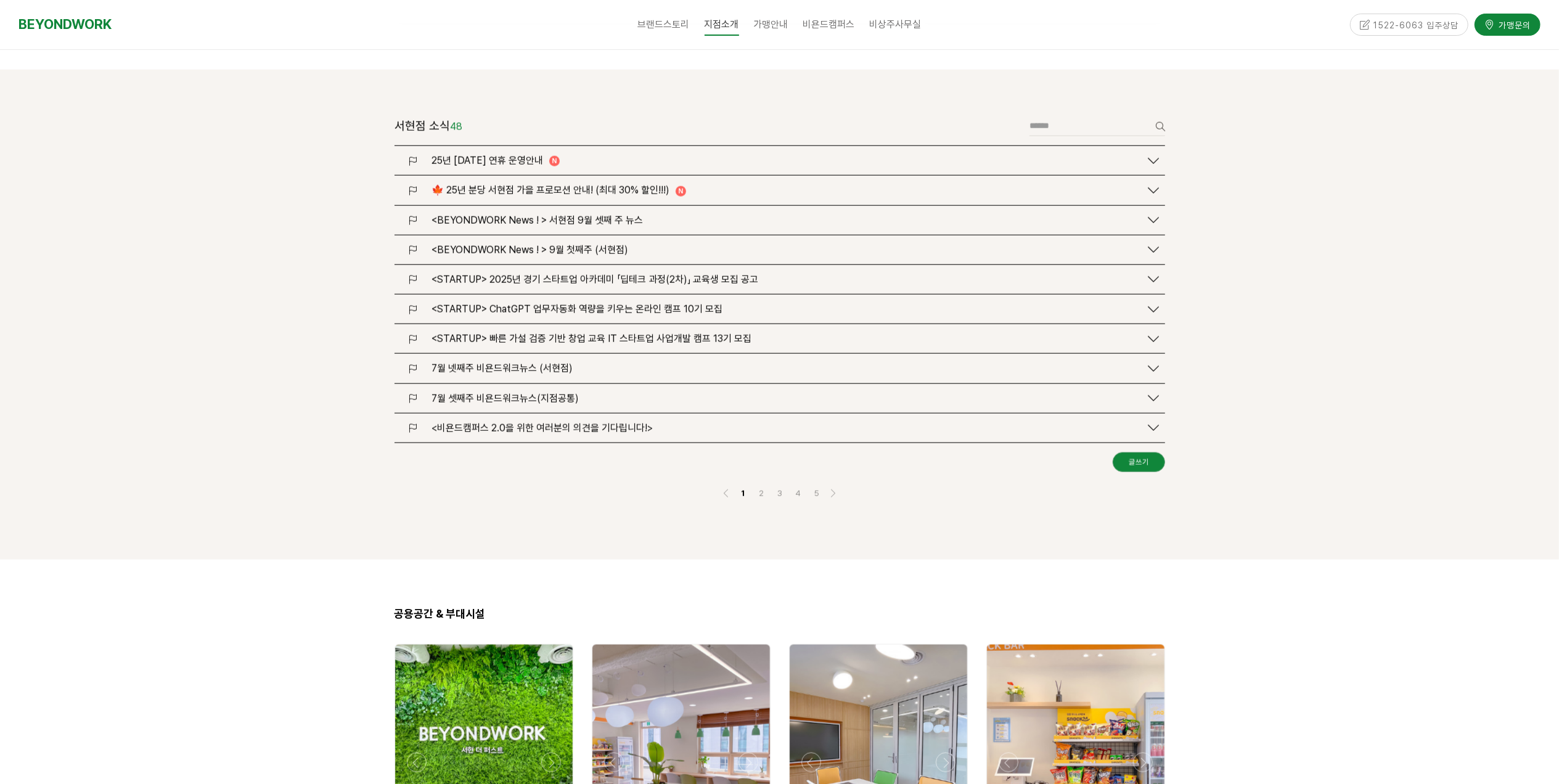
scroll to position [1420, 0]
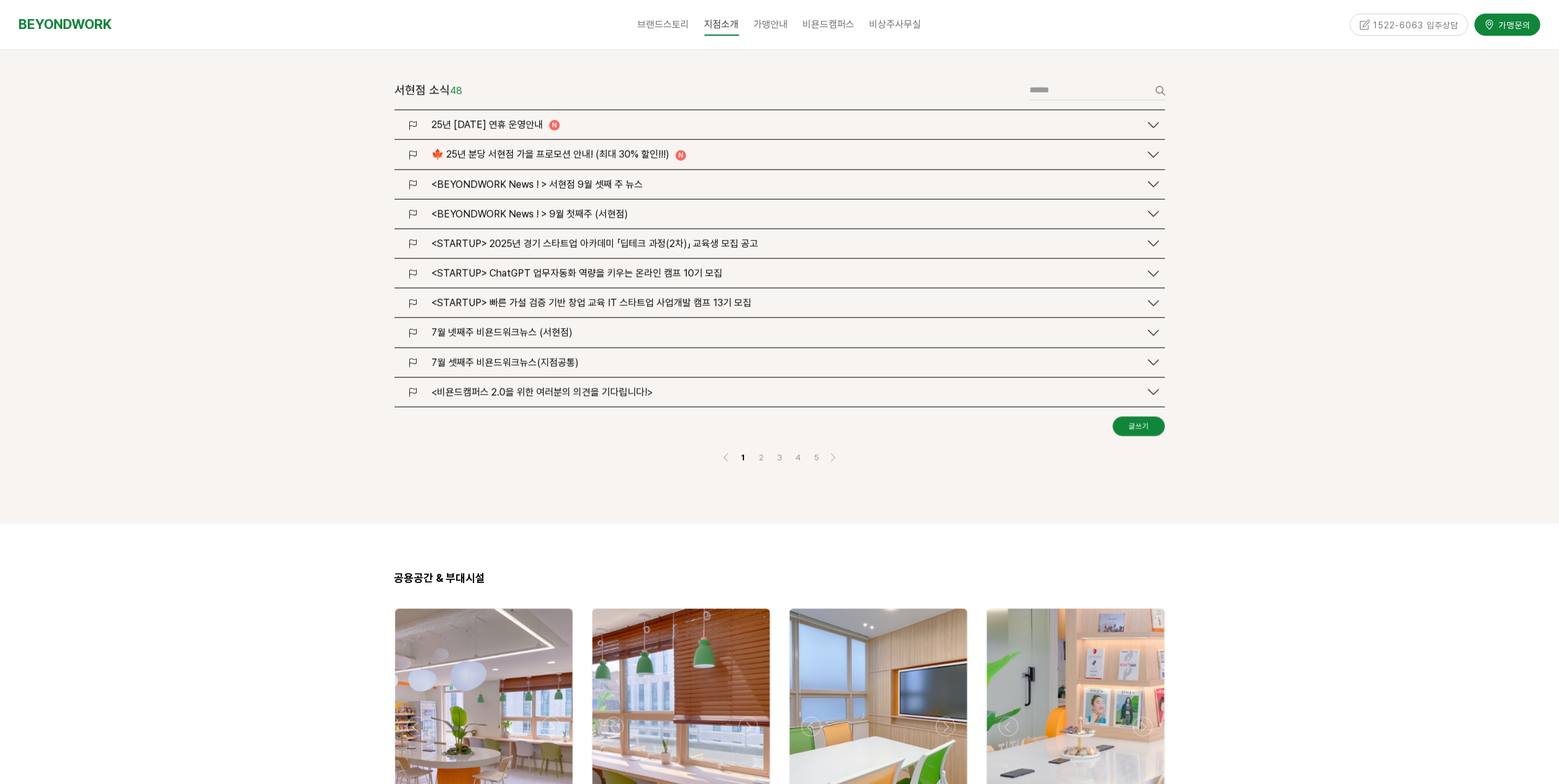
click at [506, 119] on span "25년 [DATE] 연휴 운영안내" at bounding box center [487, 125] width 111 height 12
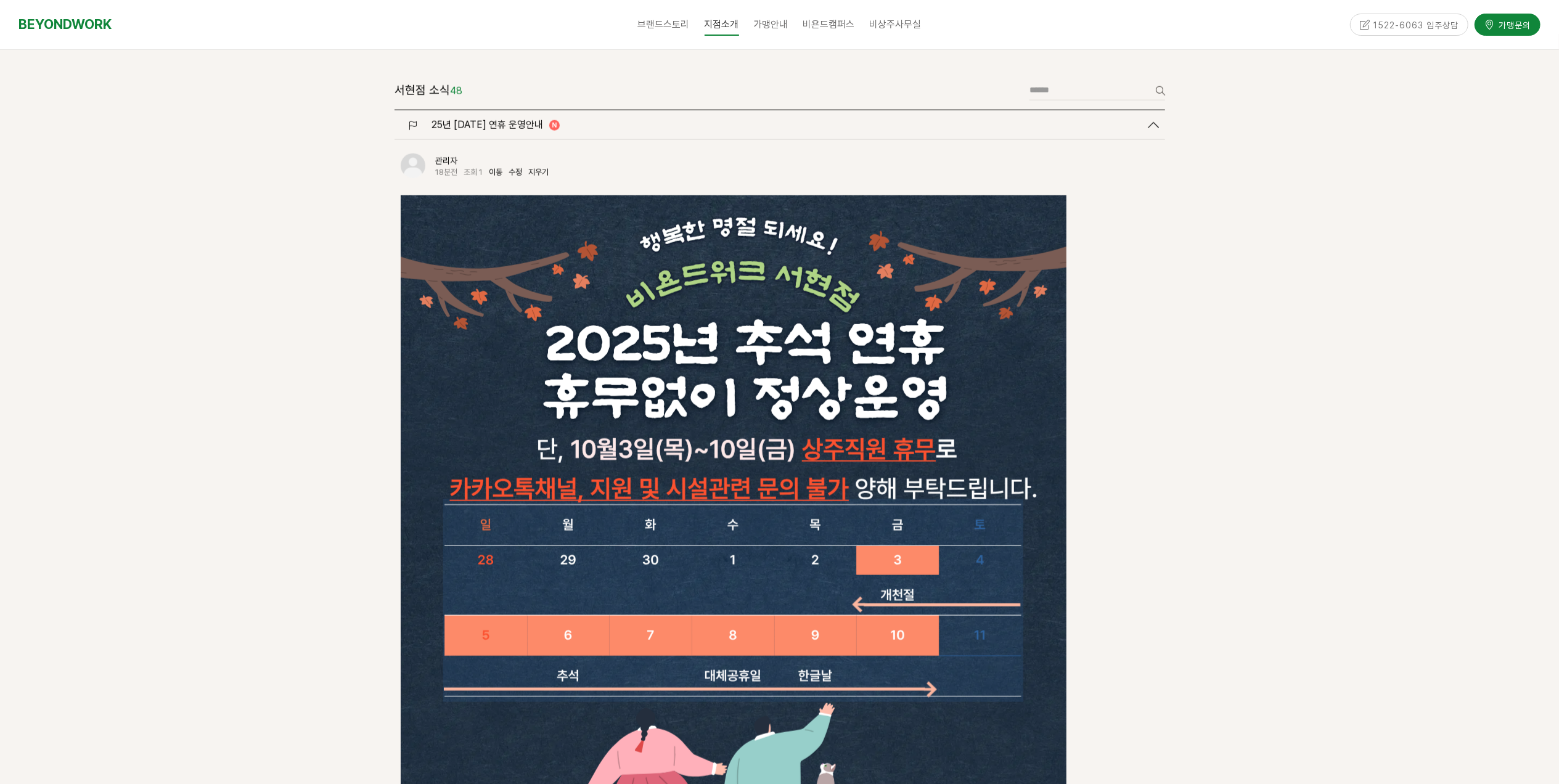
scroll to position [0, 0]
click at [514, 167] on link "수정" at bounding box center [515, 172] width 13 height 9
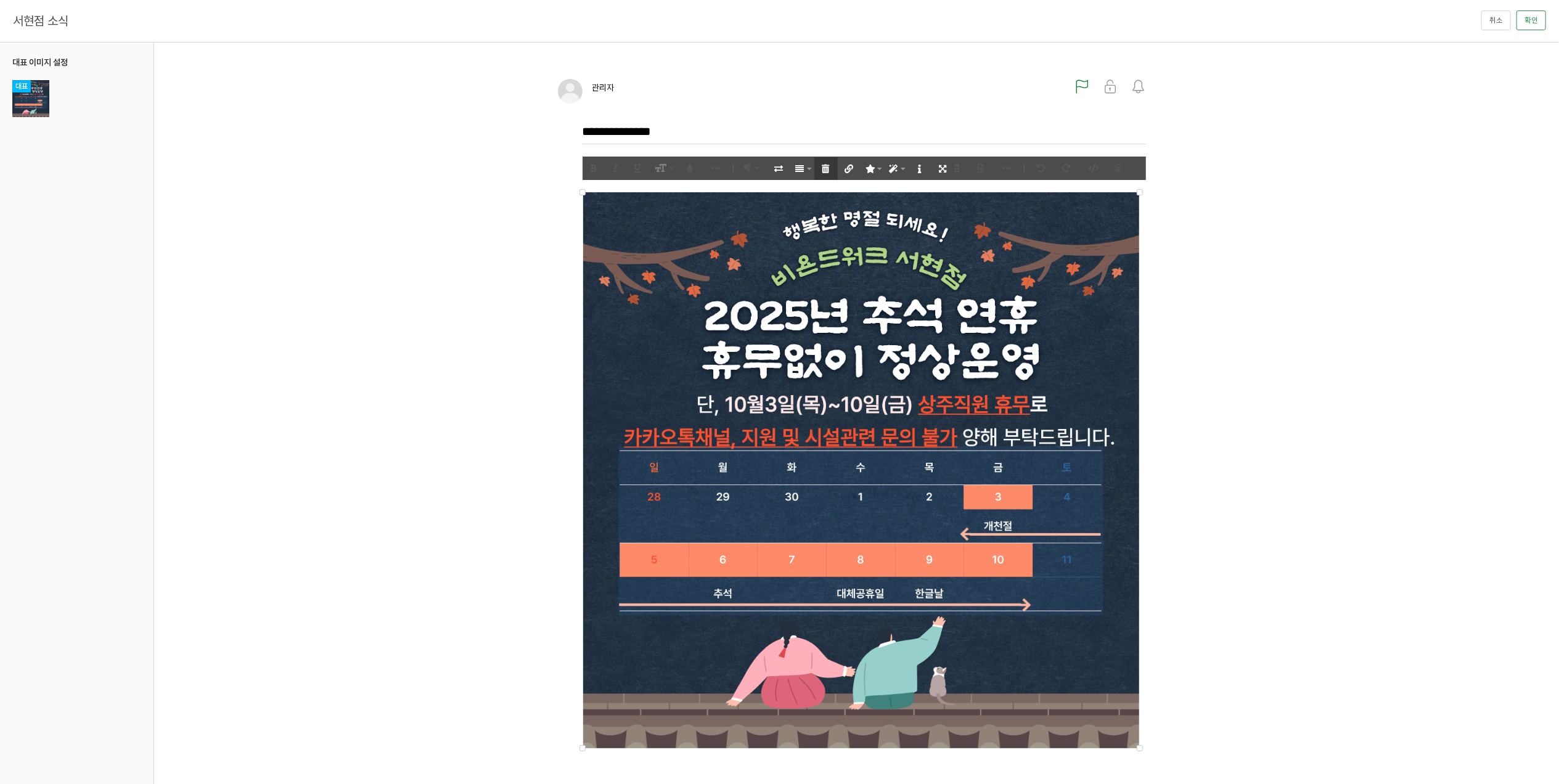
click at [830, 162] on button "제거" at bounding box center [826, 169] width 23 height 23
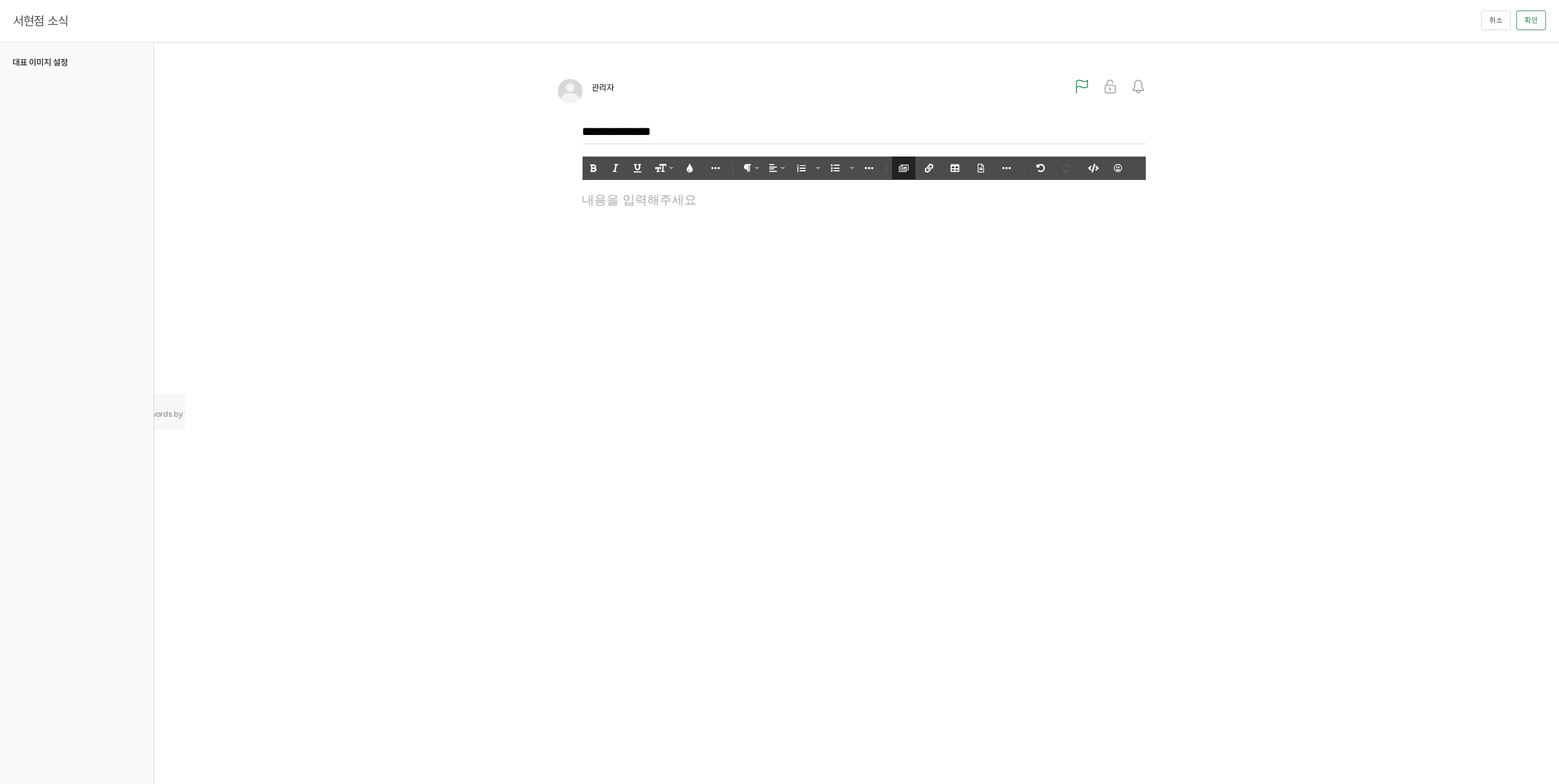
click at [903, 170] on icon "button" at bounding box center [904, 168] width 9 height 9
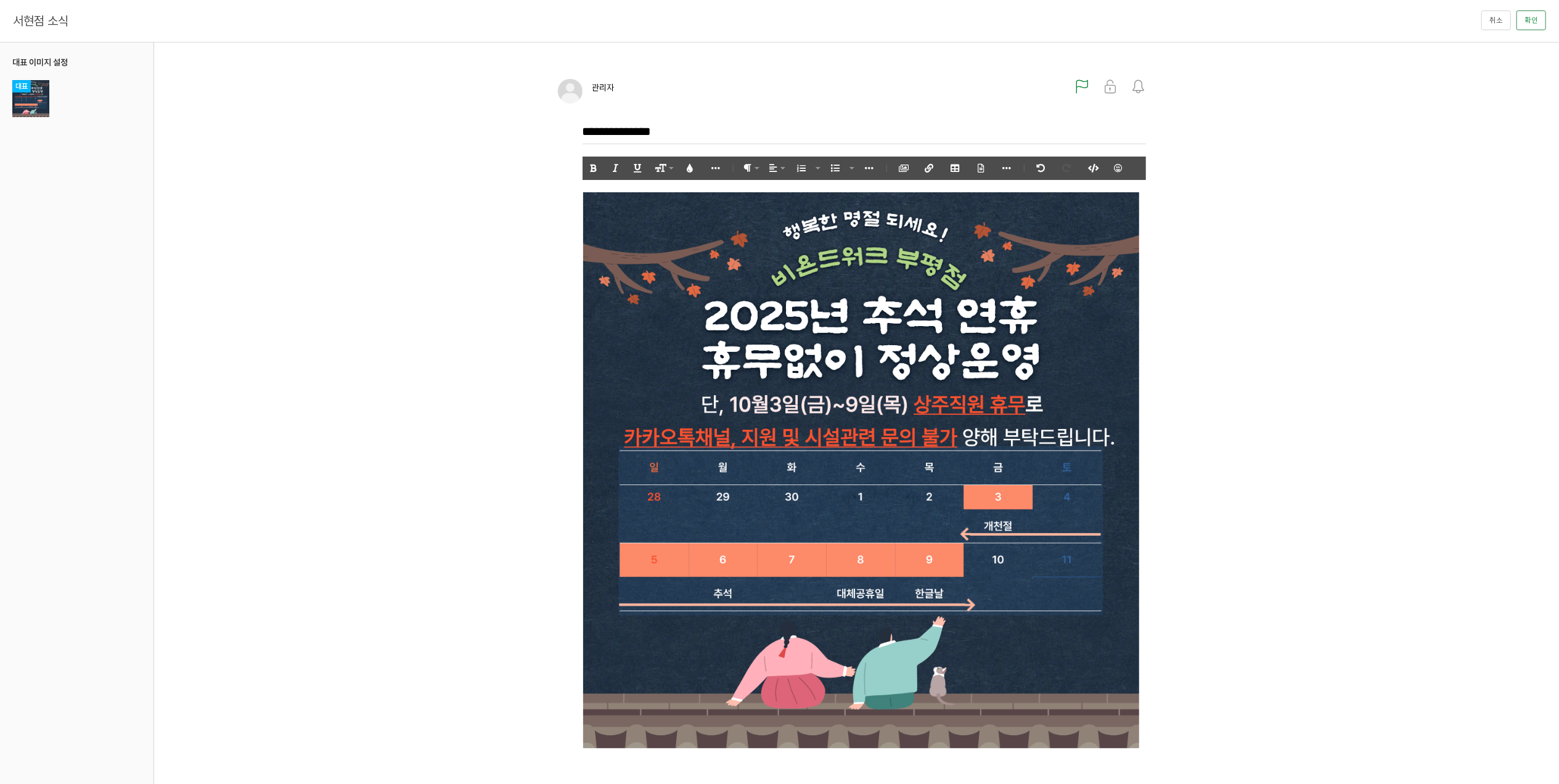
click at [870, 301] on img at bounding box center [861, 470] width 557 height 556
click at [823, 166] on icon "button" at bounding box center [826, 169] width 9 height 9
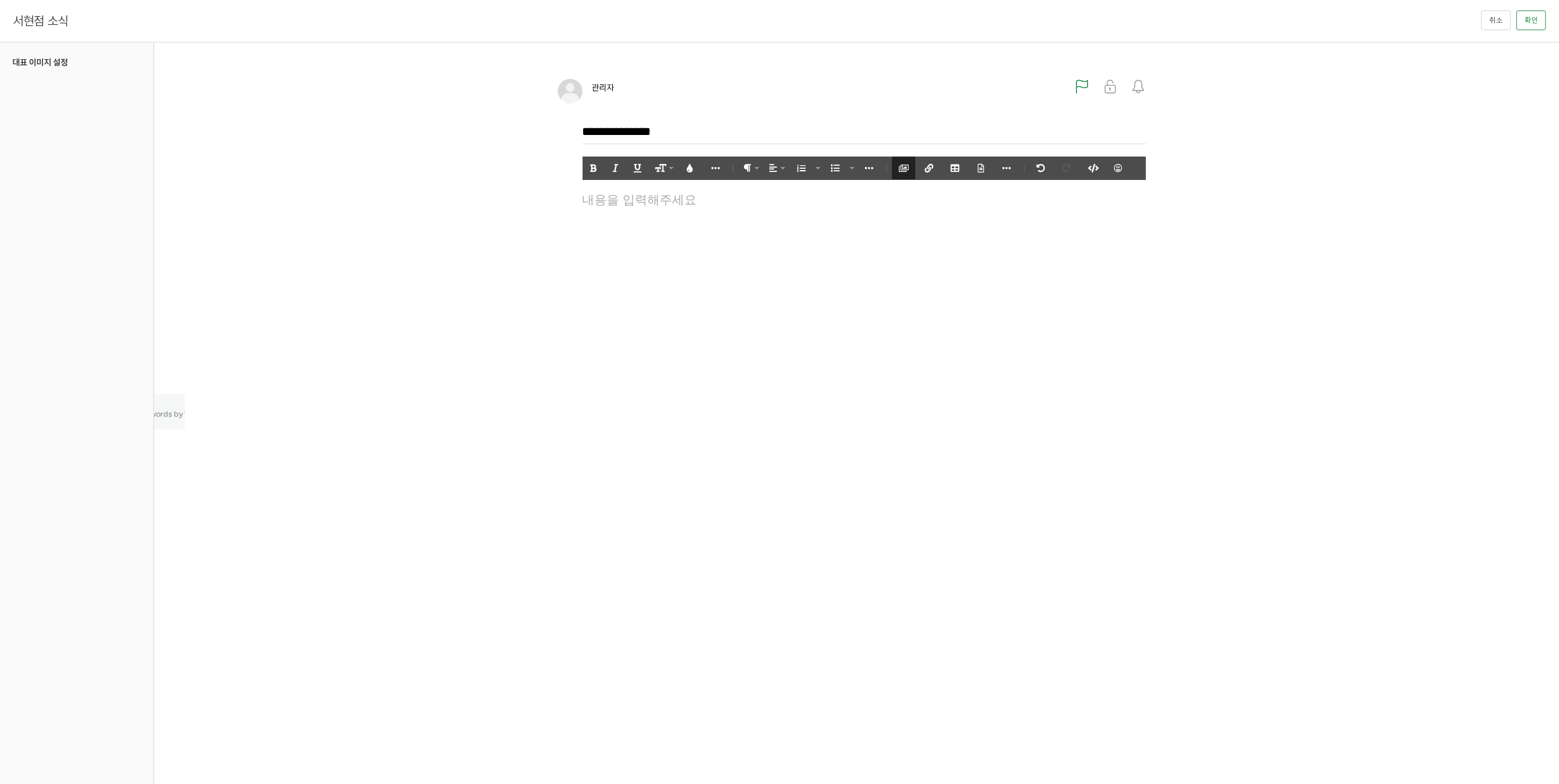
click at [908, 170] on icon "button" at bounding box center [904, 168] width 9 height 9
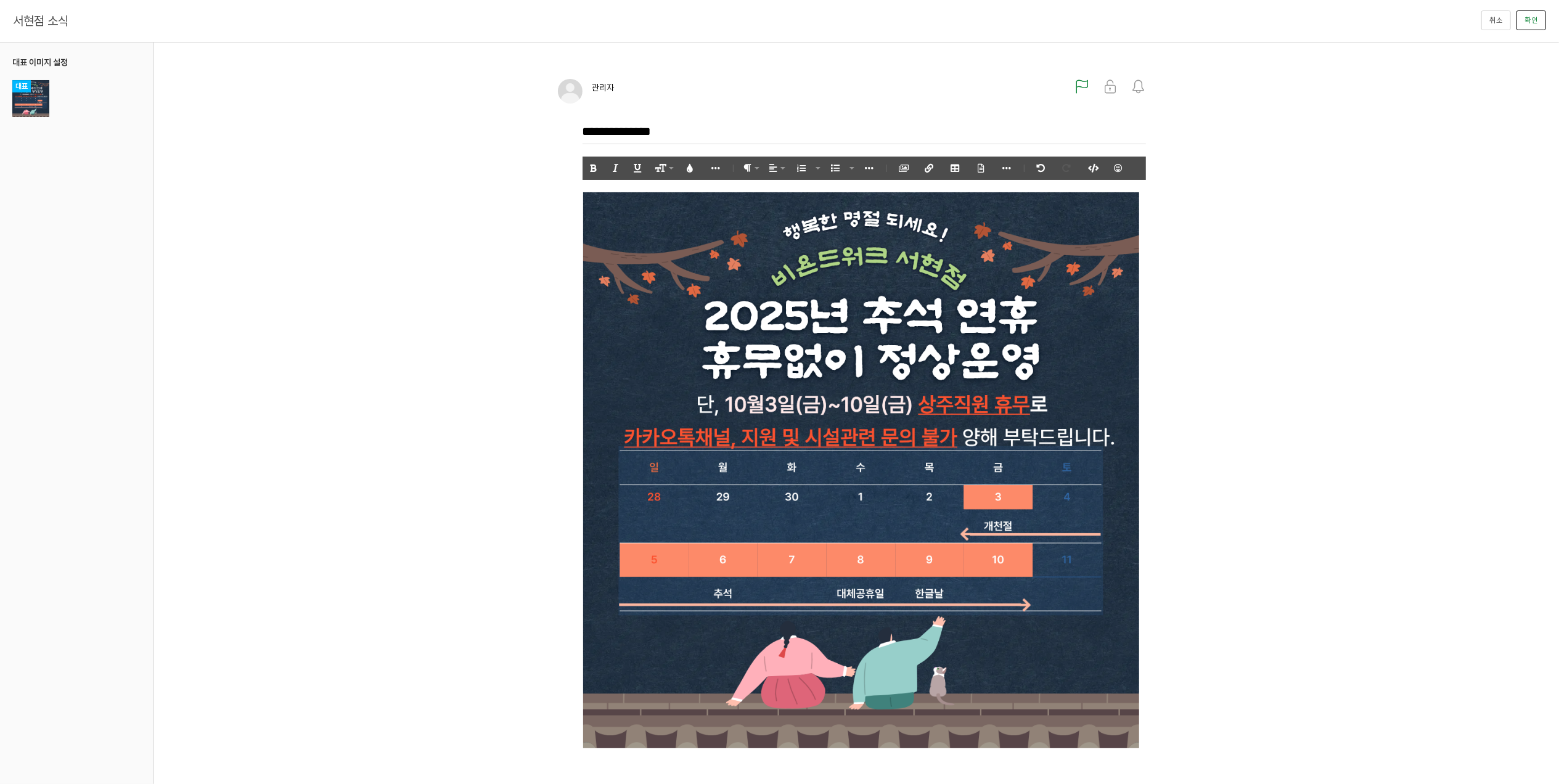
click at [1526, 18] on button "확인" at bounding box center [1531, 21] width 30 height 20
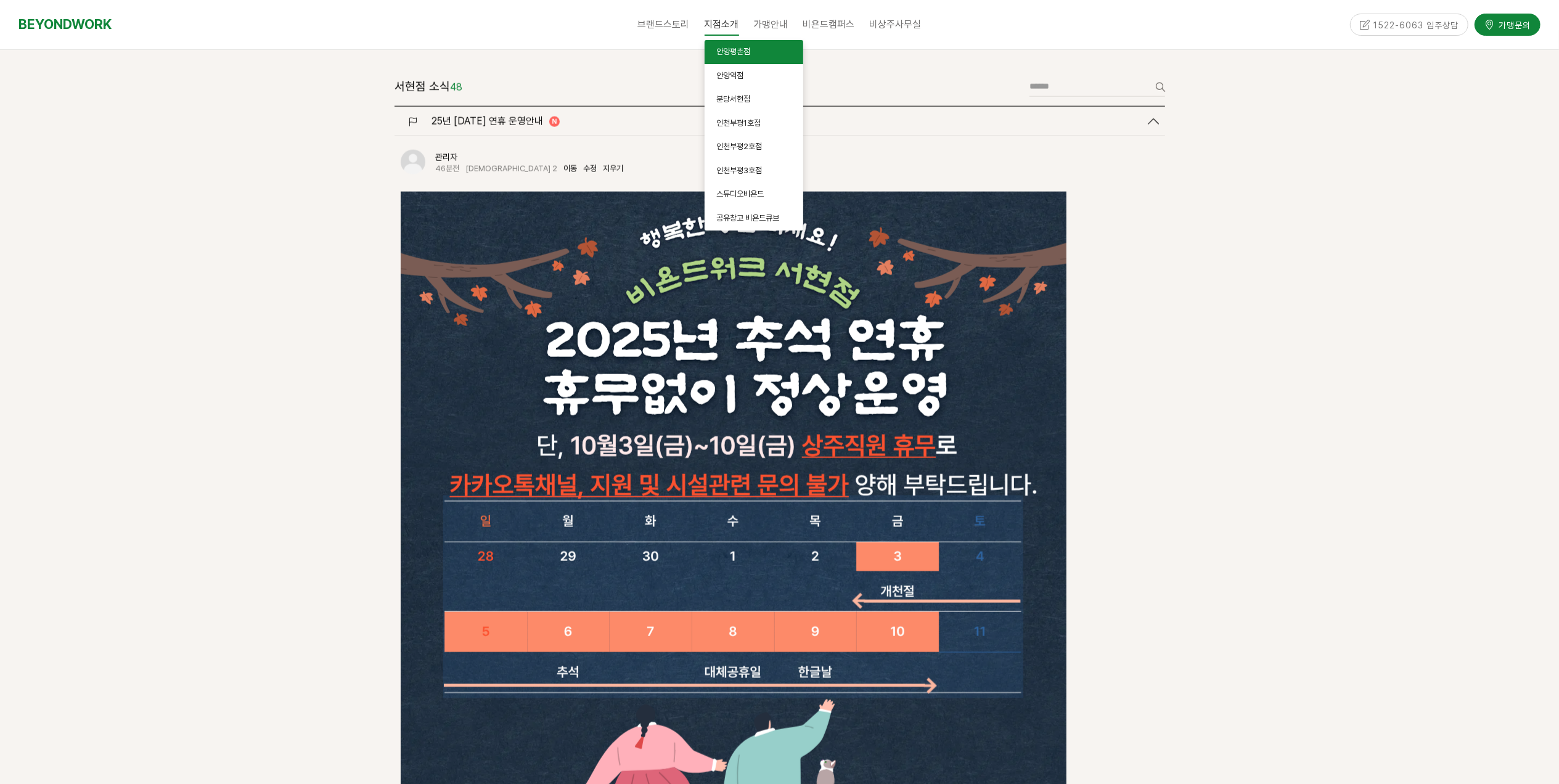
click at [770, 50] on link "안양평촌점" at bounding box center [754, 52] width 99 height 24
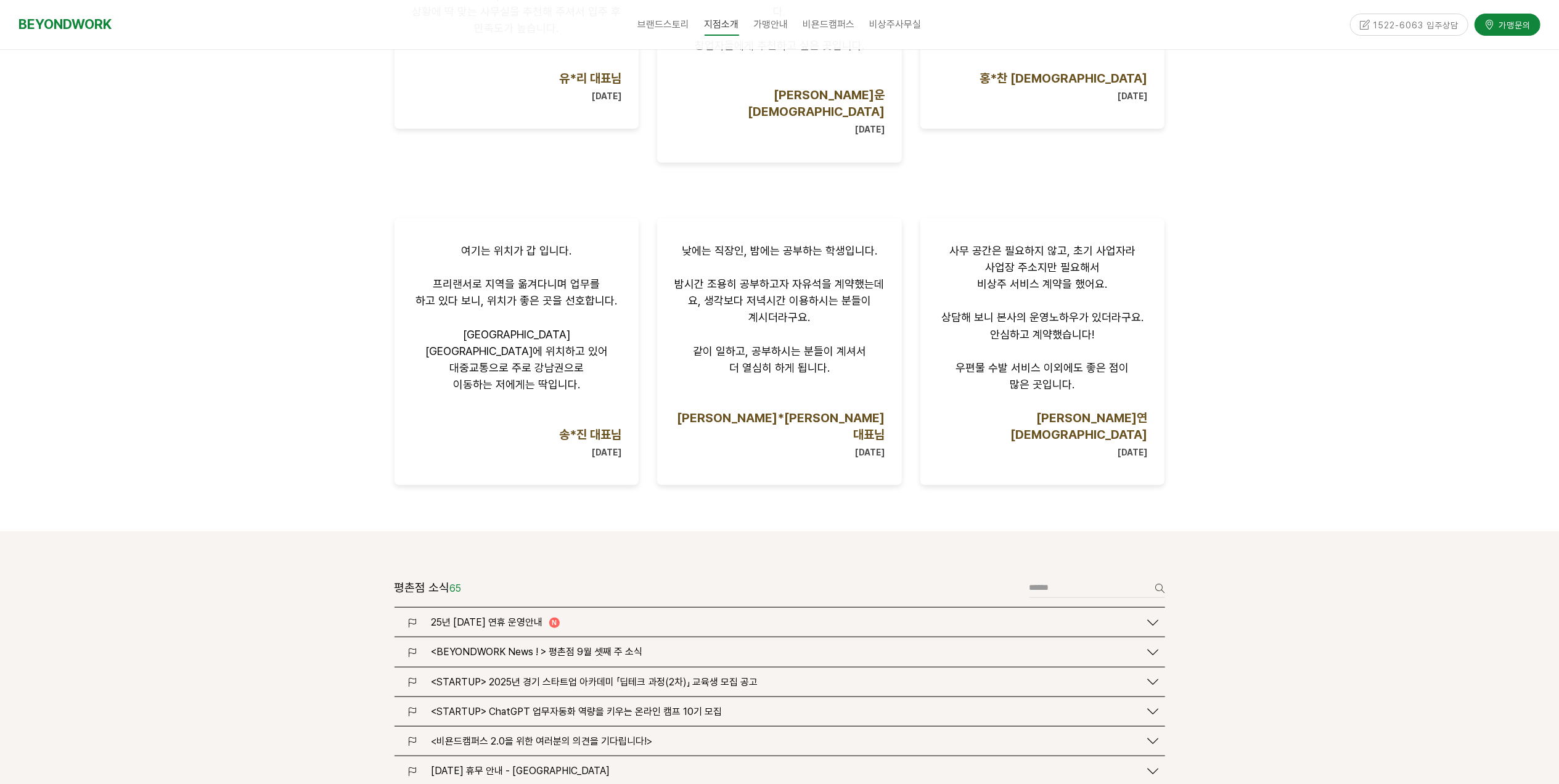
scroll to position [1051, 0]
click at [488, 614] on span "25년 추석 연휴 운영안내" at bounding box center [487, 620] width 111 height 12
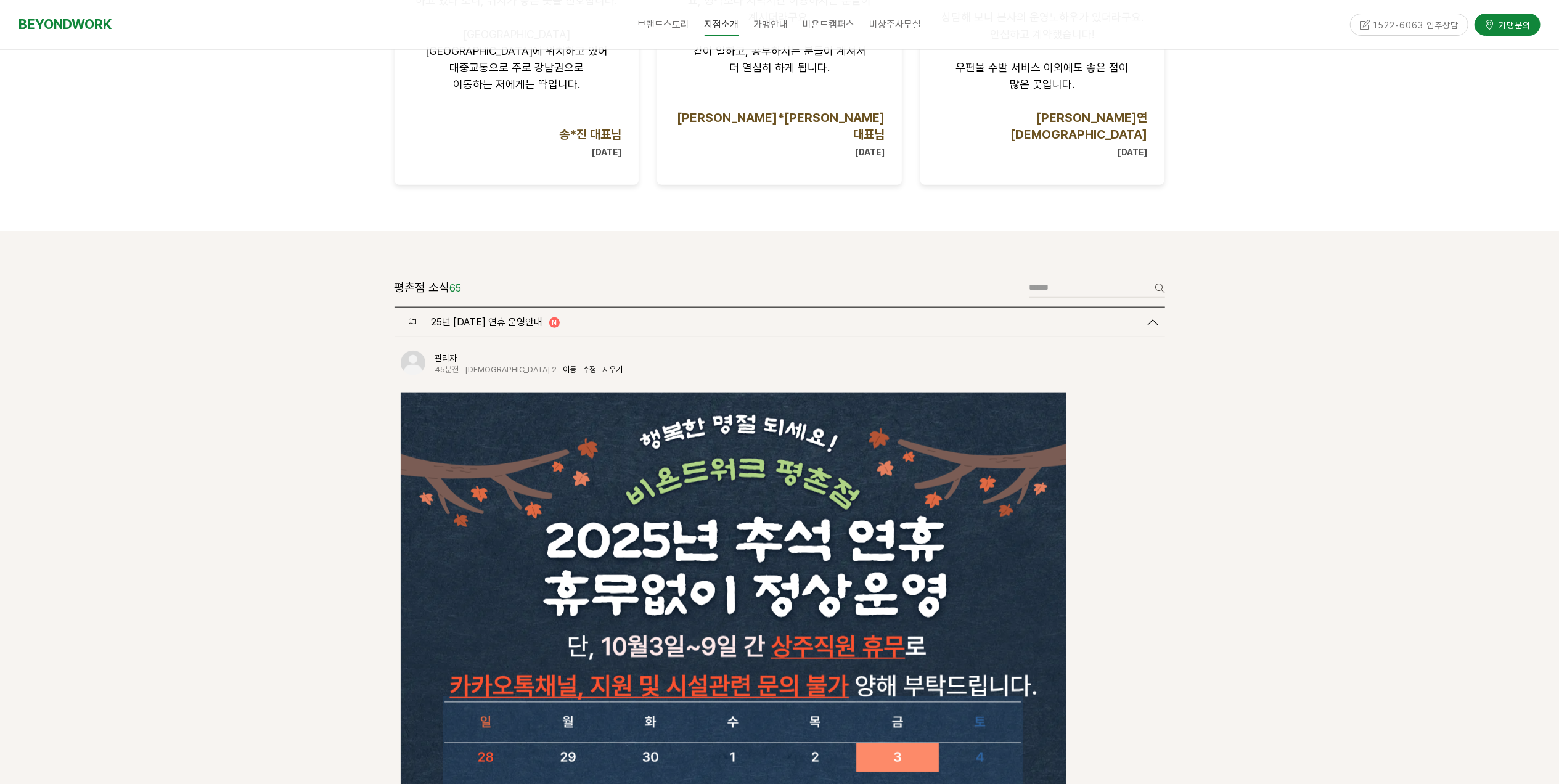
scroll to position [1347, 0]
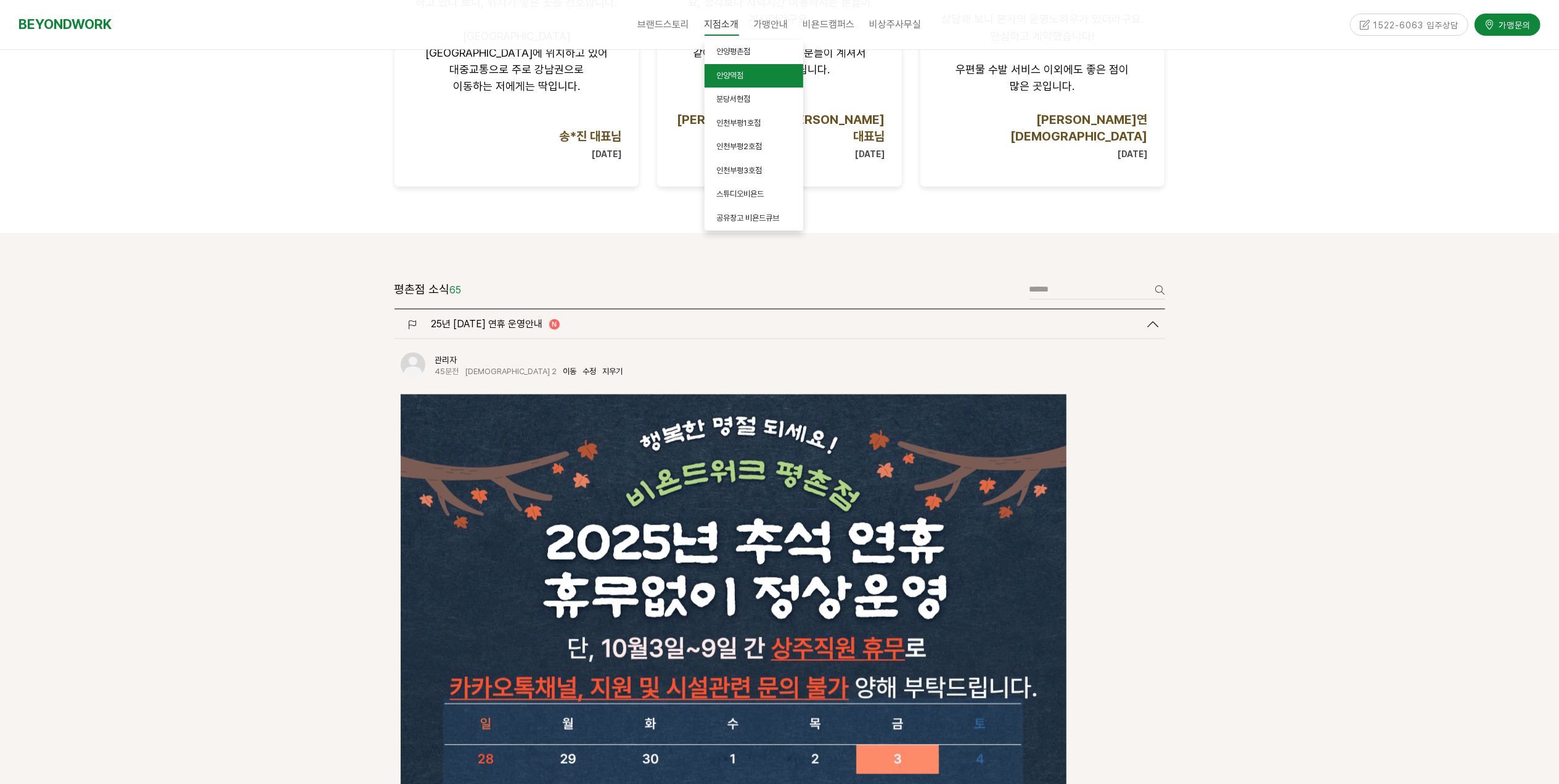
click at [733, 71] on span "안양역점" at bounding box center [731, 75] width 27 height 9
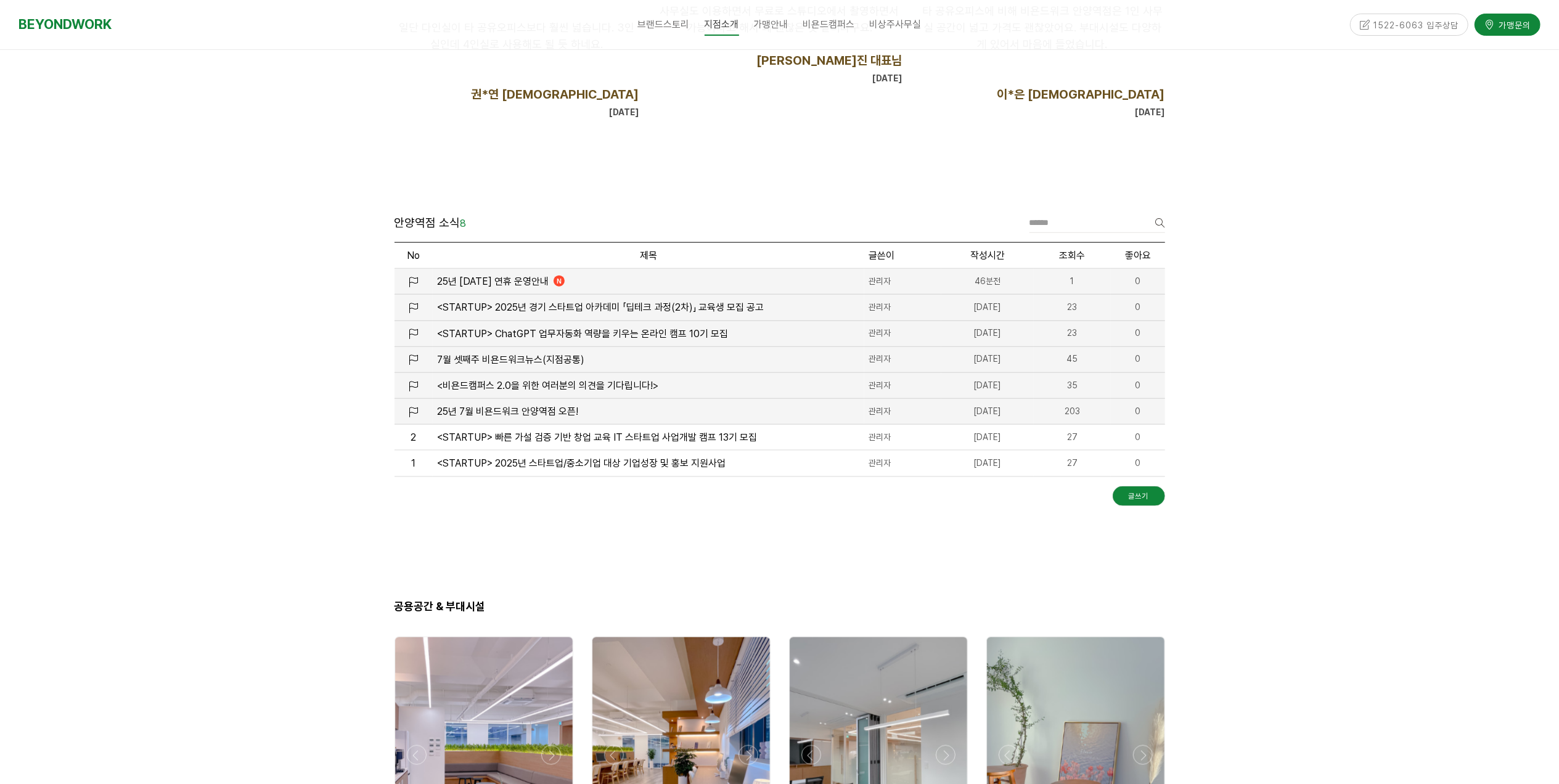
scroll to position [1347, 0]
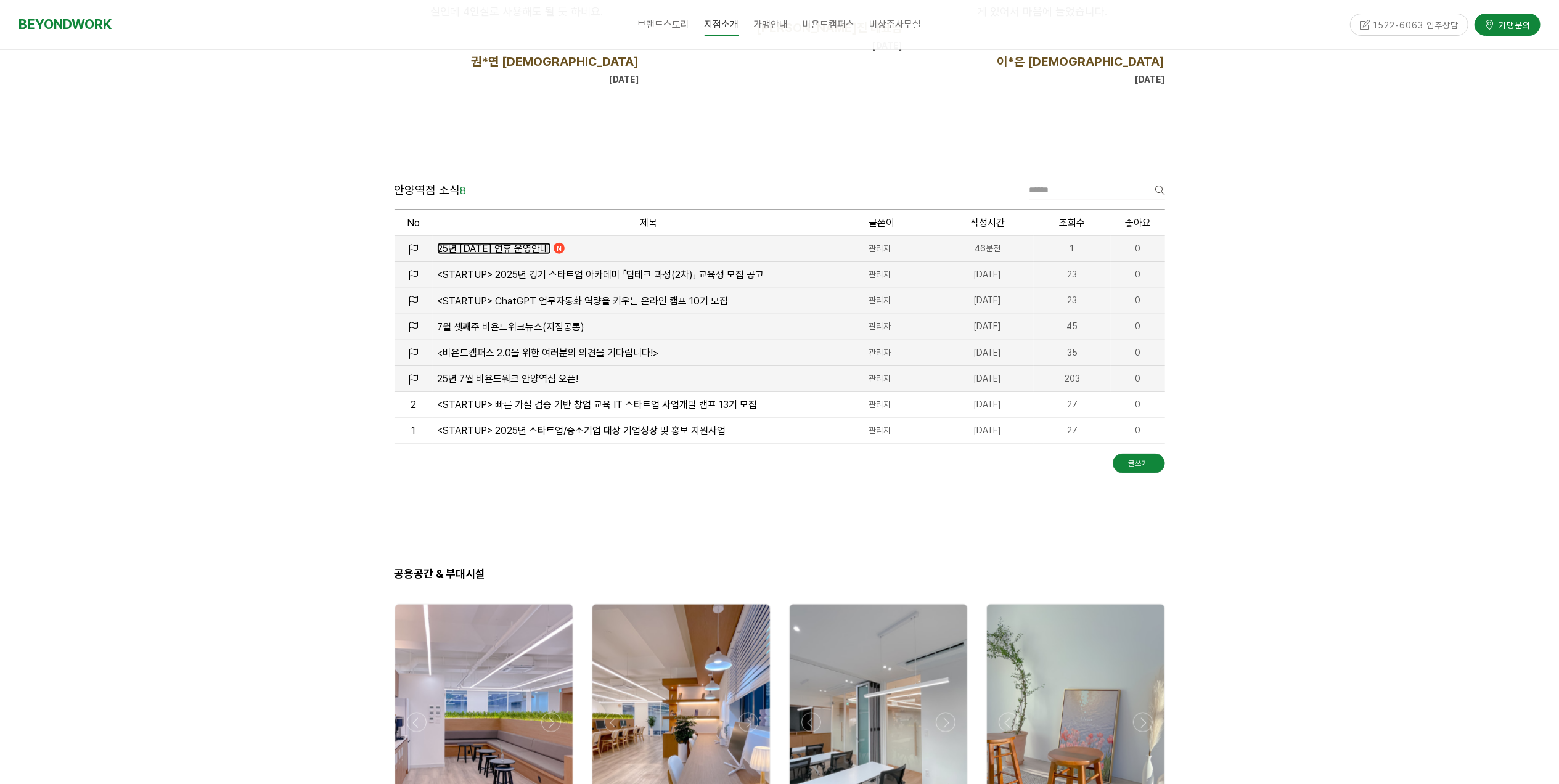
click at [483, 247] on span "25년 [DATE] 연휴 운영안내" at bounding box center [492, 248] width 111 height 12
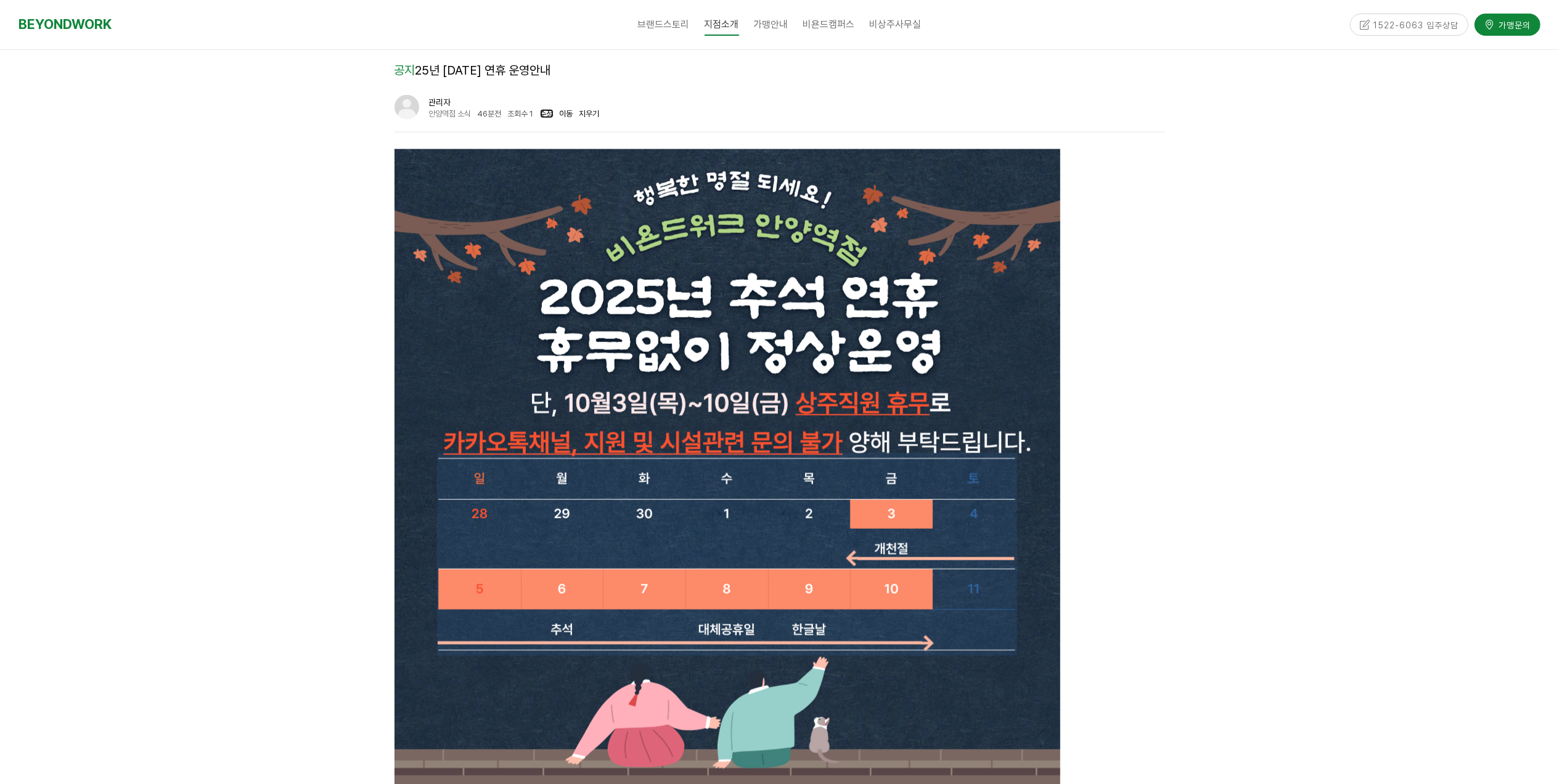
click at [548, 112] on link "수정" at bounding box center [546, 113] width 13 height 9
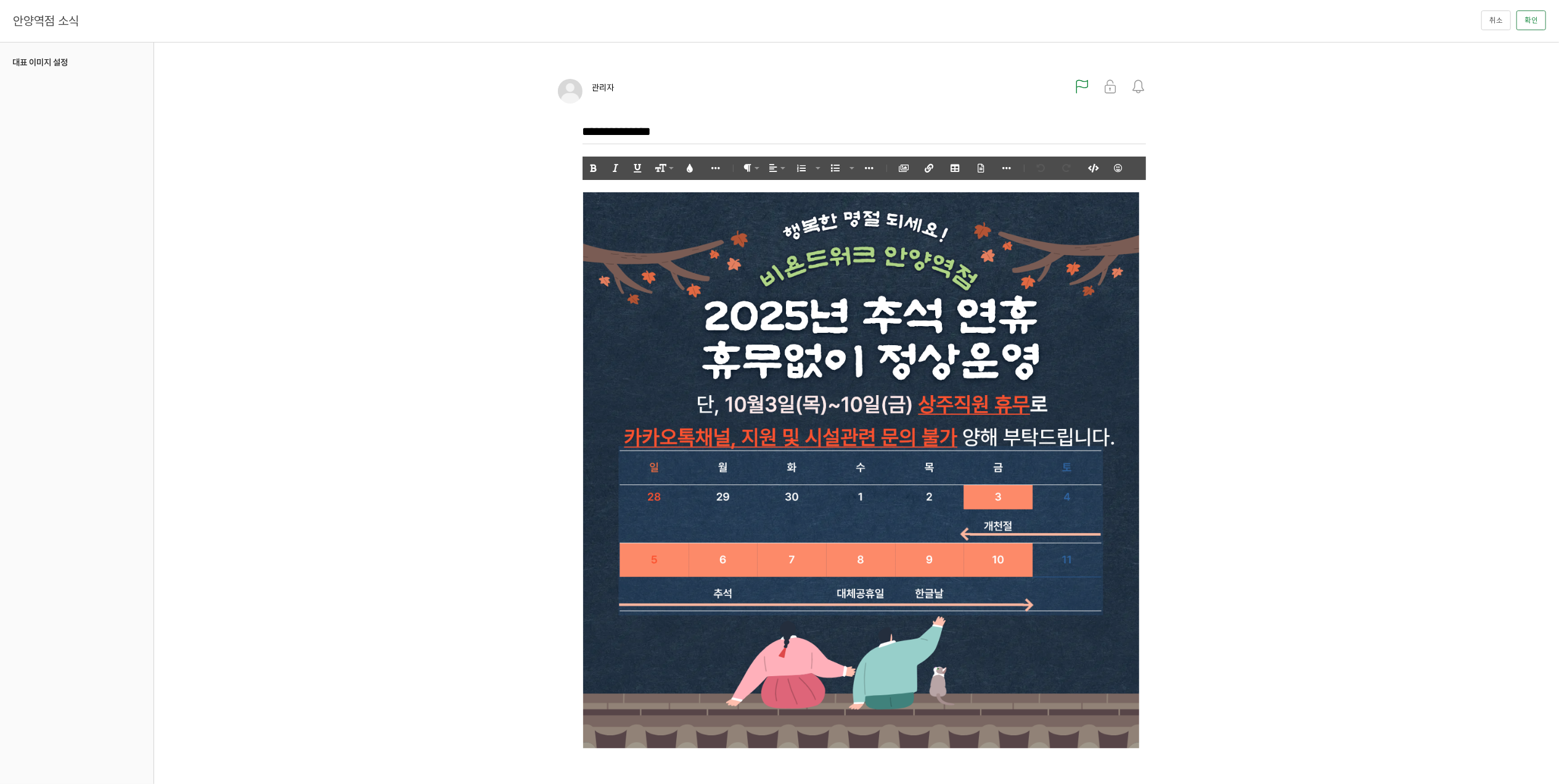
click at [911, 280] on img at bounding box center [861, 470] width 557 height 556
click at [832, 166] on button "제거" at bounding box center [826, 169] width 23 height 23
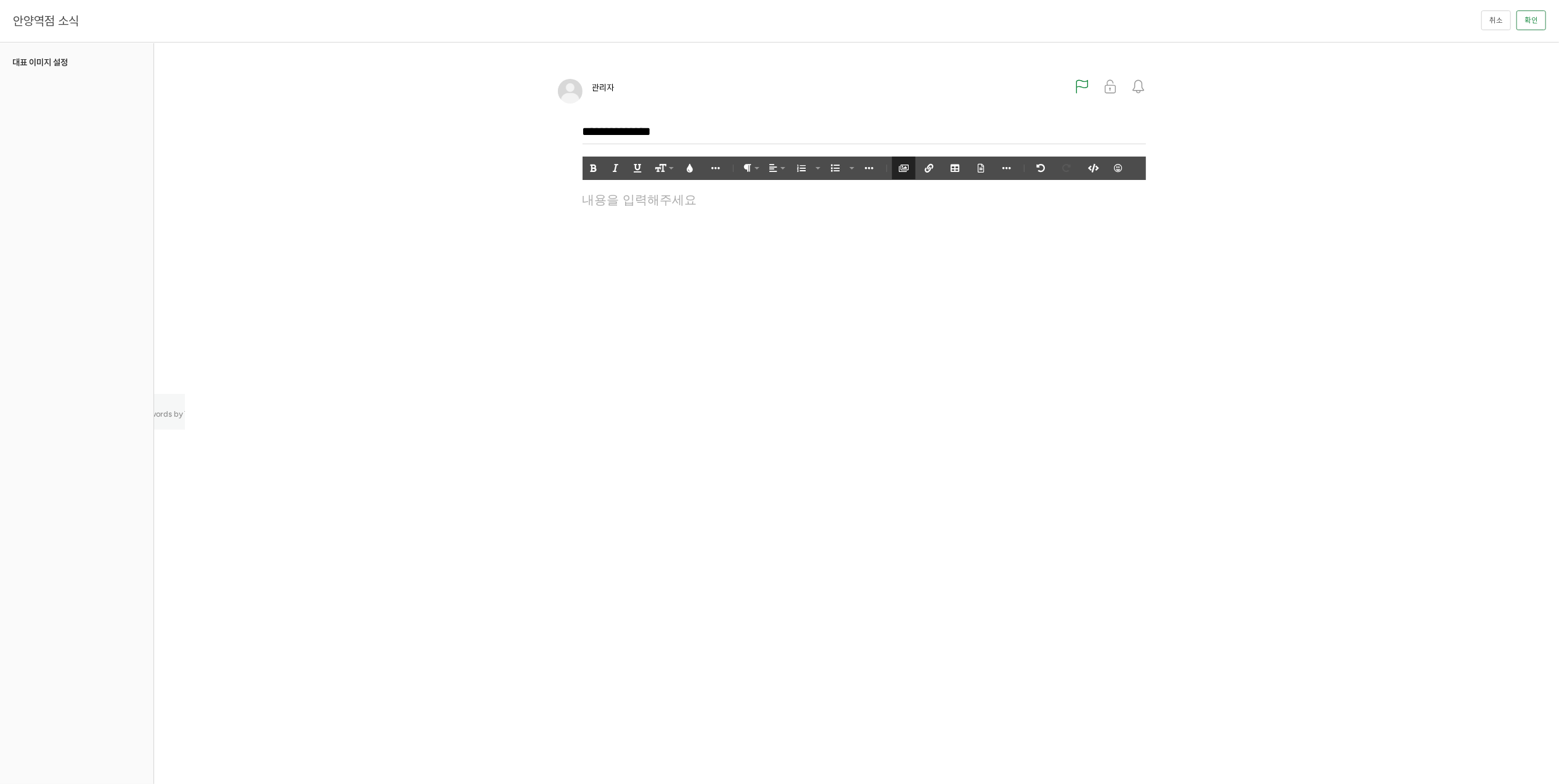
click at [904, 172] on icon "button" at bounding box center [904, 168] width 9 height 9
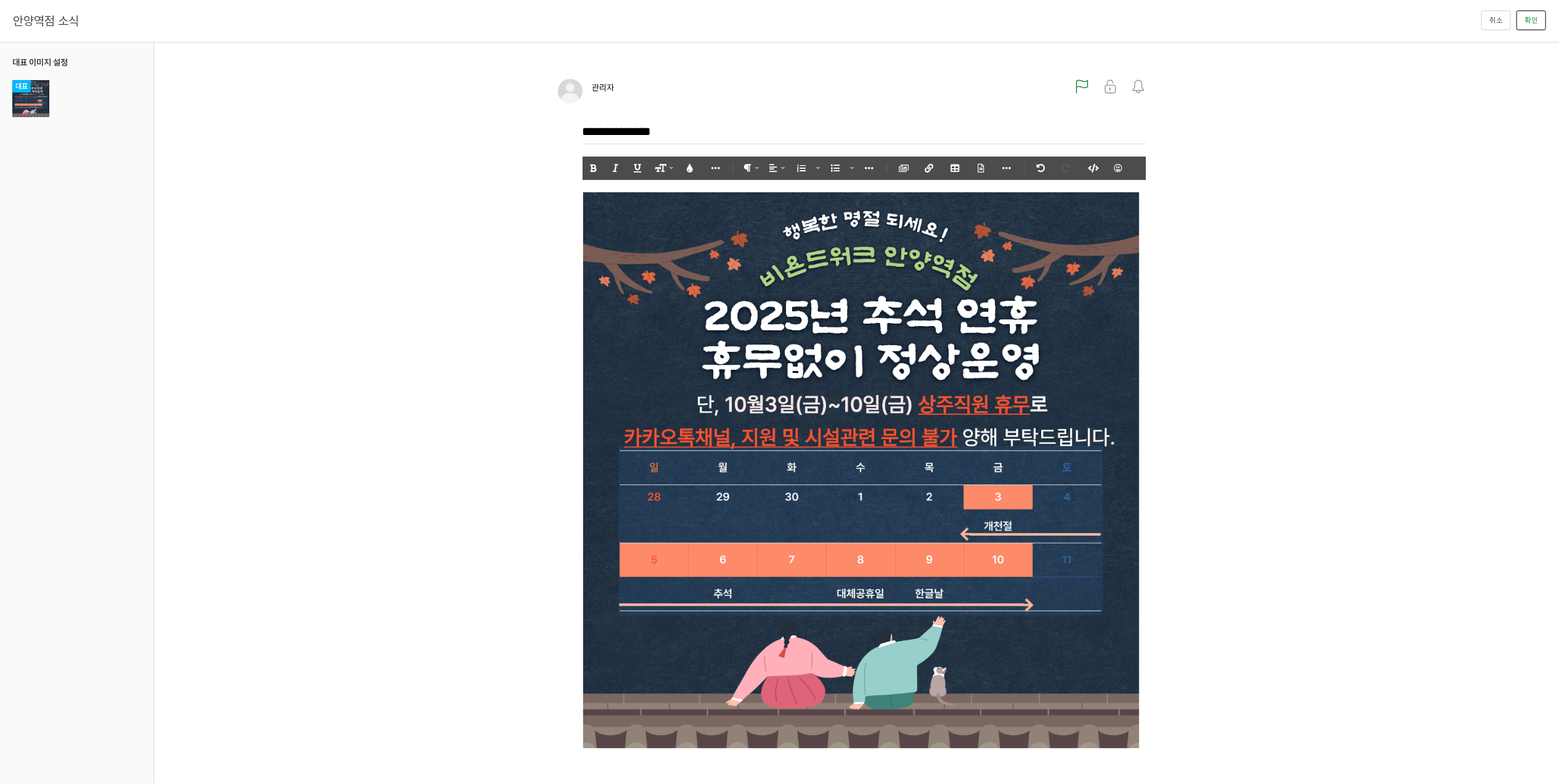
click at [1527, 21] on button "확인" at bounding box center [1531, 21] width 30 height 20
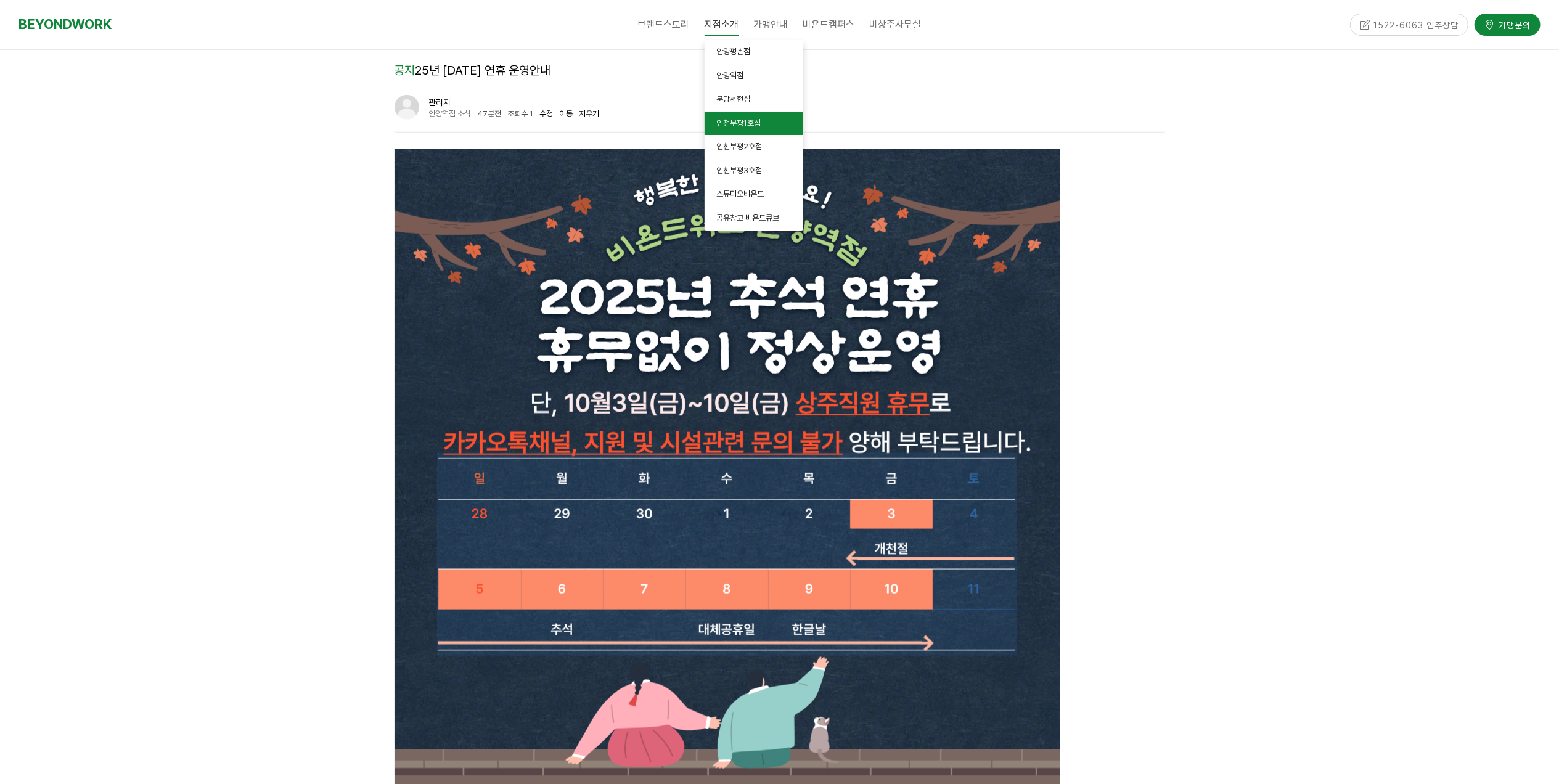
click at [753, 132] on link "인천부평1호점" at bounding box center [754, 123] width 99 height 24
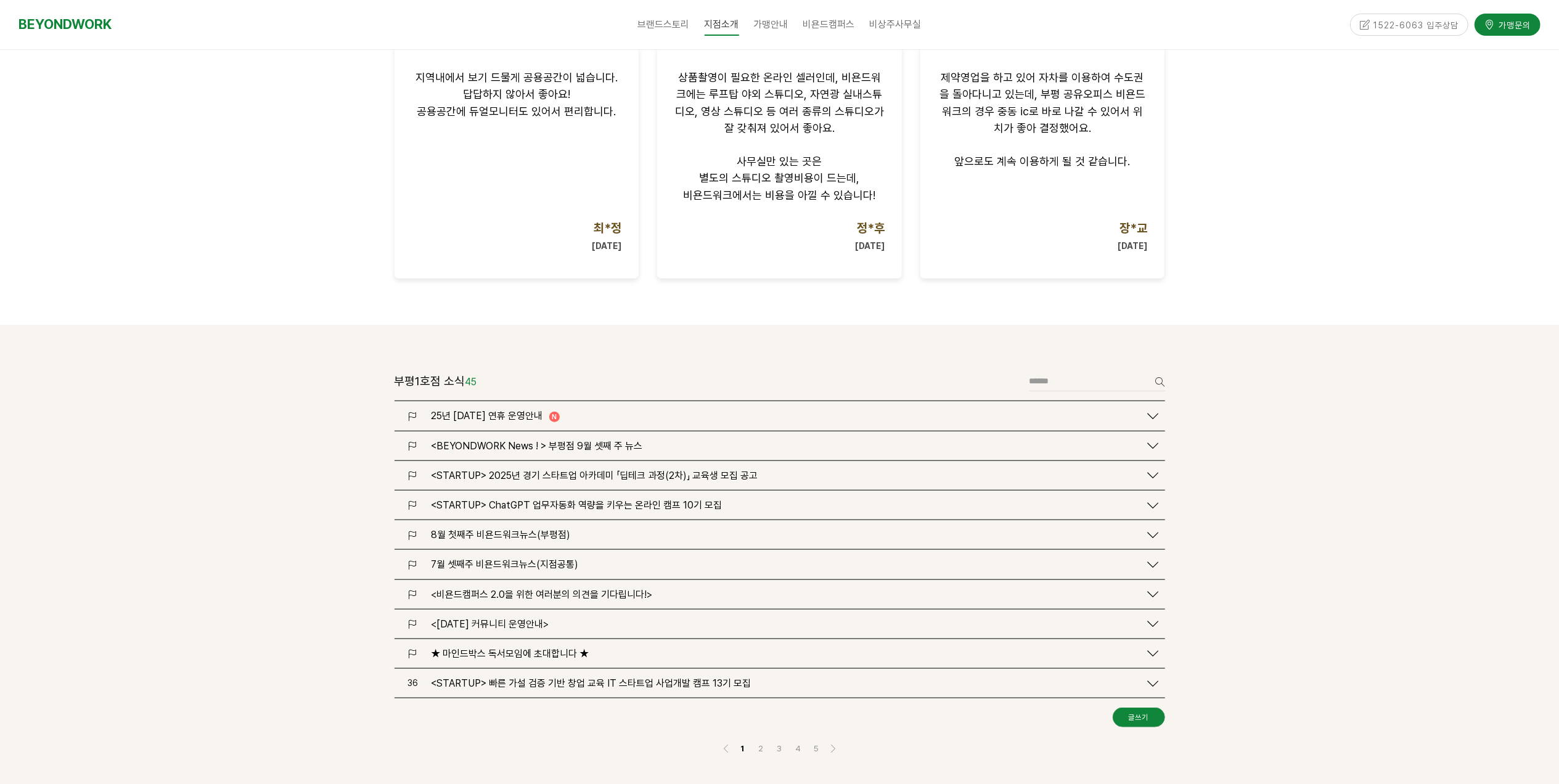
scroll to position [1216, 0]
click at [506, 408] on span "25년 추석 연휴 운영안내" at bounding box center [487, 413] width 111 height 12
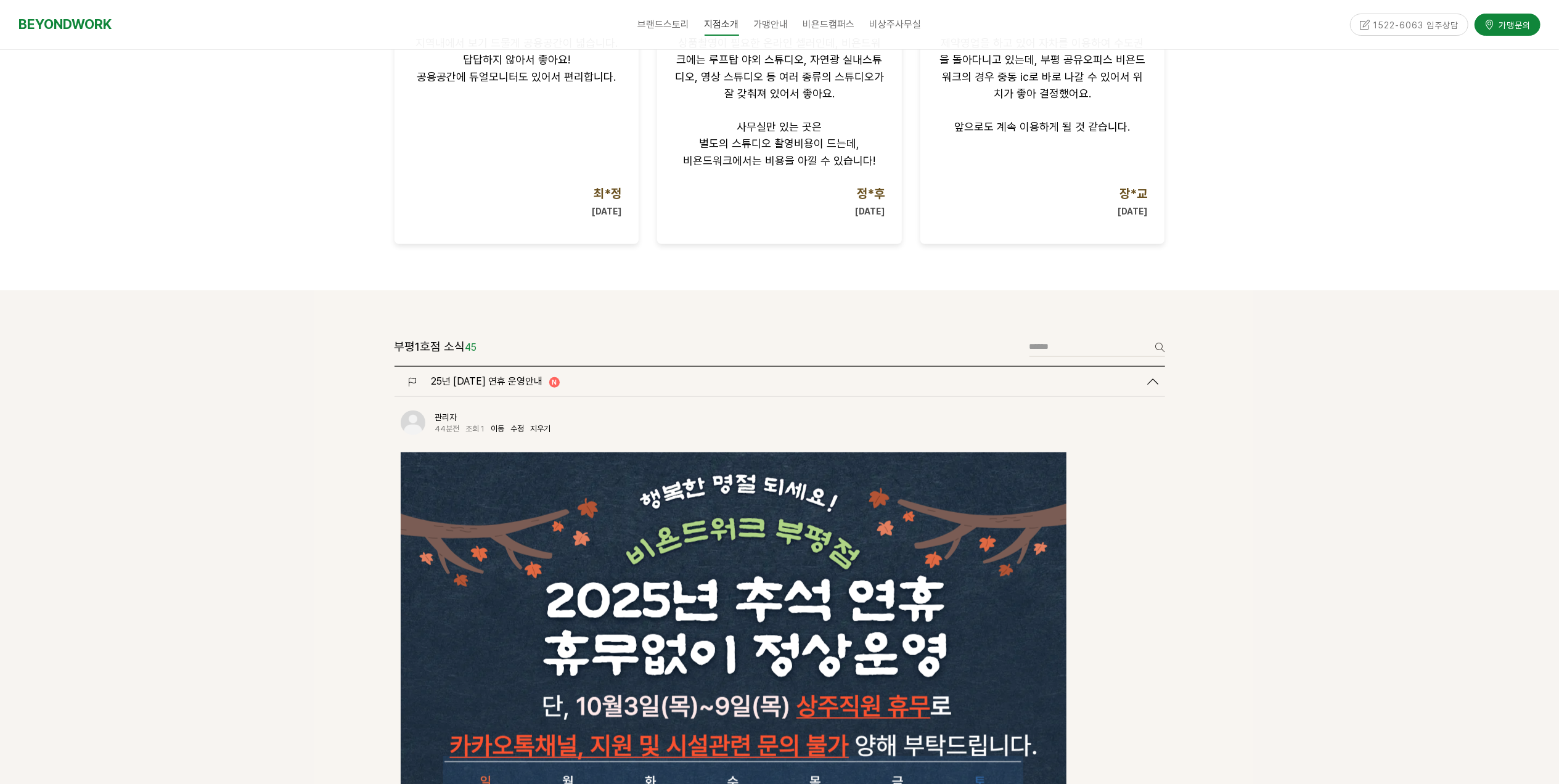
scroll to position [1347, 0]
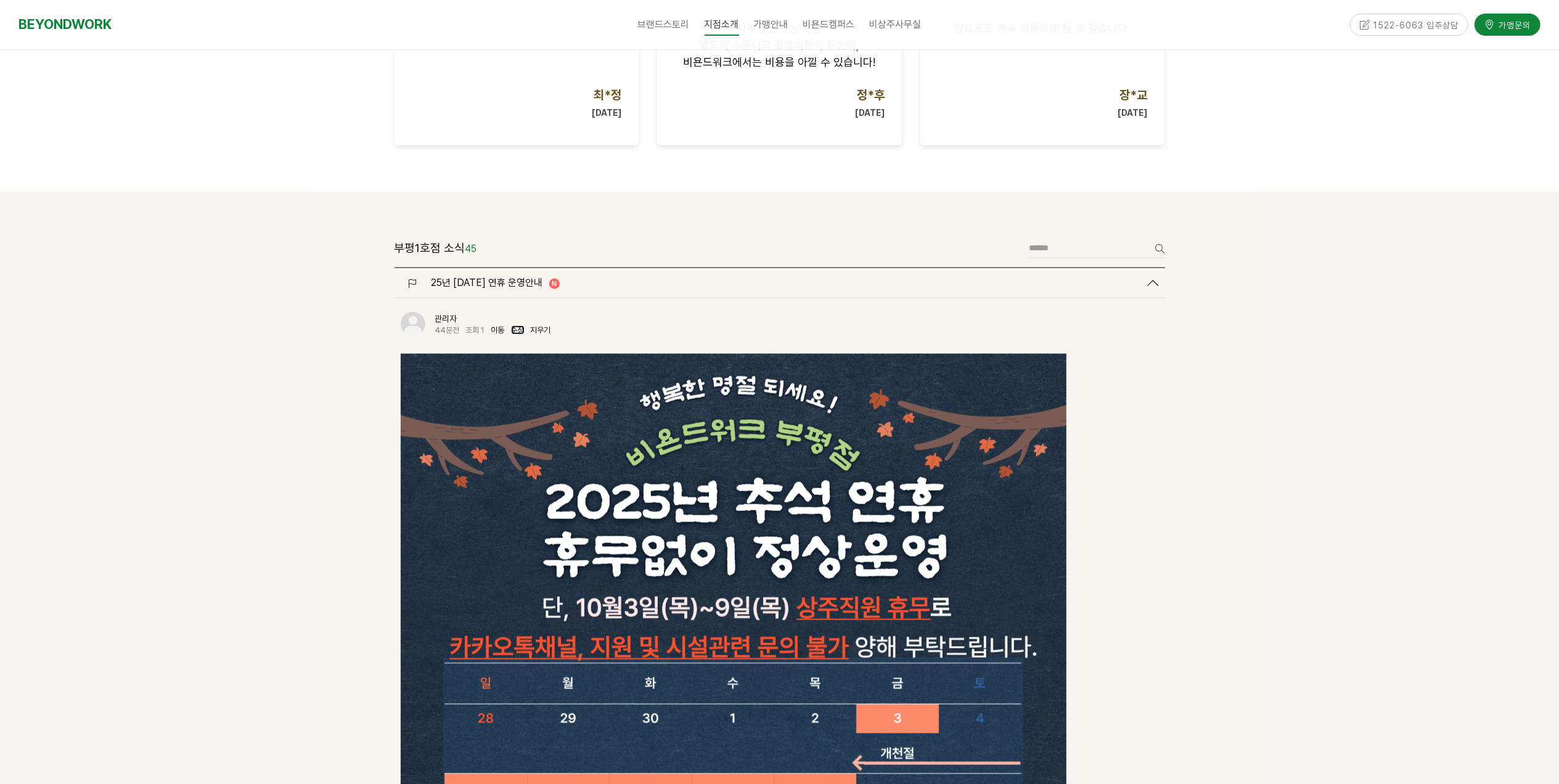
click at [516, 325] on link "수정" at bounding box center [518, 330] width 13 height 9
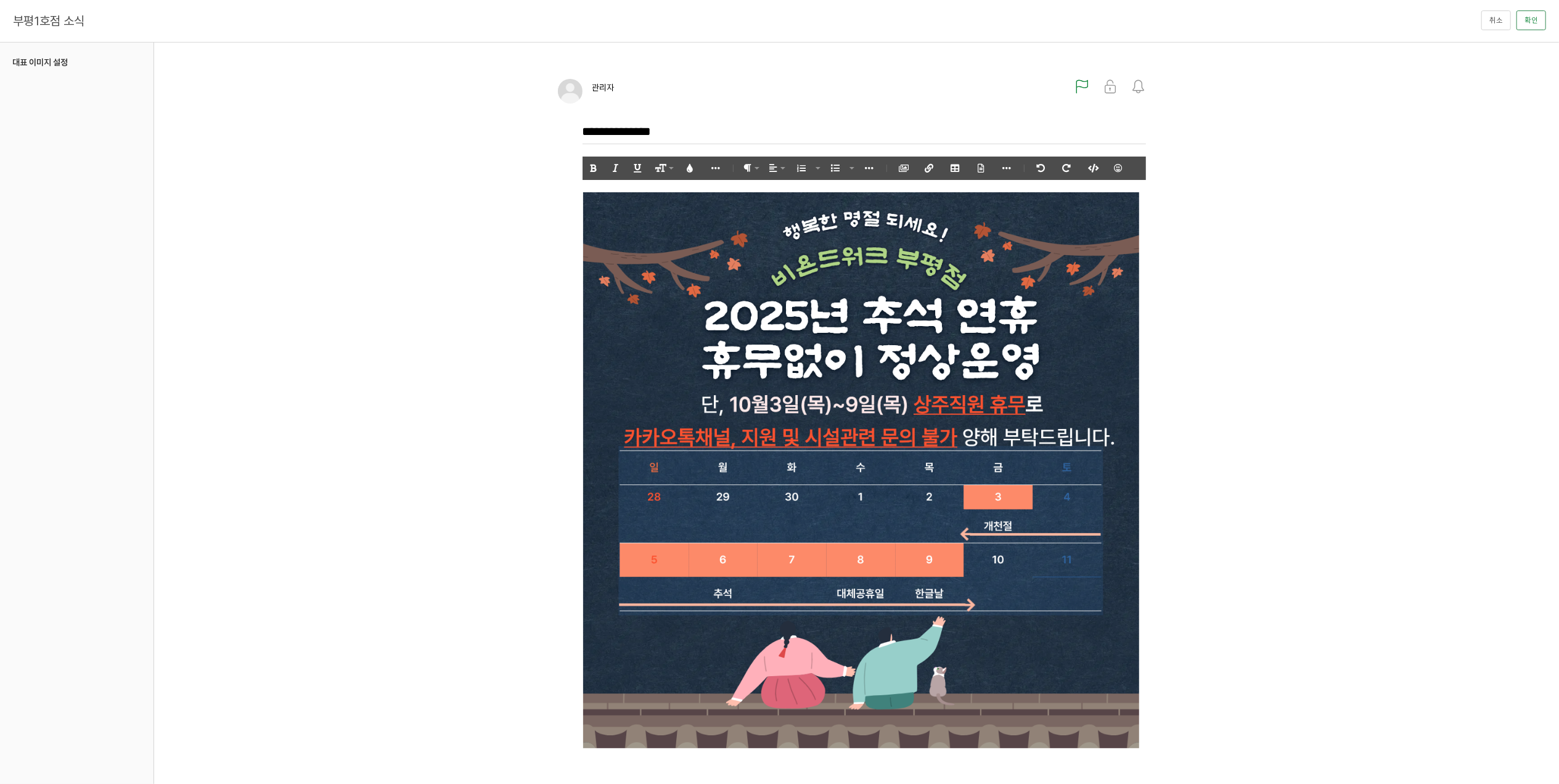
click at [818, 311] on img at bounding box center [861, 470] width 557 height 556
click at [827, 167] on icon "button" at bounding box center [826, 169] width 9 height 9
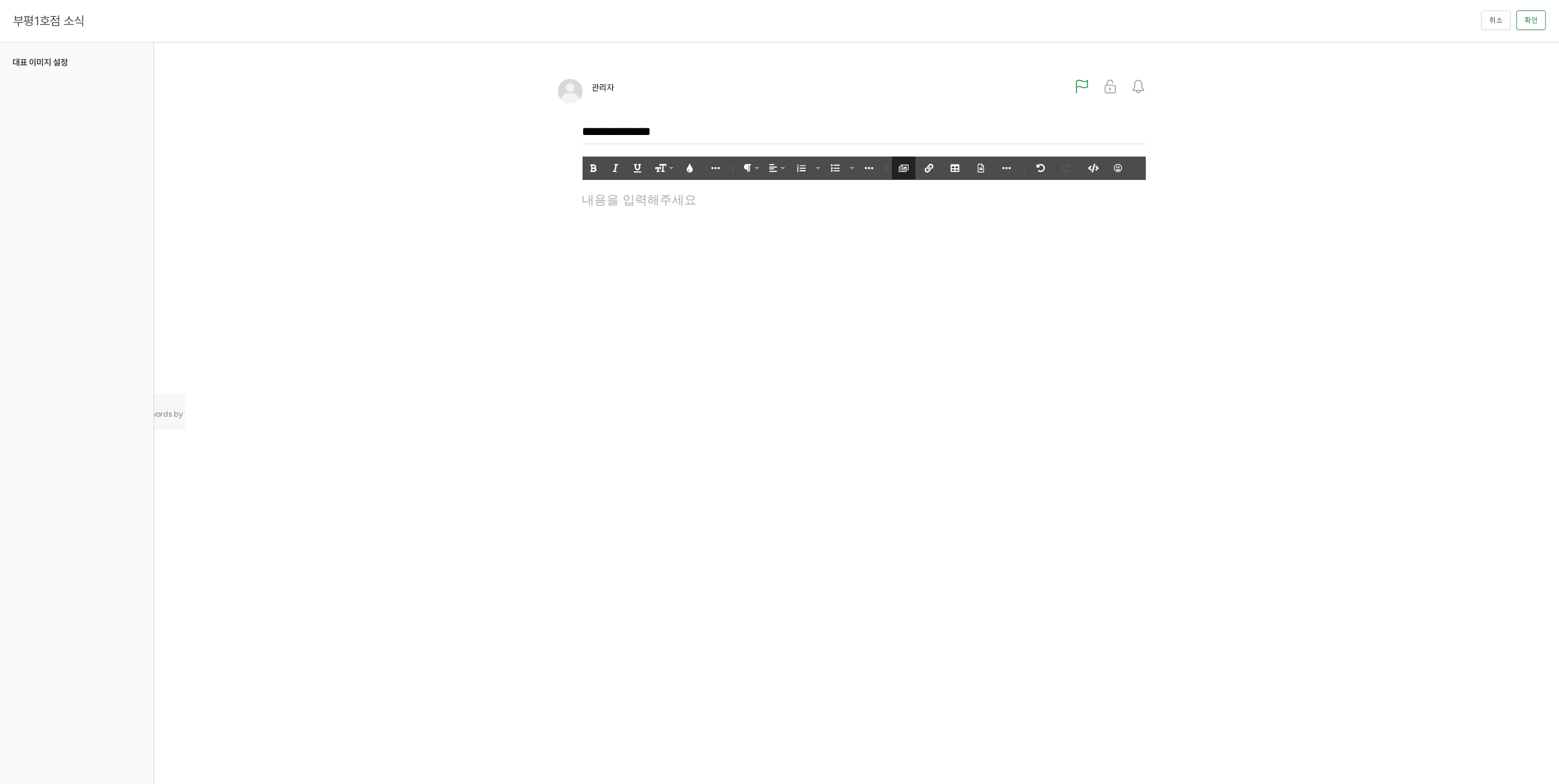
click at [903, 166] on icon "button" at bounding box center [904, 168] width 9 height 9
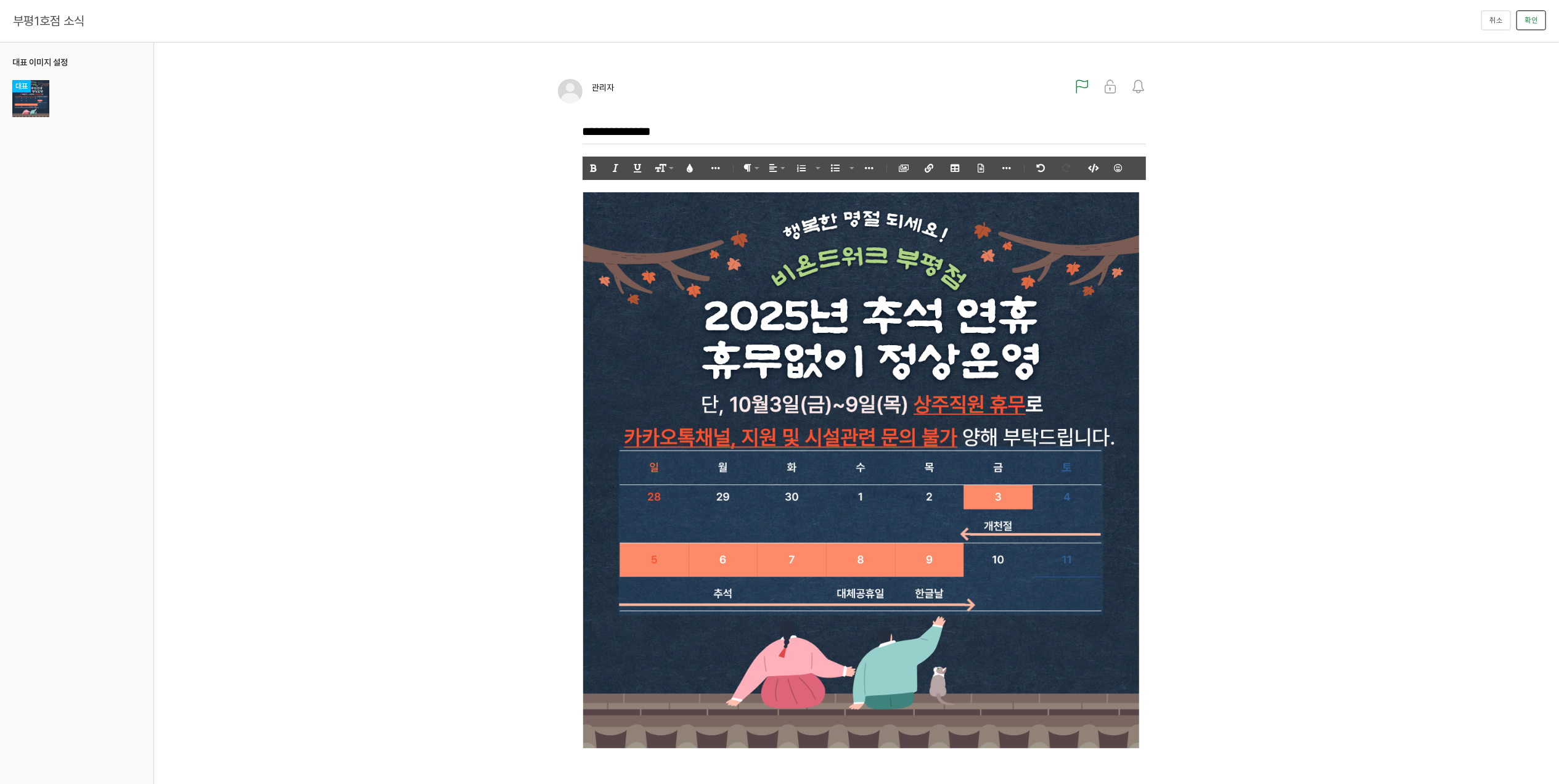
click at [1521, 13] on button "확인" at bounding box center [1531, 21] width 30 height 20
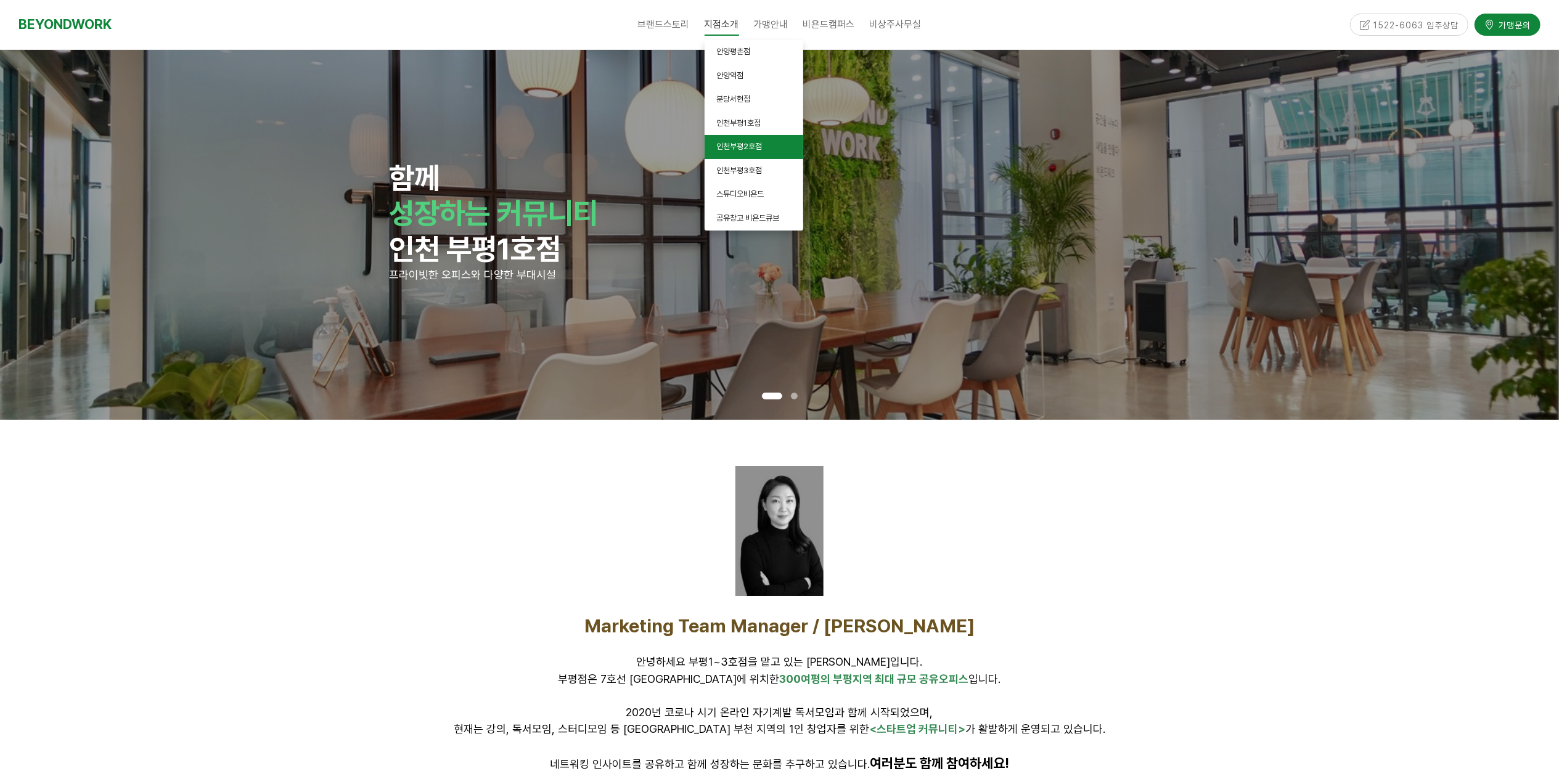
click at [736, 139] on link "인천부평2호점" at bounding box center [754, 147] width 99 height 24
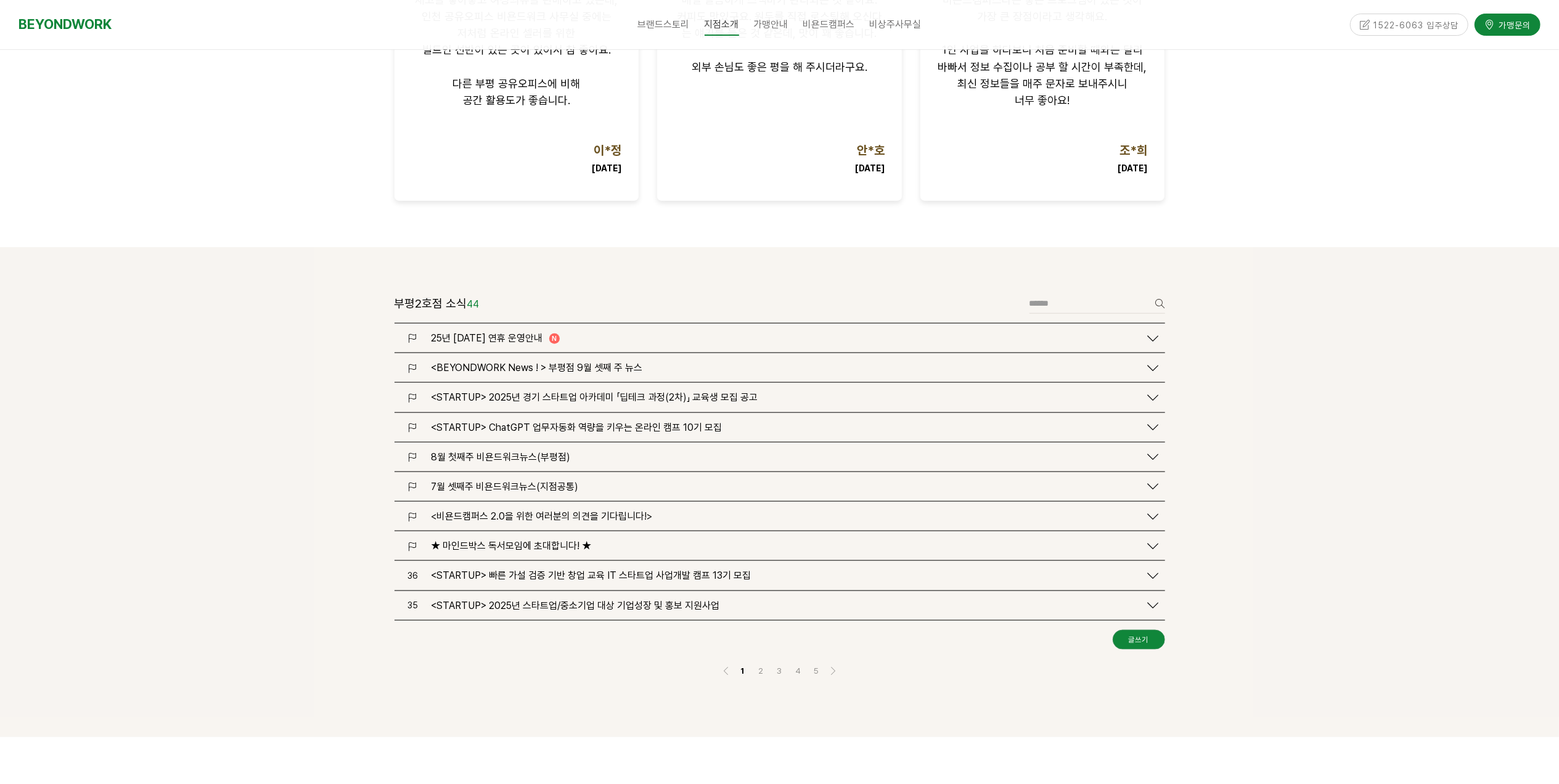
scroll to position [1347, 0]
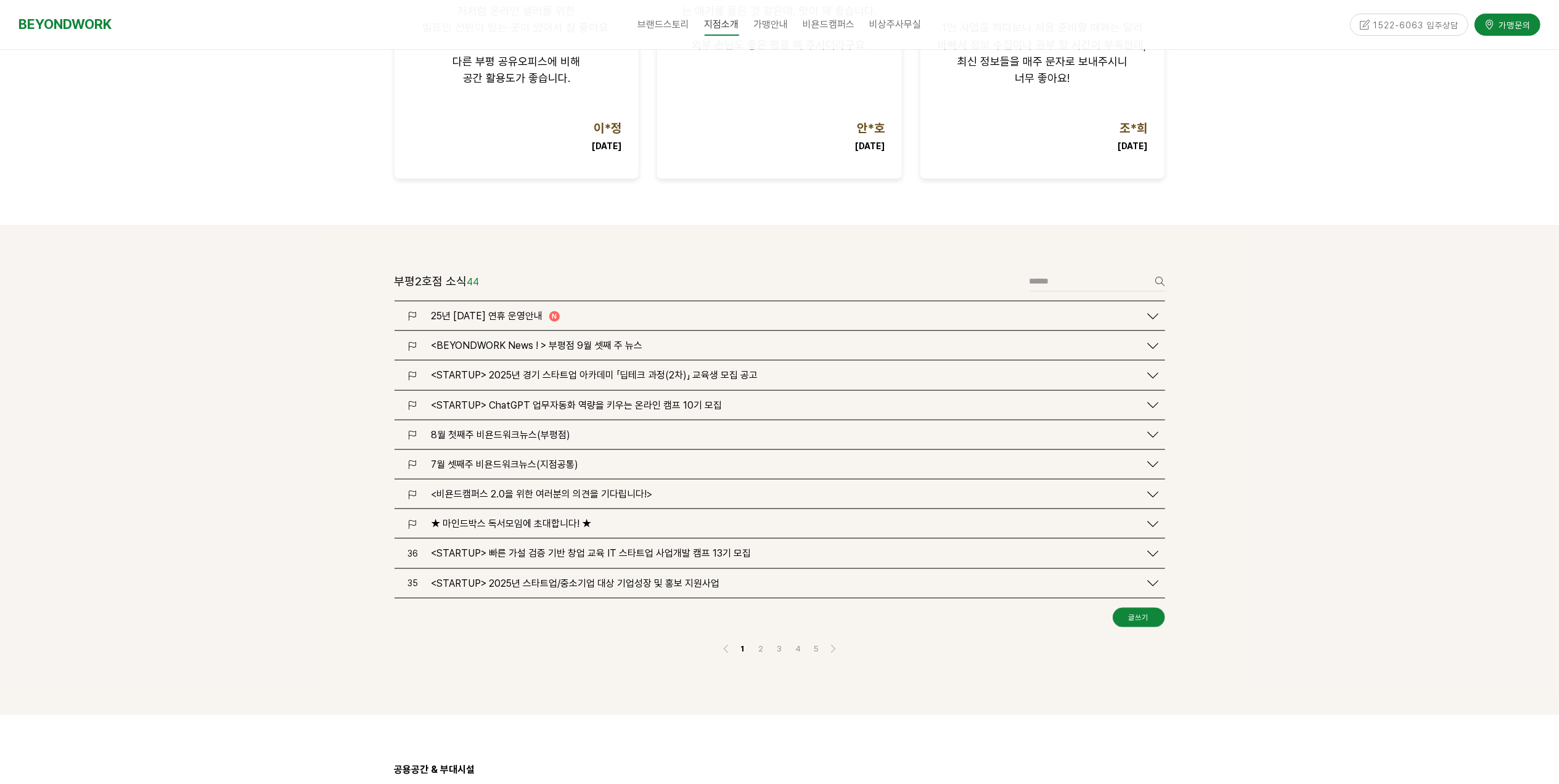
click at [482, 310] on span "25년 [DATE] 연휴 운영안내" at bounding box center [487, 315] width 111 height 12
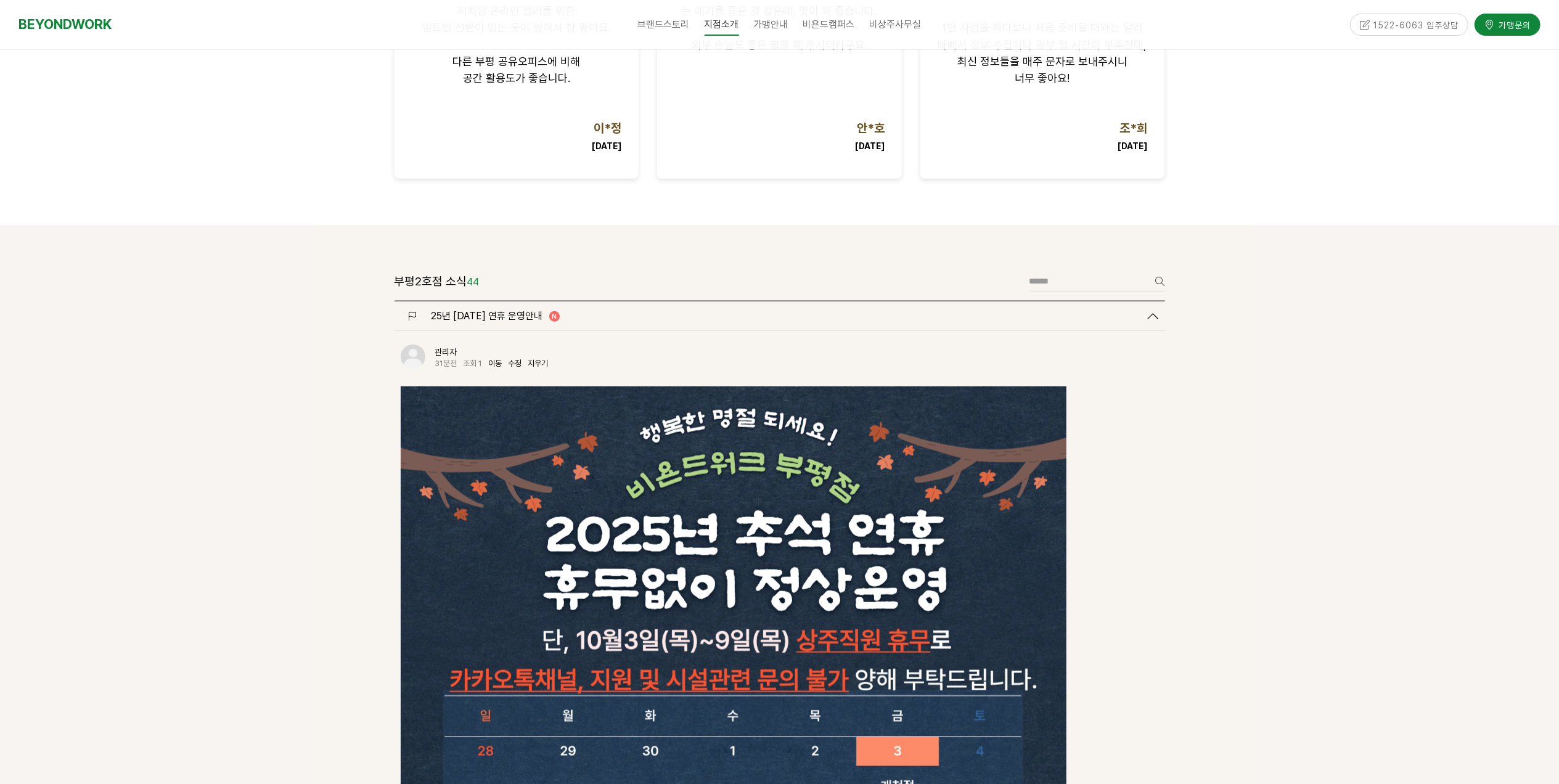
scroll to position [0, 0]
click at [516, 359] on link "수정" at bounding box center [515, 363] width 13 height 9
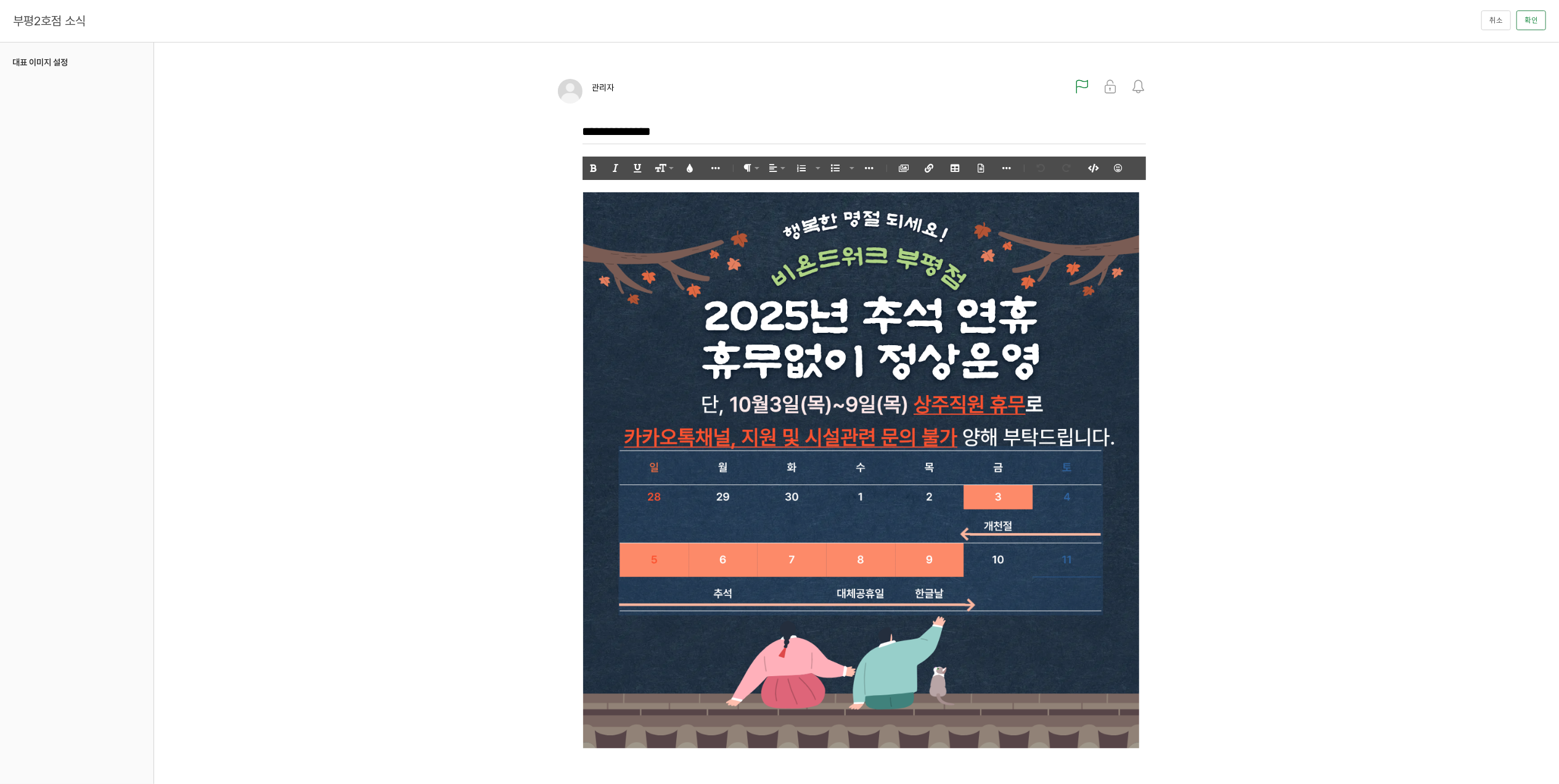
click at [766, 361] on img at bounding box center [861, 470] width 557 height 556
click at [825, 167] on icon "button" at bounding box center [826, 169] width 9 height 9
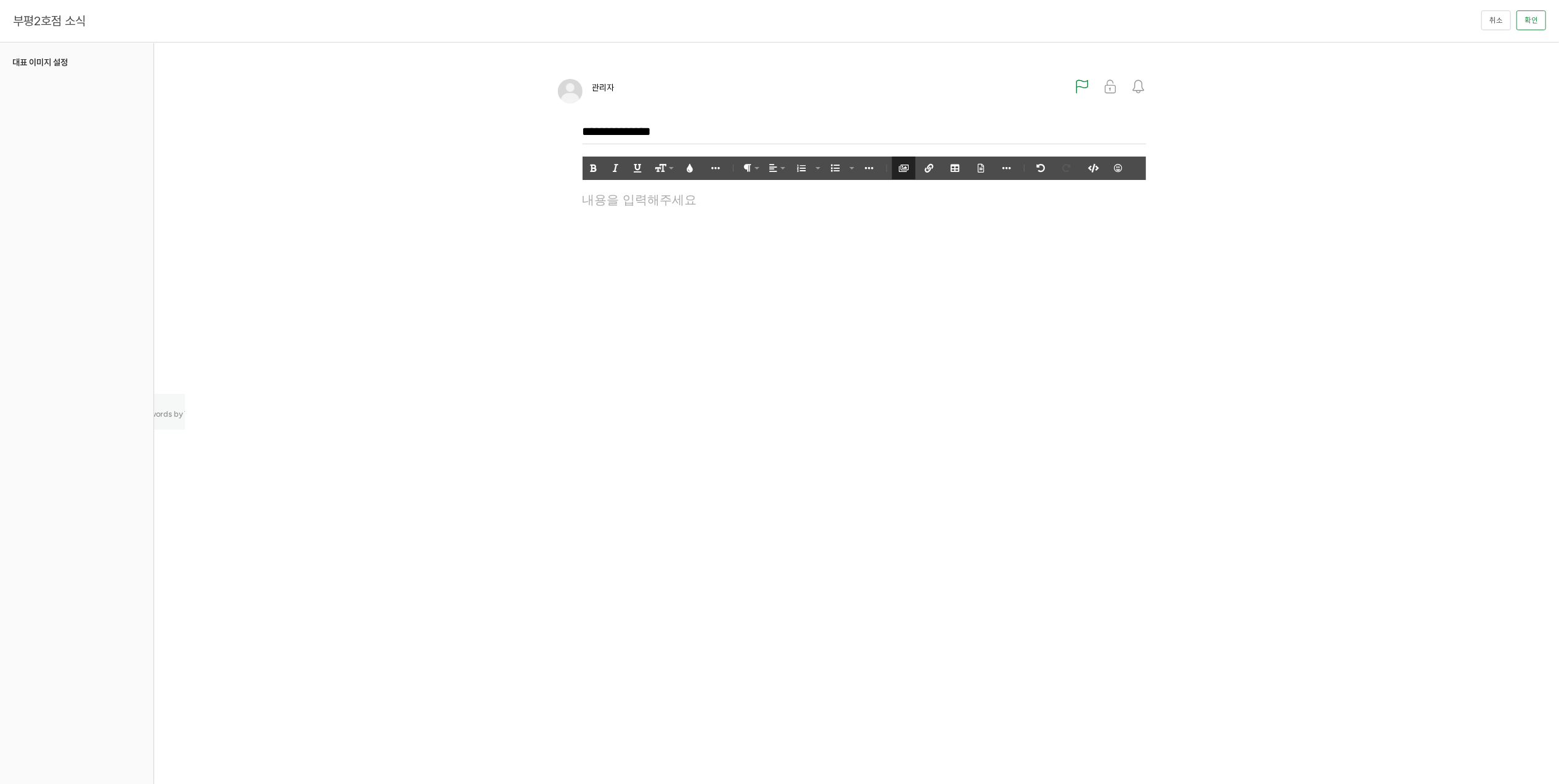
click at [905, 168] on icon "button" at bounding box center [904, 168] width 9 height 9
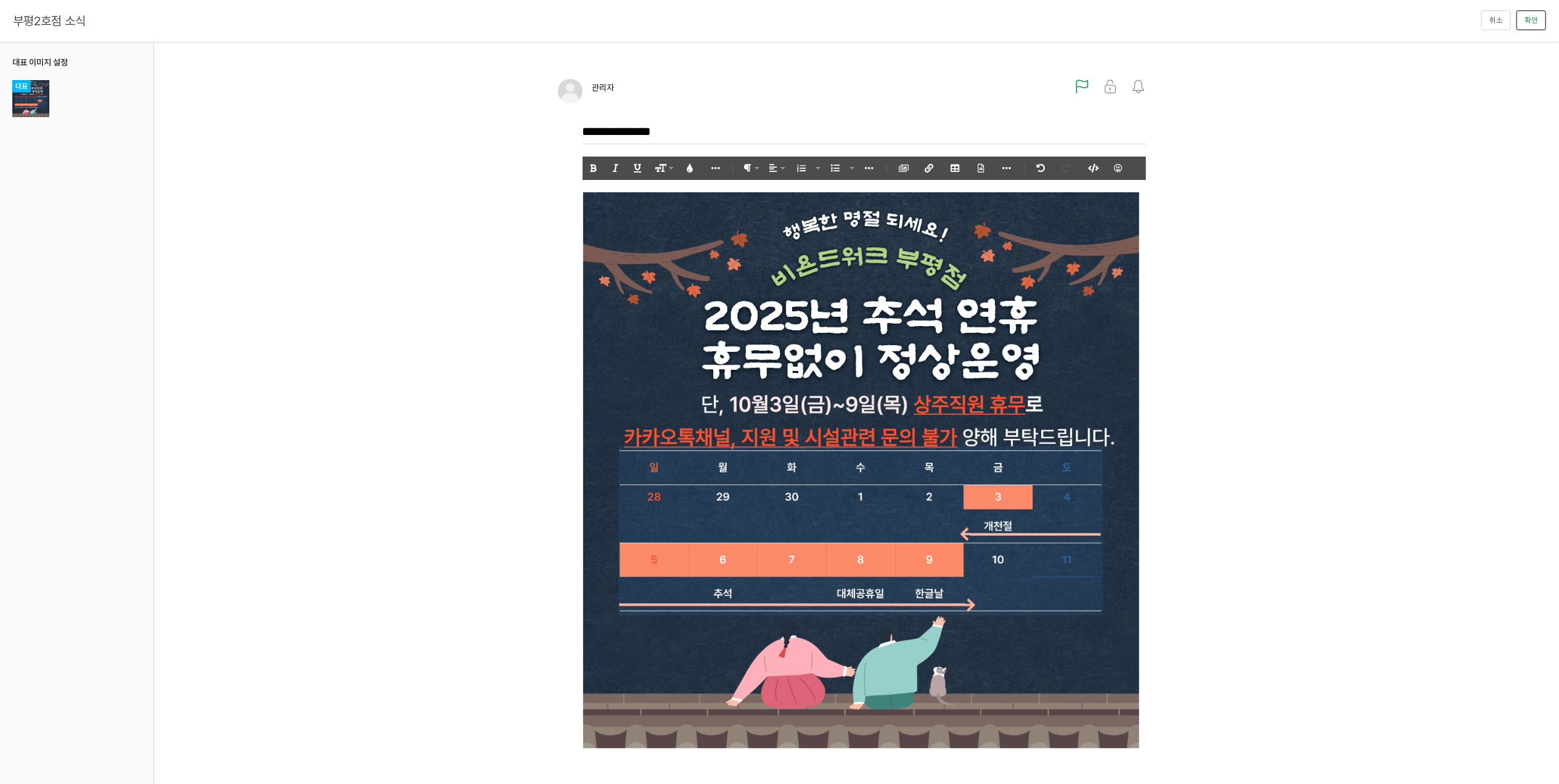
click at [1536, 21] on button "확인" at bounding box center [1531, 21] width 30 height 20
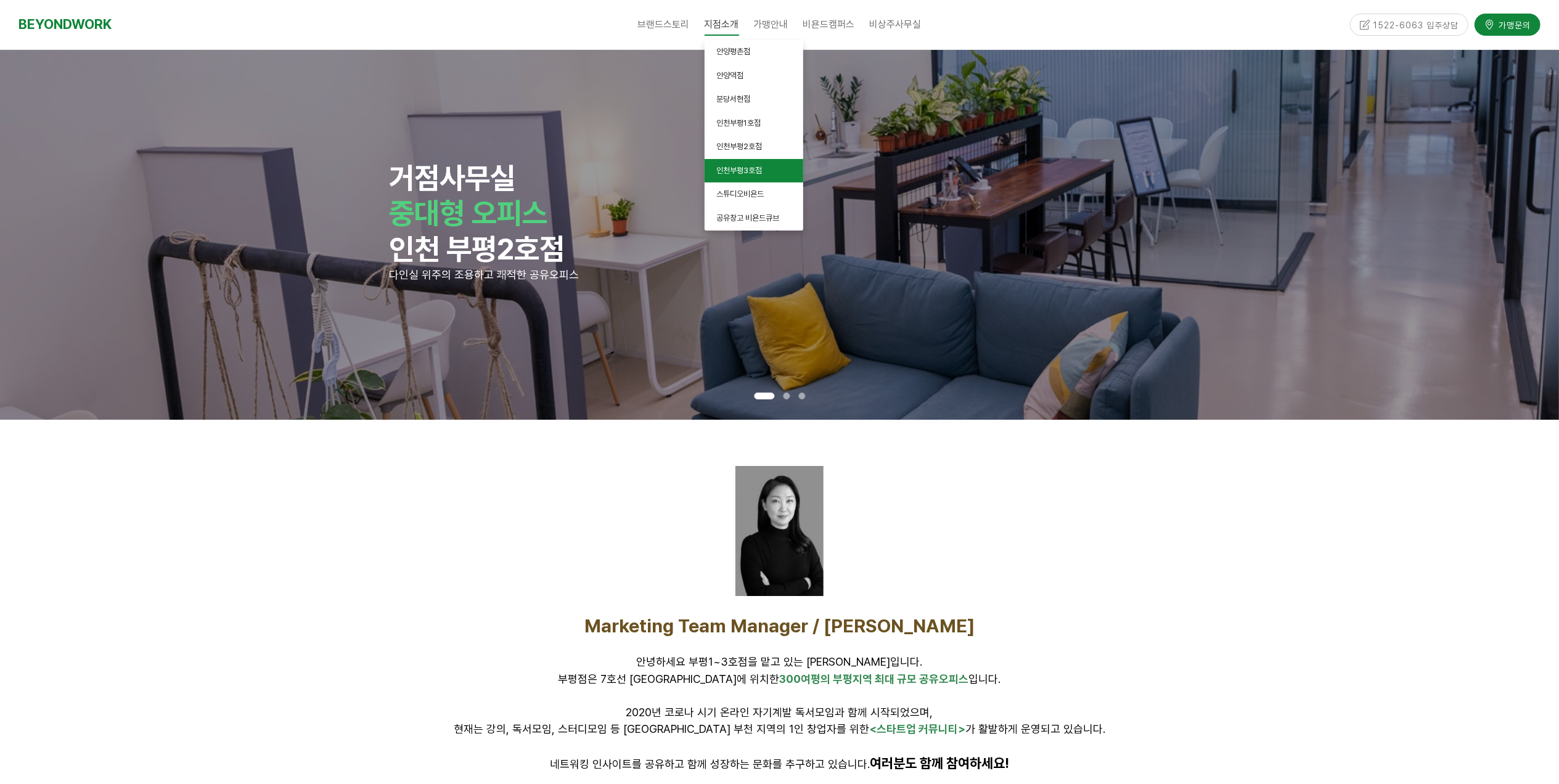
click at [736, 167] on span "인천부평3호점" at bounding box center [740, 170] width 45 height 9
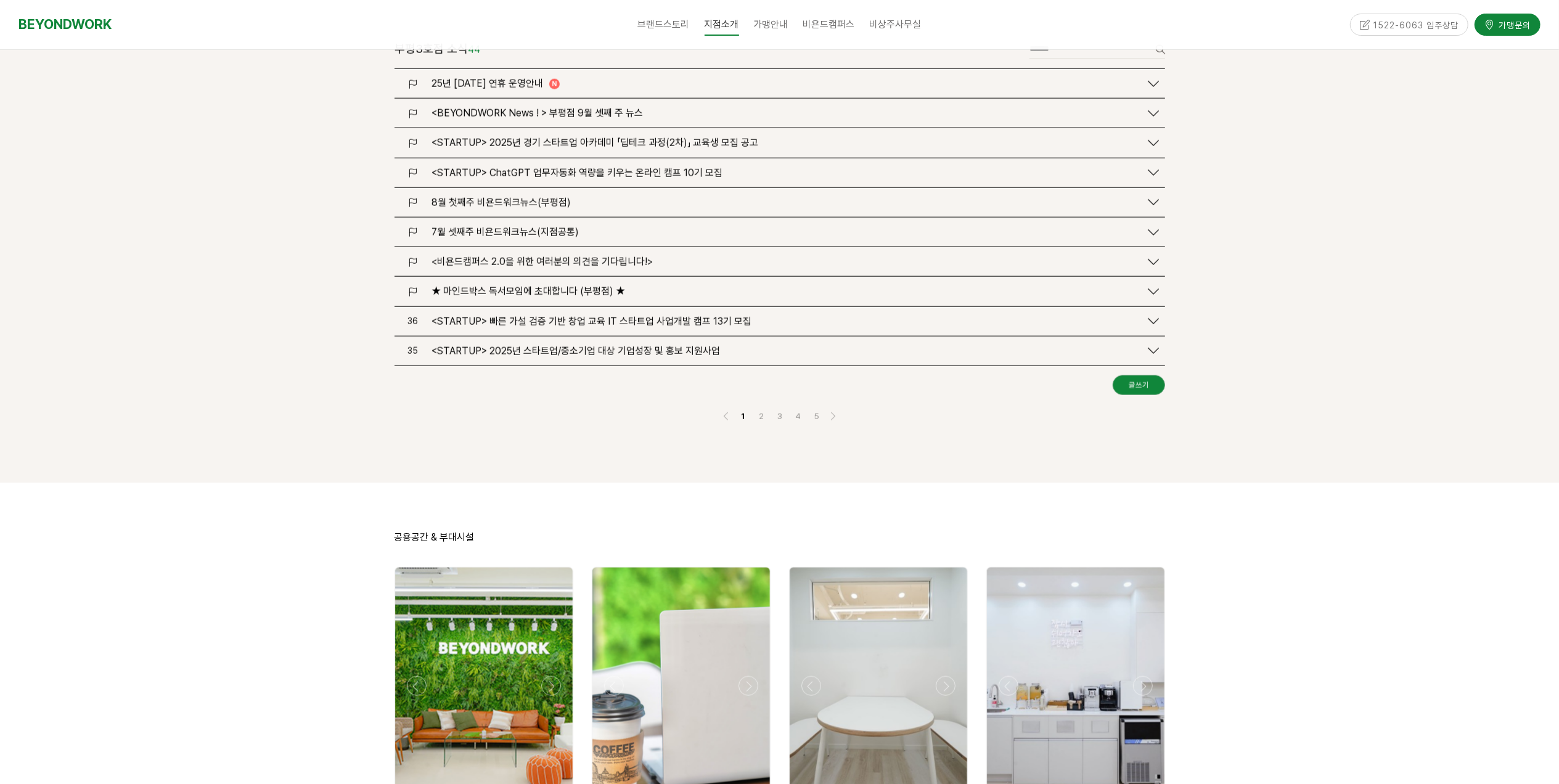
click at [514, 78] on span "25년 추석 연휴 운영안내" at bounding box center [487, 84] width 111 height 12
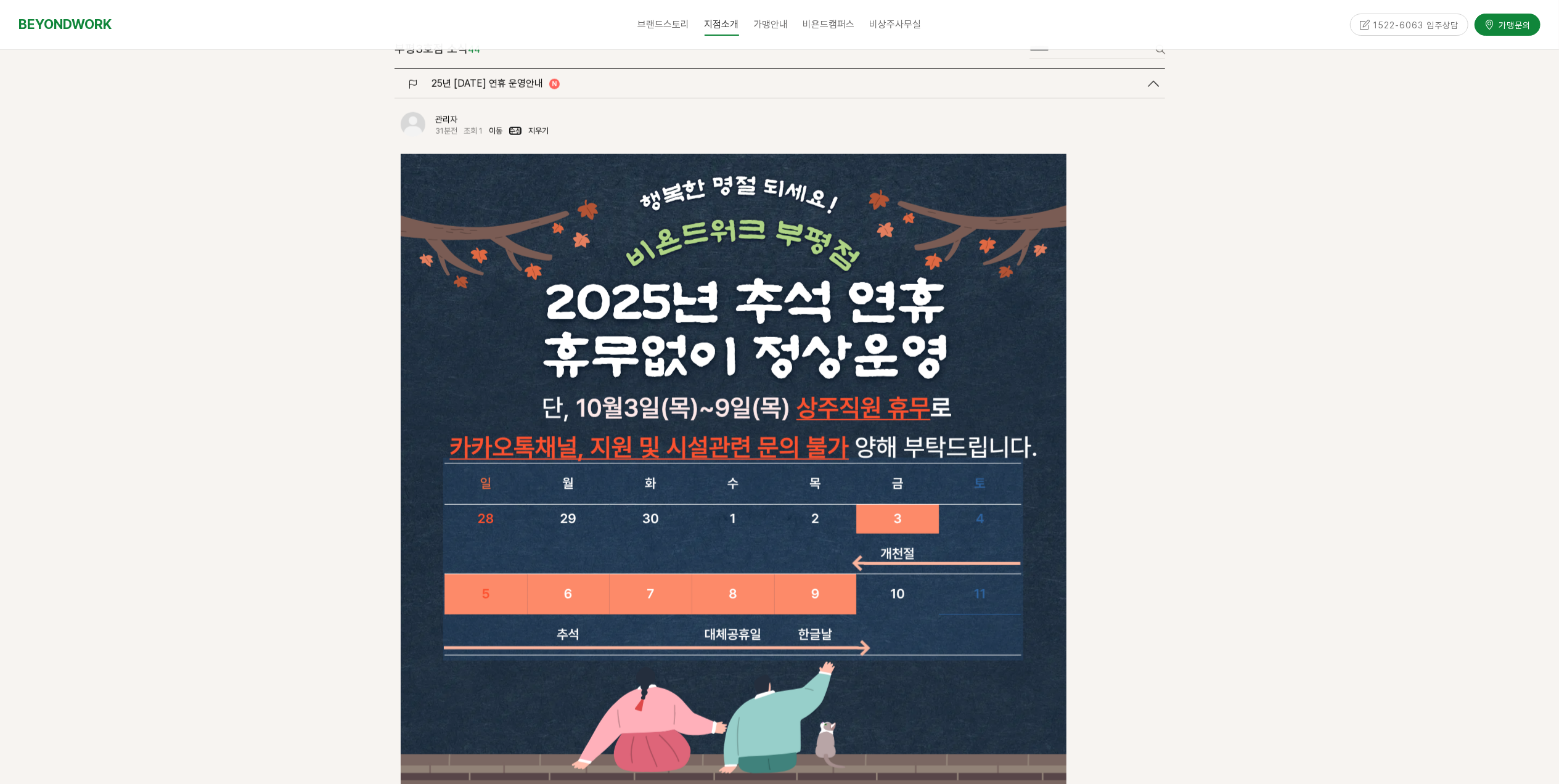
click at [518, 126] on link "수정" at bounding box center [515, 130] width 13 height 9
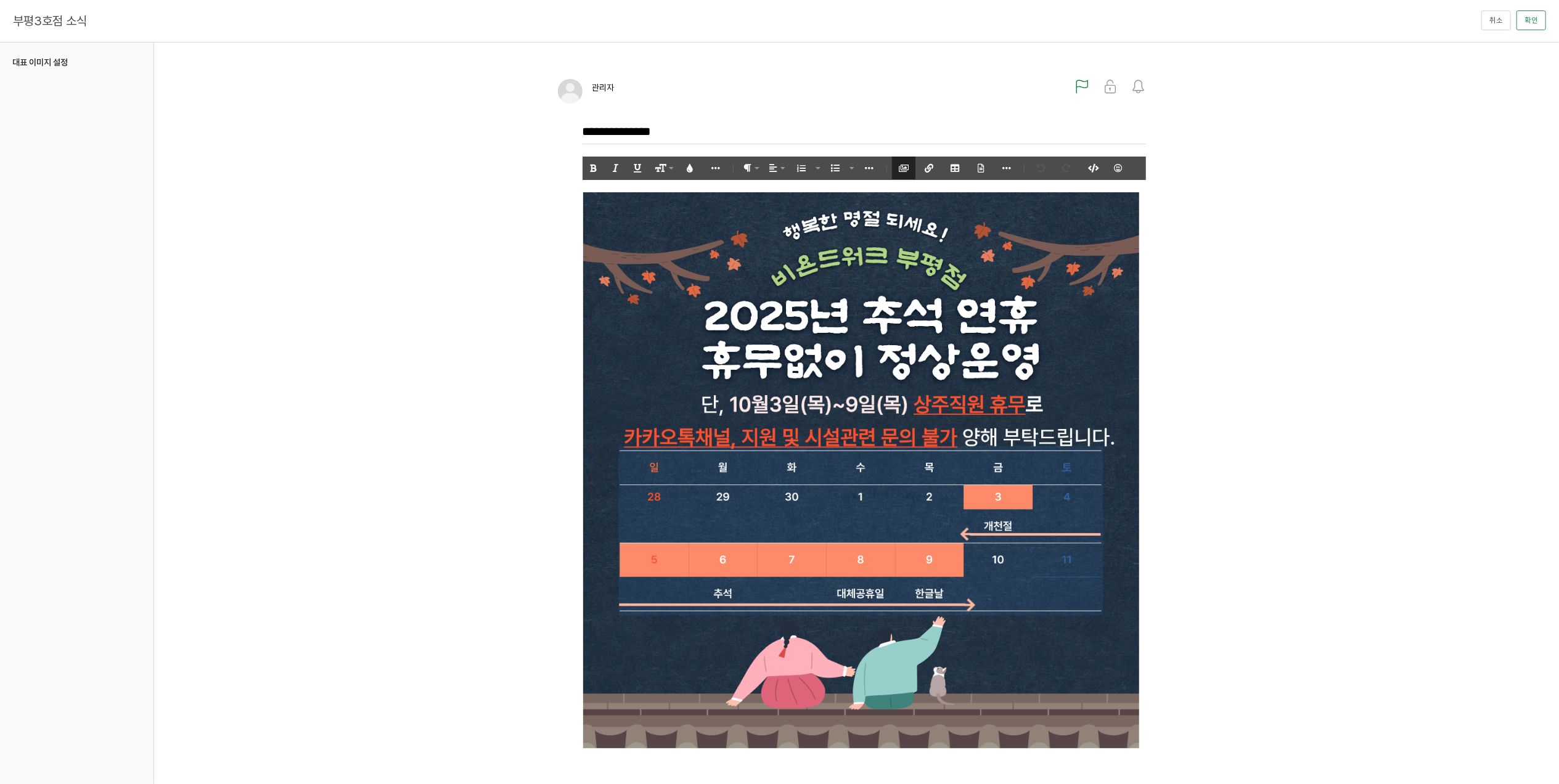
click at [909, 171] on button "이미지 첨부" at bounding box center [904, 168] width 23 height 23
click at [933, 229] on img at bounding box center [861, 470] width 557 height 556
click at [828, 162] on button "제거" at bounding box center [826, 169] width 23 height 23
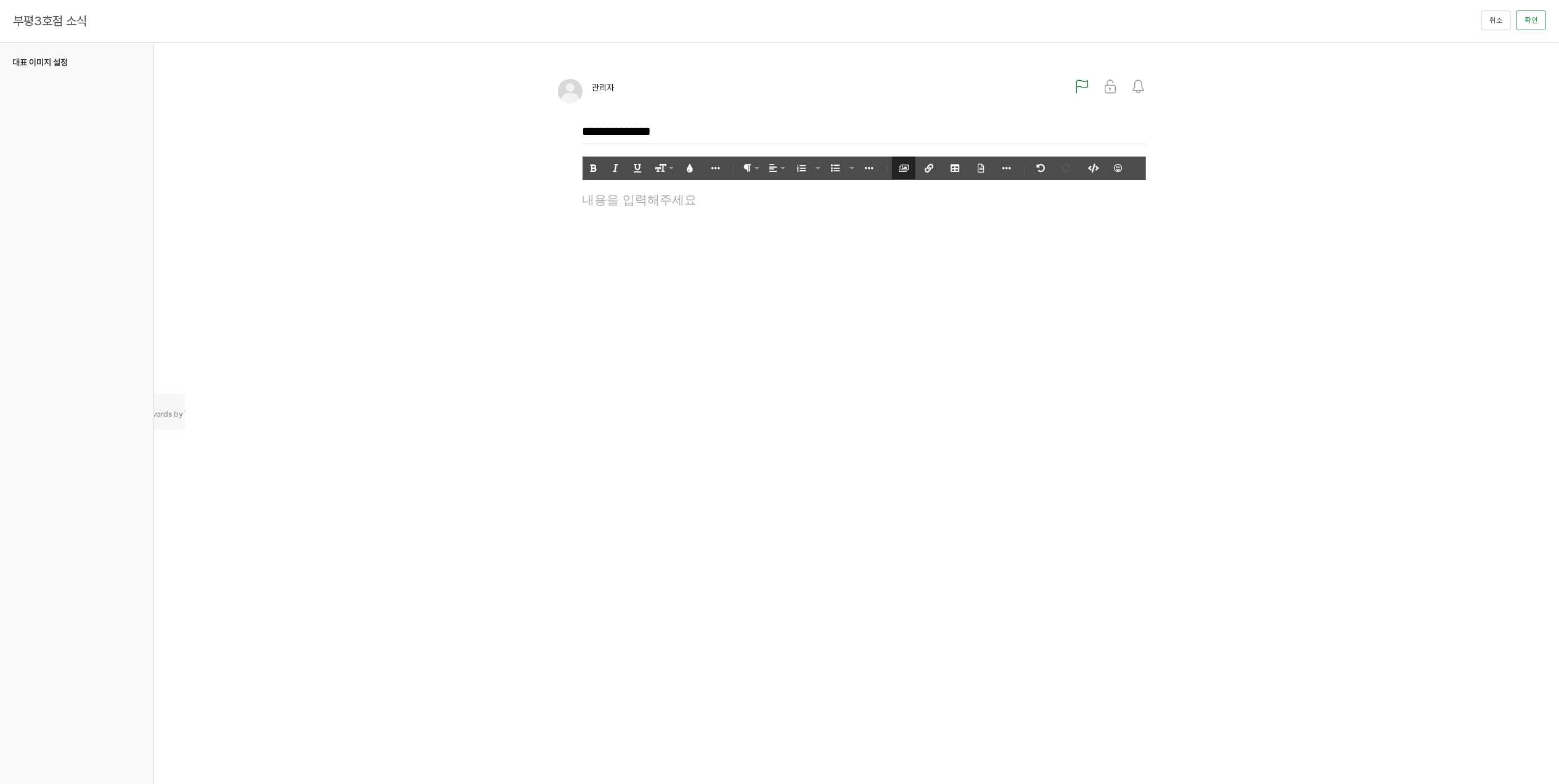
click at [903, 165] on icon "button" at bounding box center [904, 168] width 9 height 9
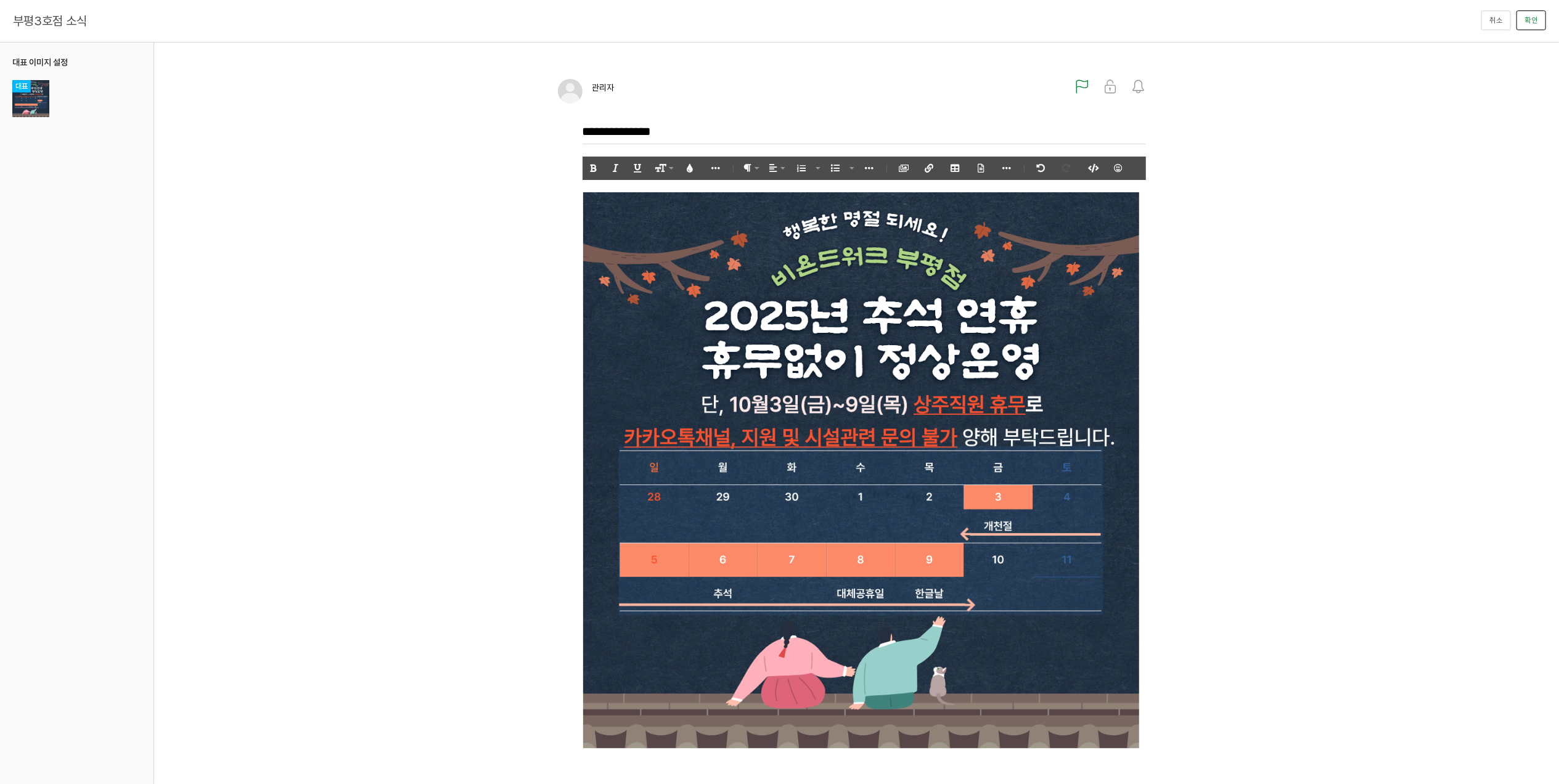
click at [1538, 23] on button "확인" at bounding box center [1531, 21] width 30 height 20
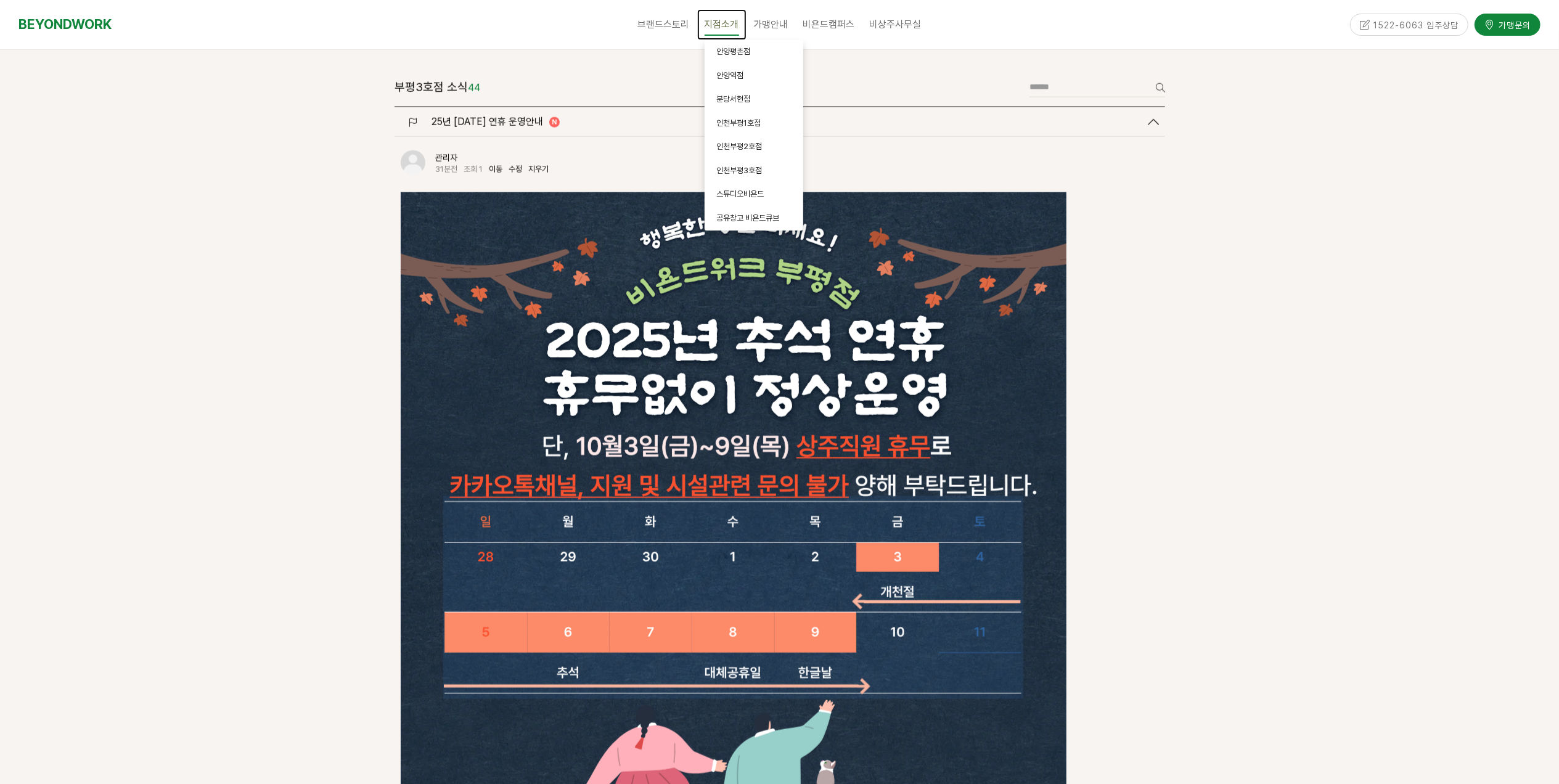
click at [723, 33] on span "지점소개" at bounding box center [722, 25] width 35 height 21
